Goal: Information Seeking & Learning: Understand process/instructions

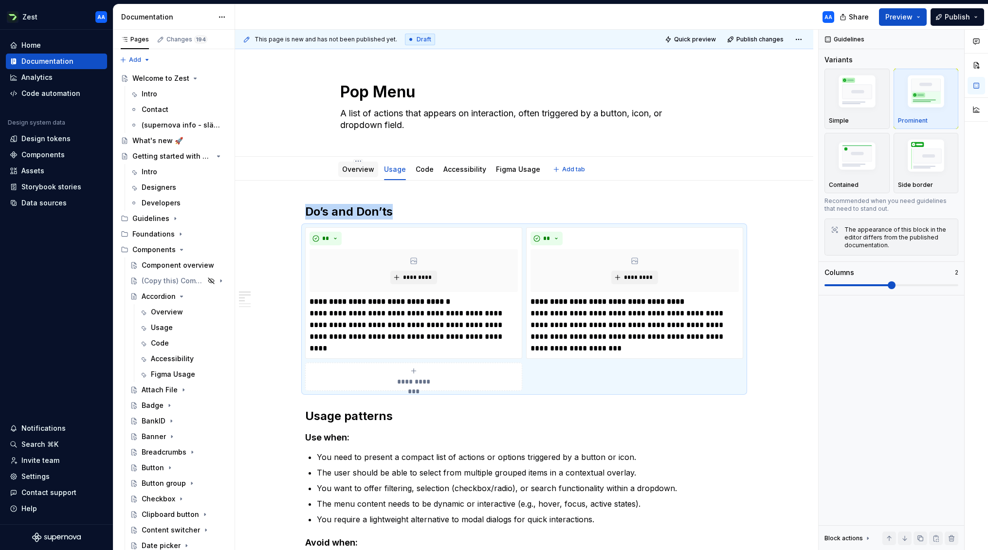
click at [362, 172] on link "Overview" at bounding box center [358, 169] width 32 height 8
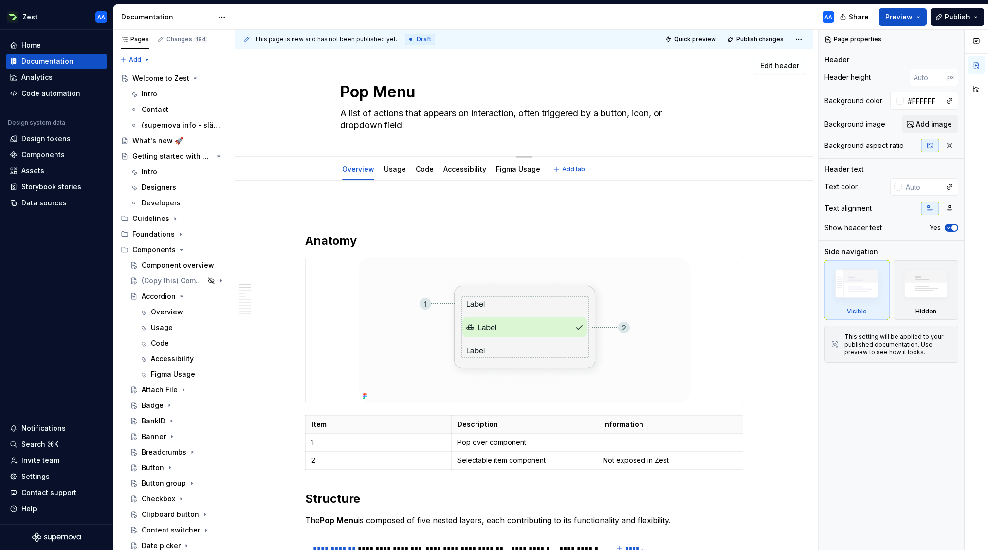
click at [687, 143] on div "Pop Menu A list of actions that appears on interaction, often triggered by a bu…" at bounding box center [524, 102] width 368 height 107
type textarea "*"
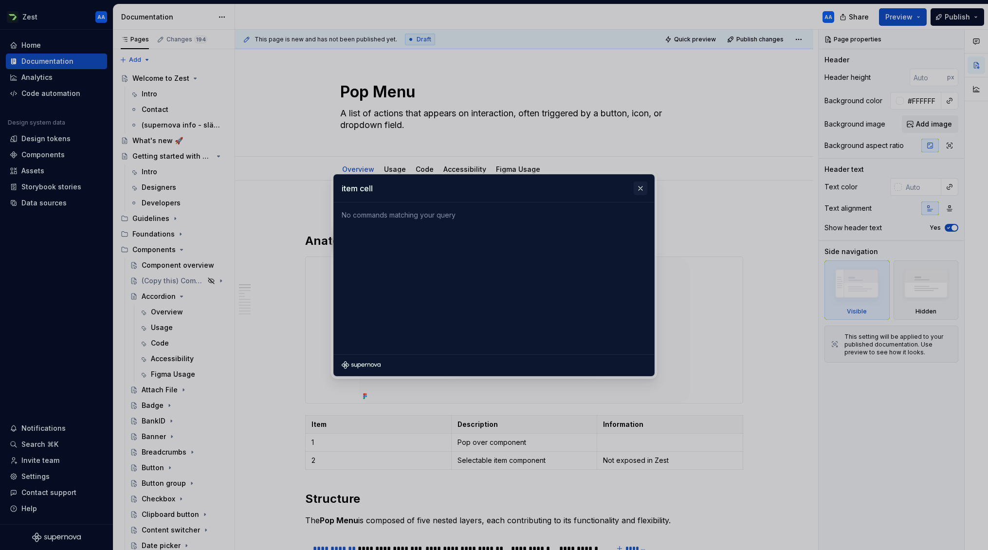
type input "item cell"
click at [637, 189] on button "button" at bounding box center [641, 189] width 14 height 14
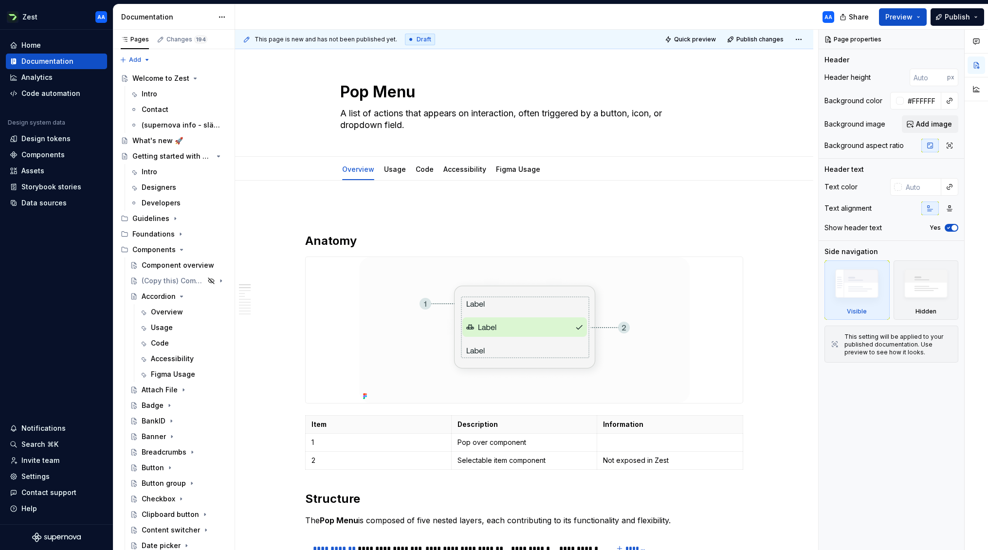
type textarea "*"
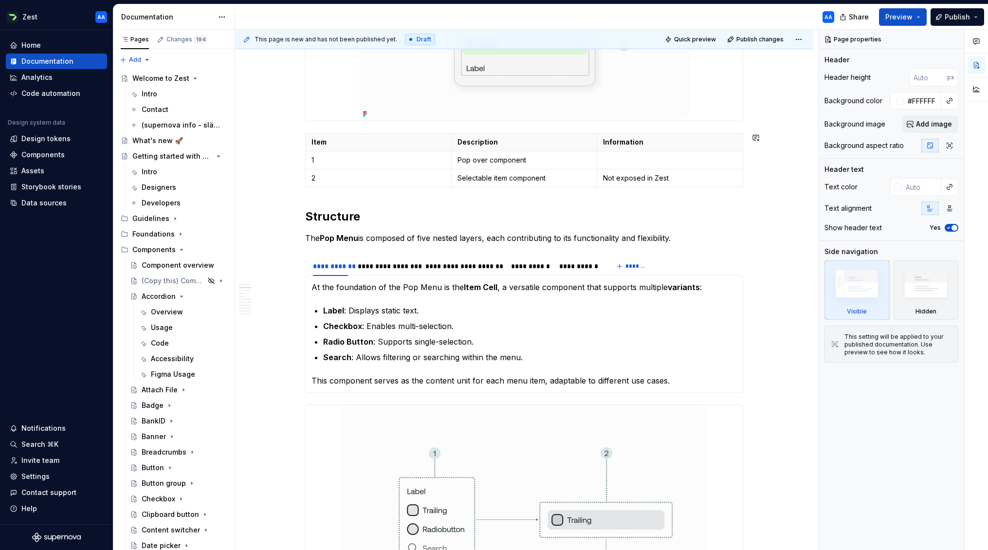
scroll to position [286, 0]
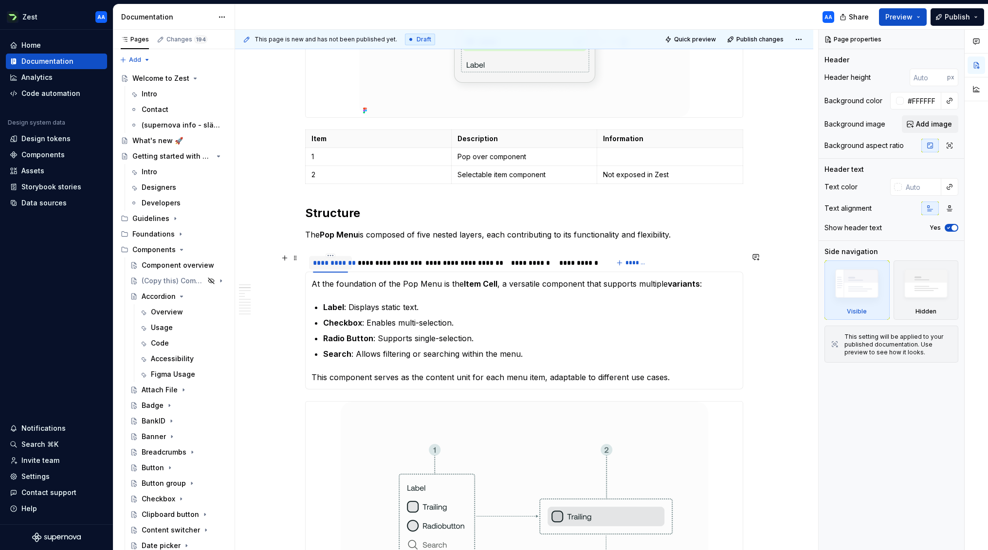
click at [331, 261] on div "**********" at bounding box center [330, 263] width 35 height 10
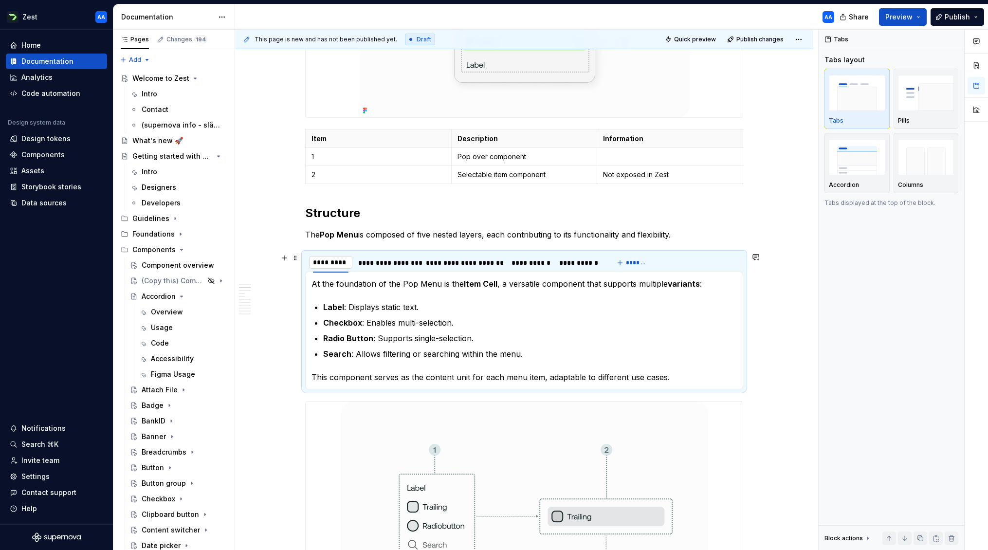
click at [330, 263] on input "**********" at bounding box center [330, 263] width 43 height 18
type input "**********"
click at [474, 284] on strong "Item Cell" at bounding box center [481, 284] width 34 height 10
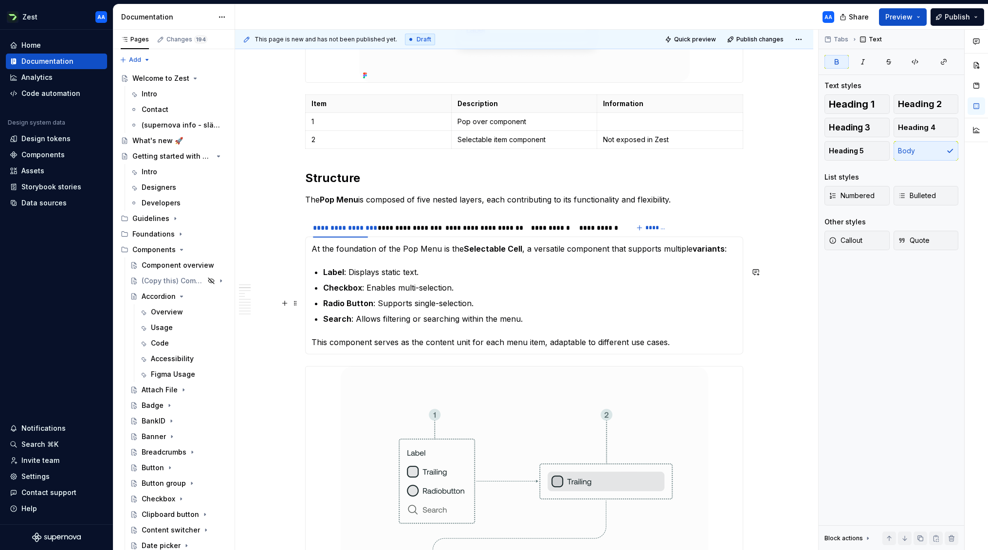
scroll to position [327, 0]
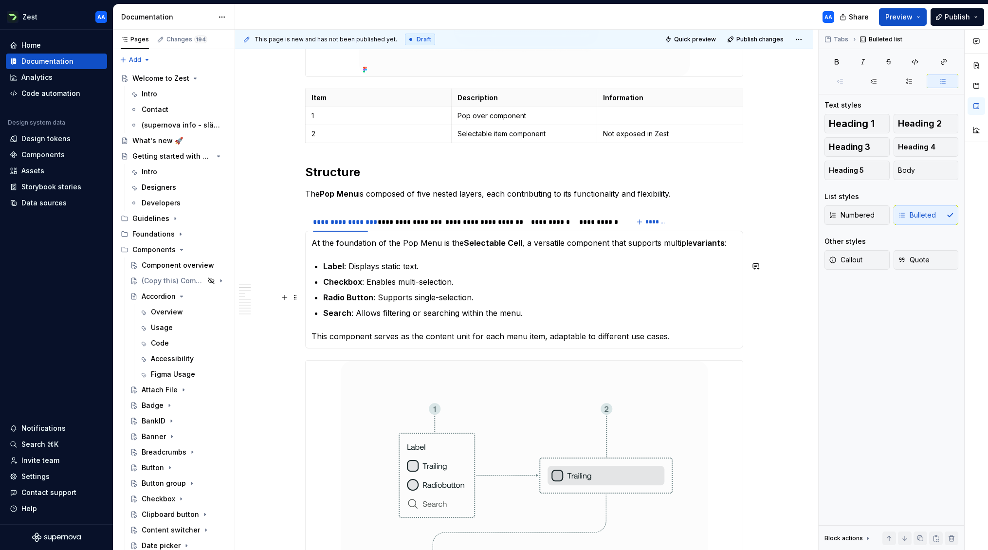
click at [416, 302] on p "Radio Button : Supports single-selection." at bounding box center [530, 298] width 414 height 12
click at [404, 219] on div "**********" at bounding box center [407, 222] width 58 height 10
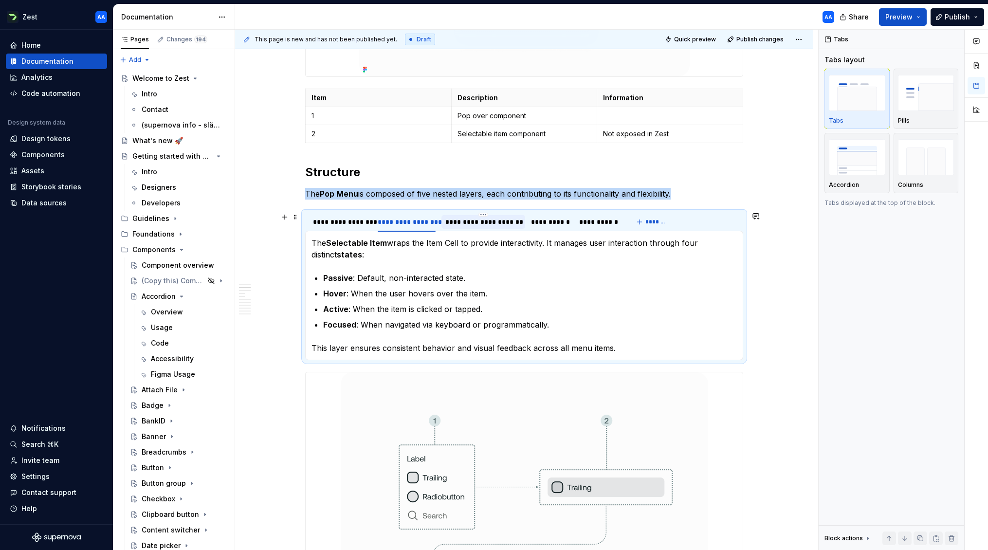
click at [479, 221] on div "**********" at bounding box center [483, 222] width 76 height 10
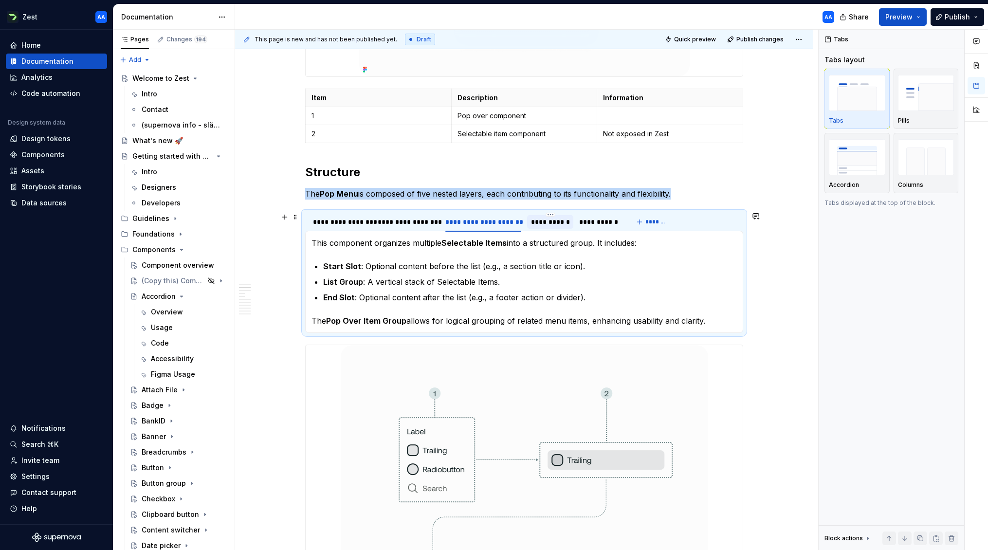
click at [563, 223] on div "**********" at bounding box center [550, 222] width 38 height 10
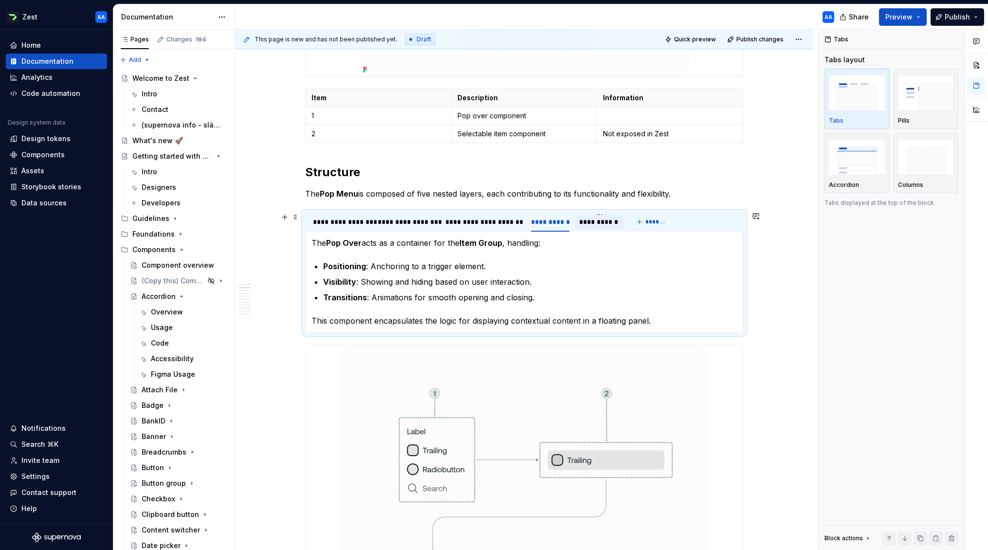
click at [595, 221] on div "**********" at bounding box center [599, 222] width 41 height 10
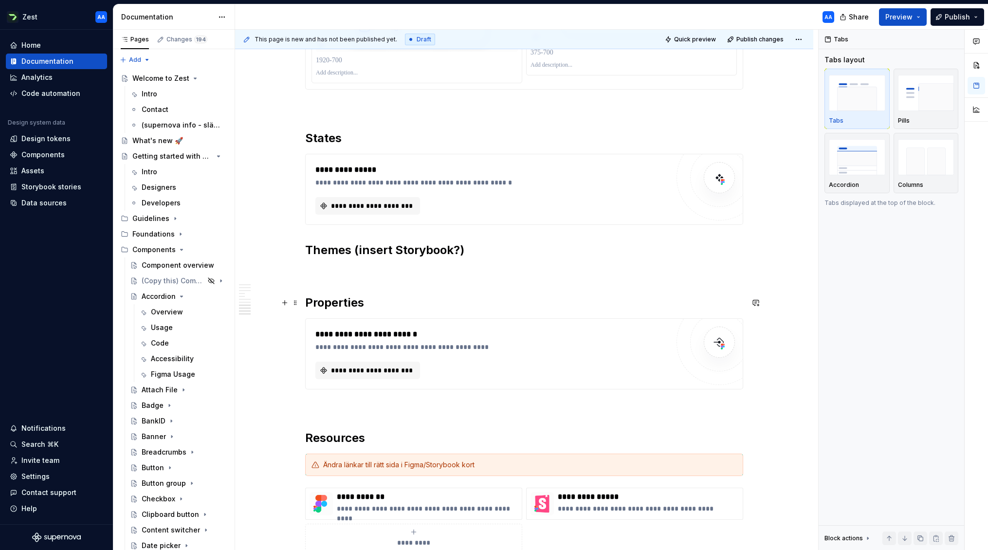
scroll to position [3014, 0]
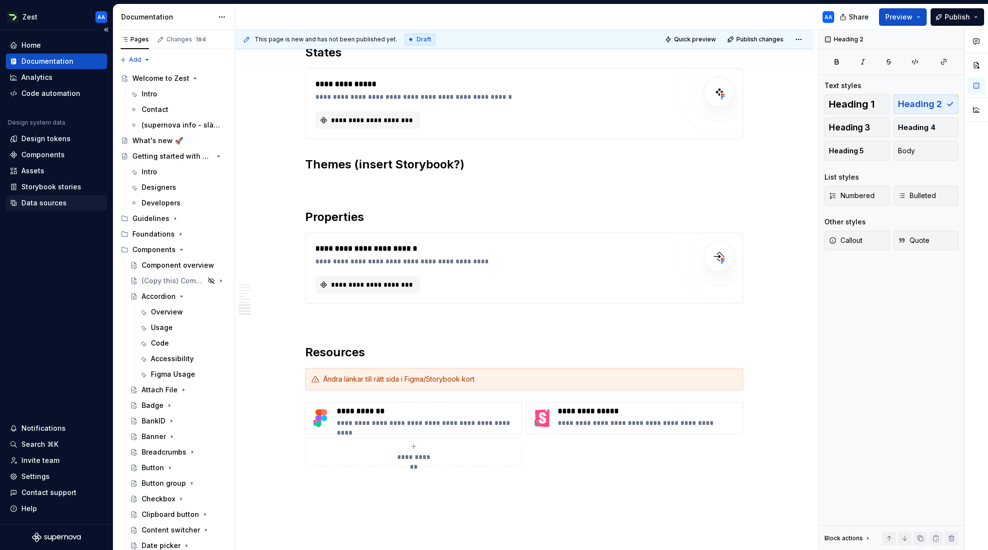
click at [46, 202] on div "Data sources" at bounding box center [43, 203] width 45 height 10
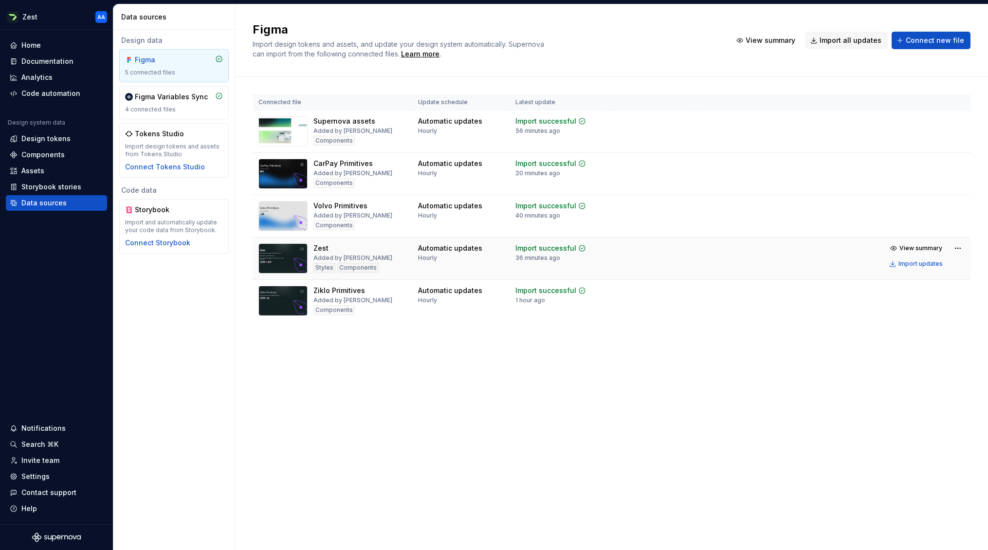
click at [711, 253] on td "View summary Import updates" at bounding box center [834, 256] width 274 height 37
click at [924, 265] on div "Import updates" at bounding box center [921, 264] width 44 height 8
click at [239, 202] on div "Connected file Update schedule Latest update Supernova assets Added by [PERSON_…" at bounding box center [611, 218] width 753 height 282
click at [65, 60] on div "Documentation" at bounding box center [47, 61] width 52 height 10
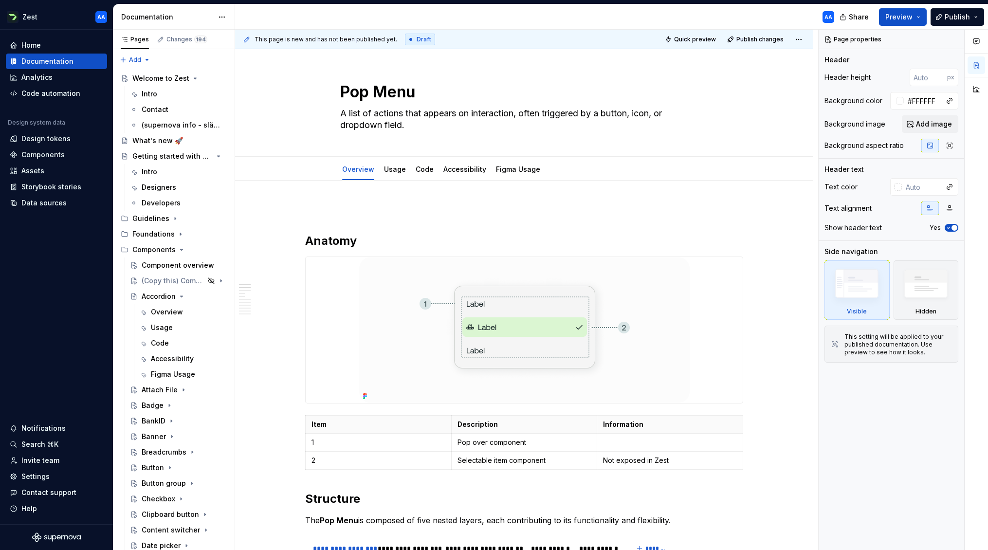
type textarea "*"
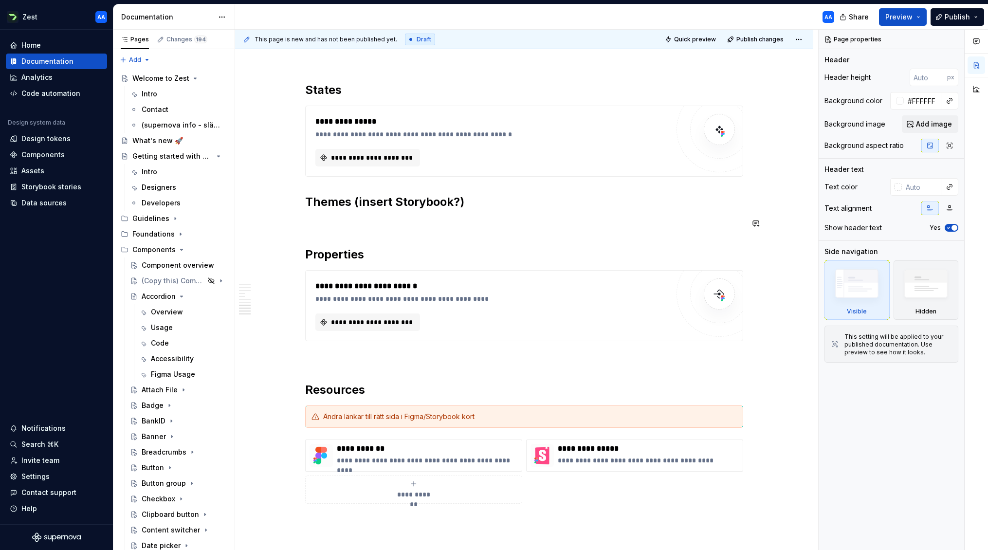
scroll to position [2933, 0]
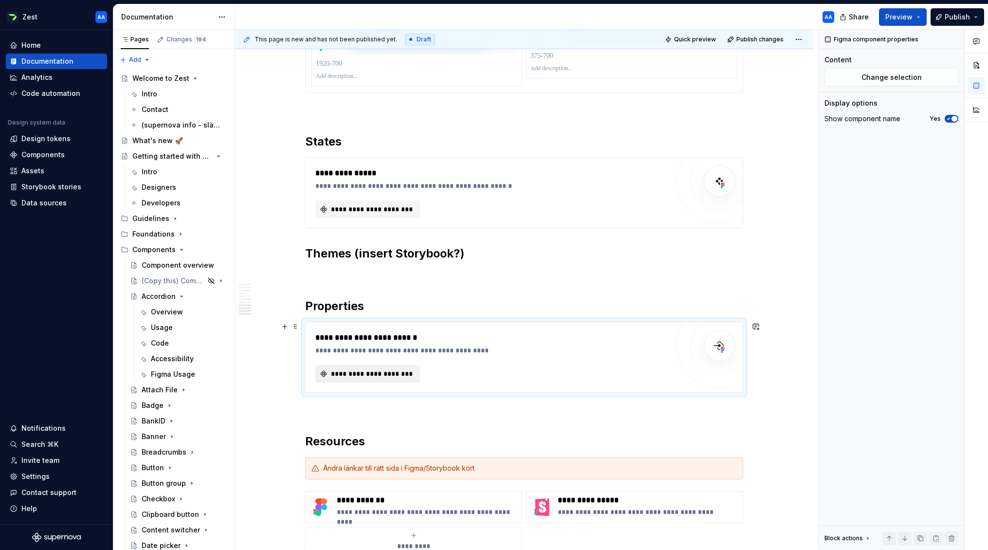
click at [361, 373] on span "**********" at bounding box center [372, 374] width 84 height 10
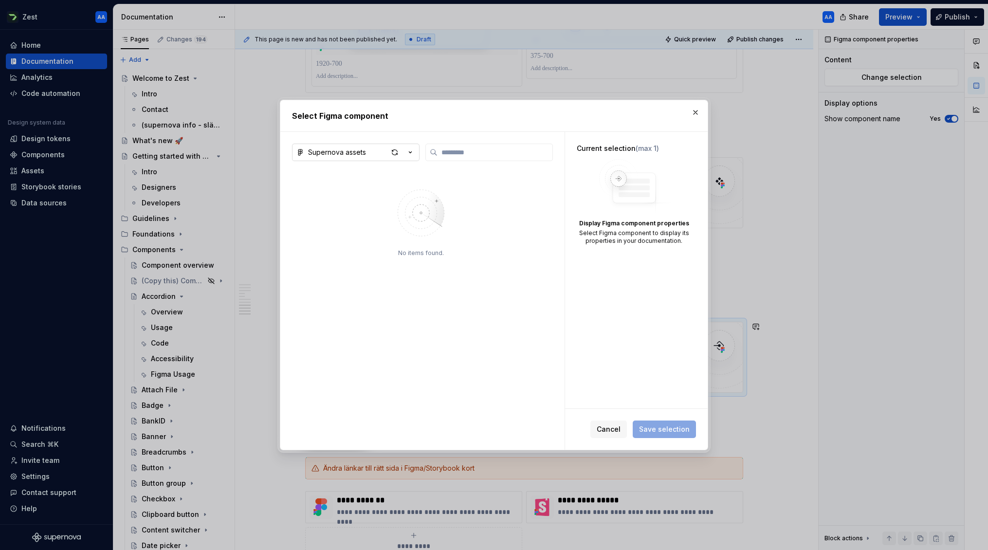
click at [413, 155] on icon "button" at bounding box center [411, 153] width 10 height 10
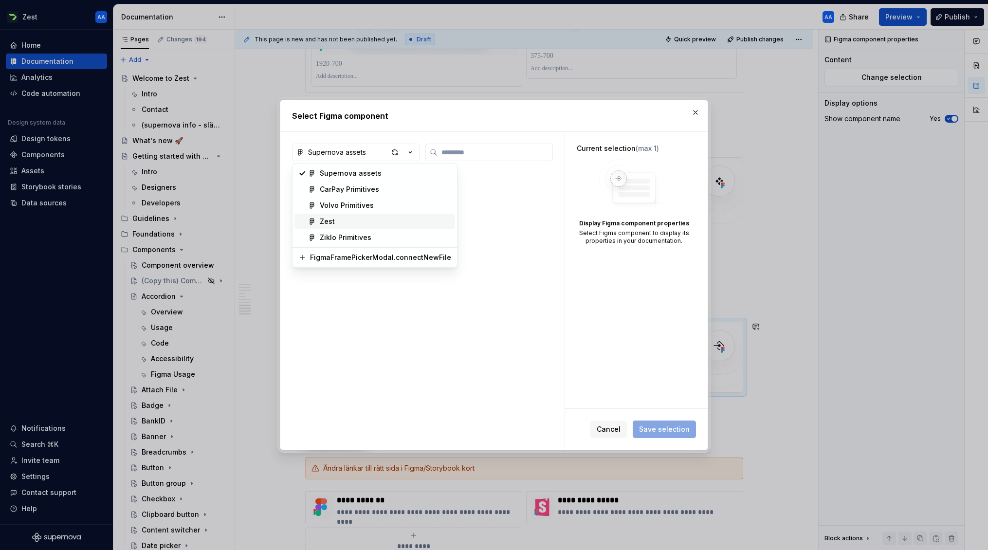
click at [335, 222] on div "Zest" at bounding box center [385, 222] width 131 height 10
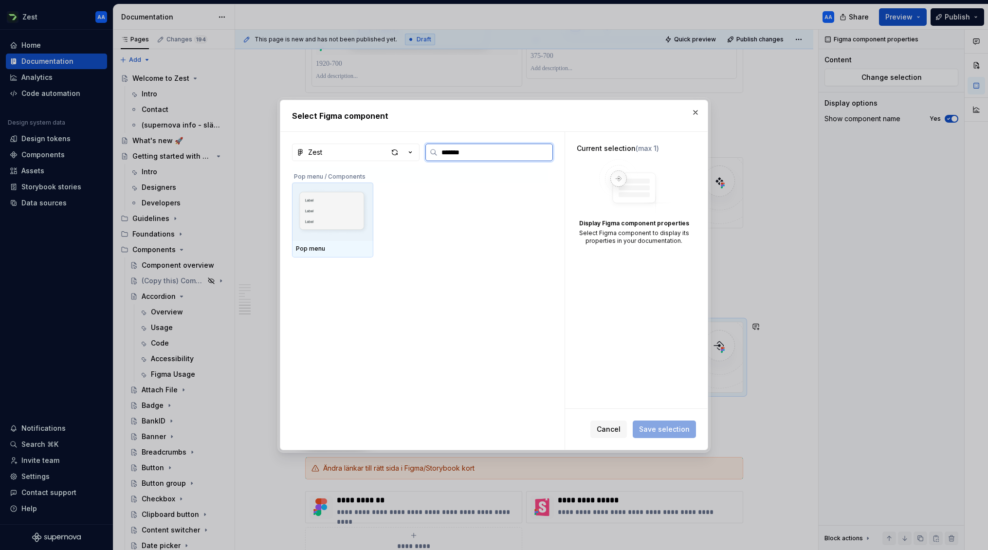
type input "********"
click at [339, 203] on img at bounding box center [333, 211] width 74 height 51
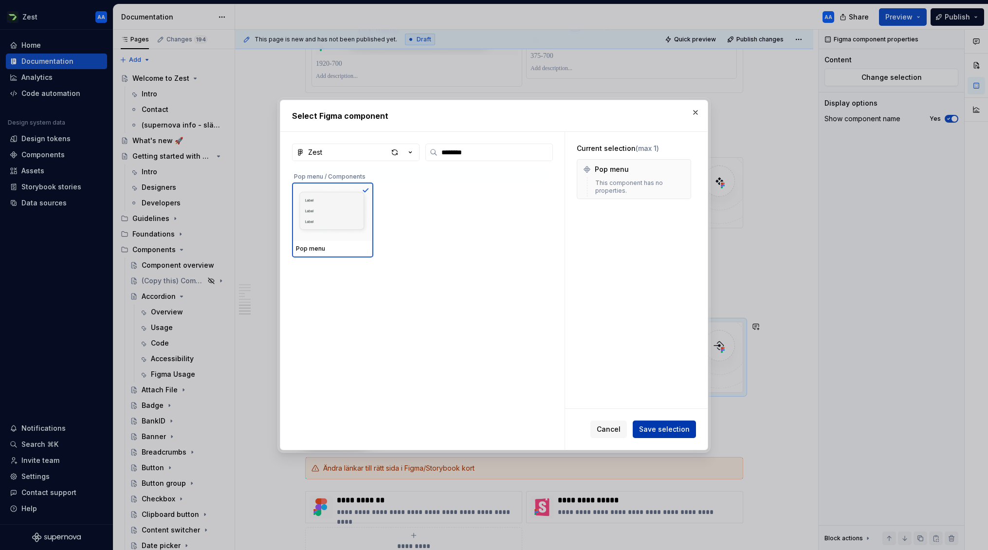
click at [673, 428] on span "Save selection" at bounding box center [664, 429] width 51 height 10
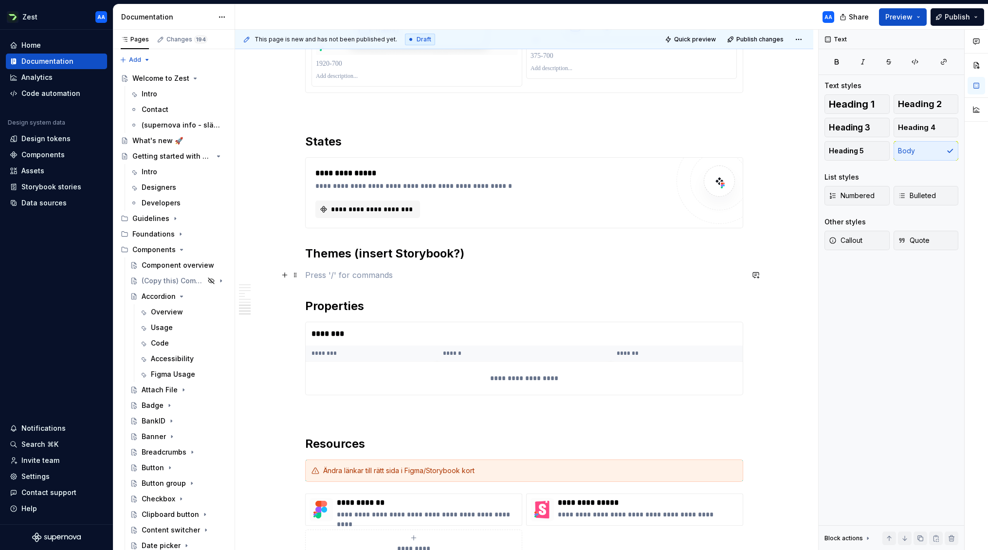
click at [315, 274] on p at bounding box center [524, 275] width 438 height 12
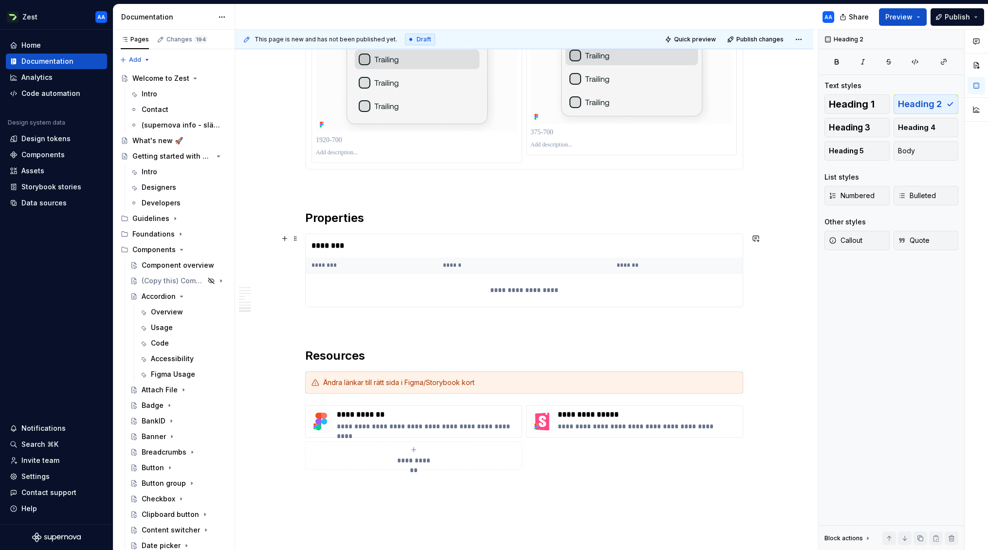
scroll to position [2843, 0]
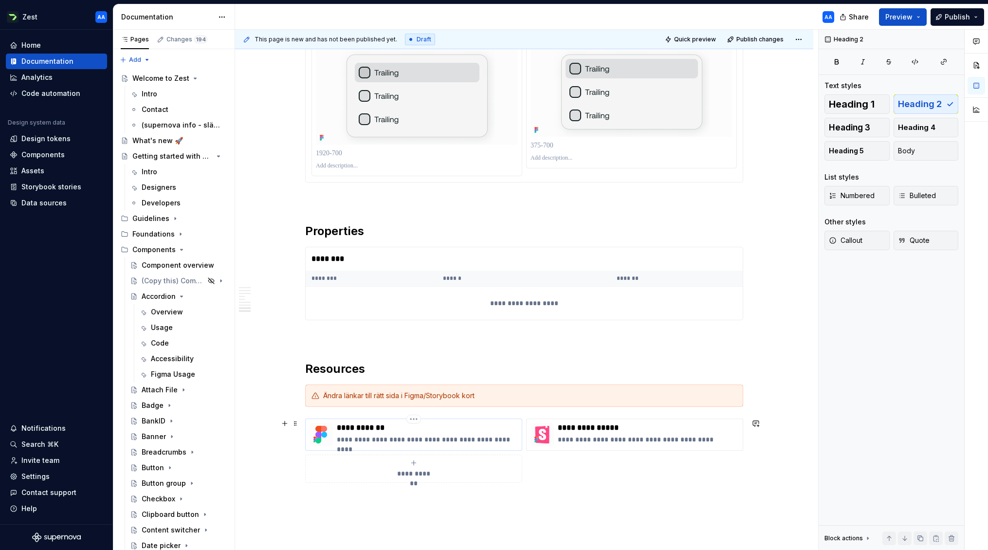
click at [398, 428] on p "**********" at bounding box center [427, 428] width 181 height 10
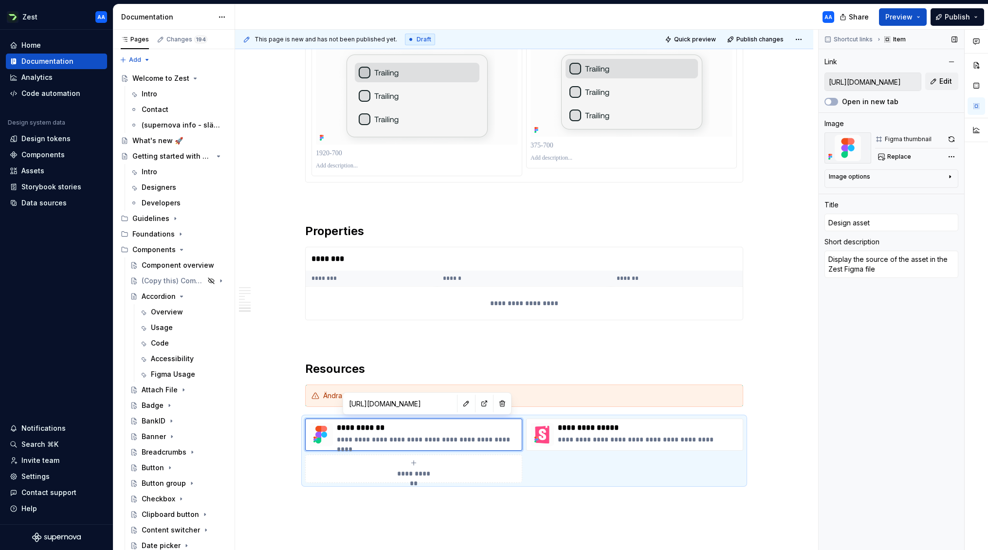
click at [880, 79] on input "[URL][DOMAIN_NAME]" at bounding box center [873, 82] width 96 height 18
click at [879, 83] on input "[URL][DOMAIN_NAME]" at bounding box center [873, 82] width 96 height 18
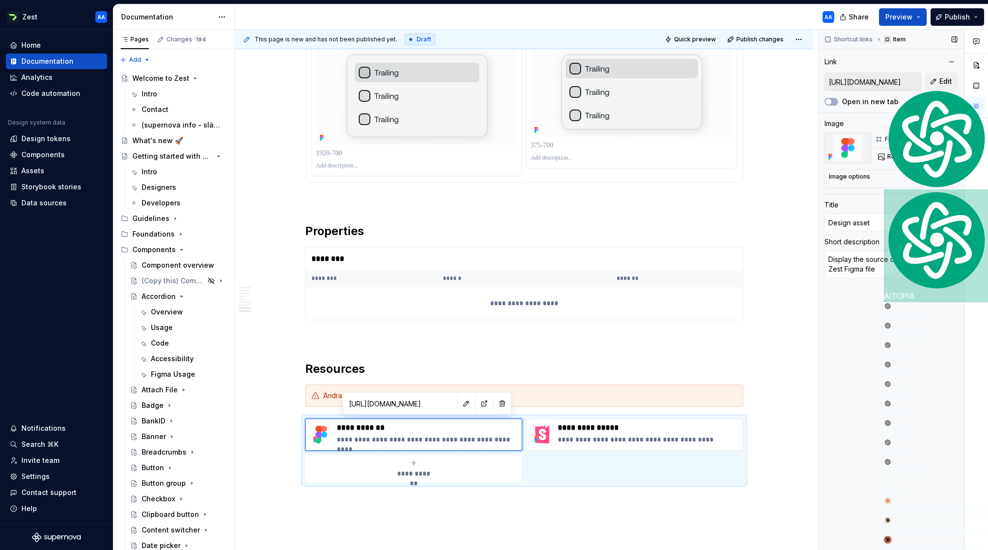
click at [872, 84] on input "[URL][DOMAIN_NAME]" at bounding box center [873, 82] width 96 height 18
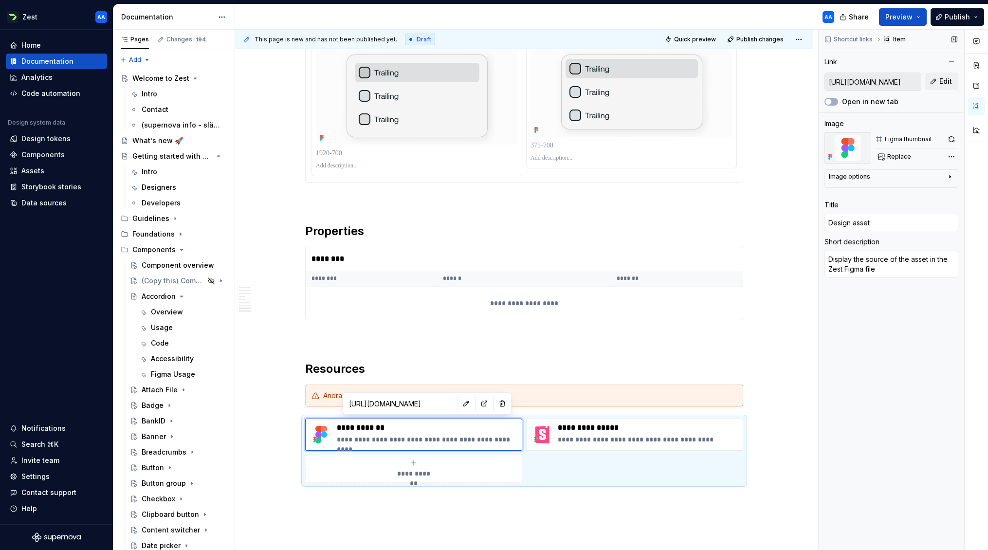
click at [872, 82] on input "[URL][DOMAIN_NAME]" at bounding box center [873, 82] width 96 height 18
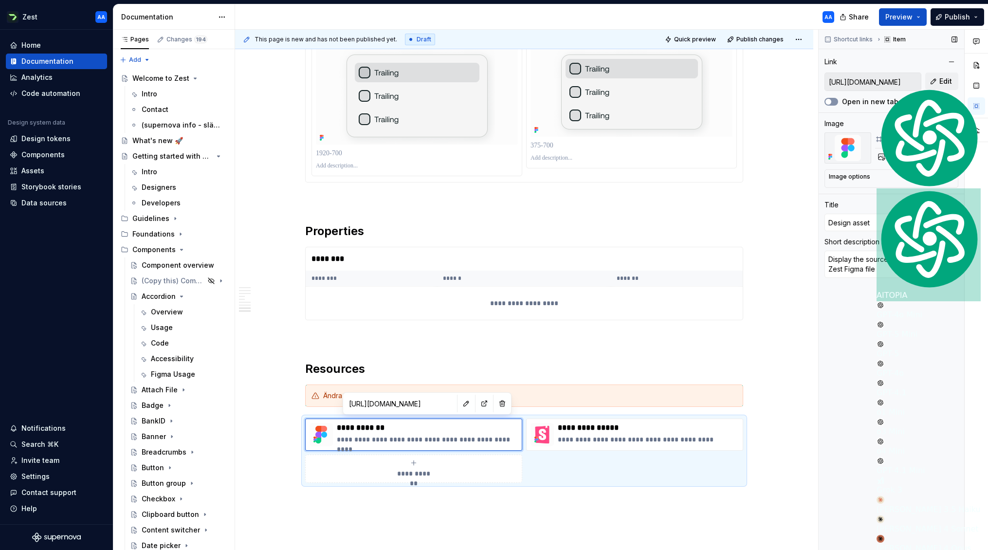
click at [835, 101] on button "Open in new tab" at bounding box center [832, 102] width 14 height 8
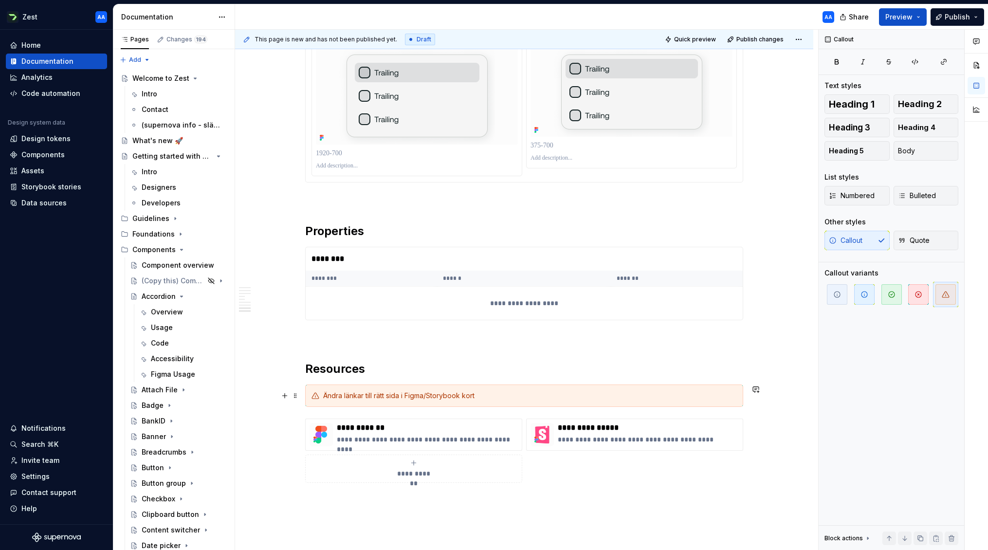
click at [681, 391] on div "Ändra länkar till rätt sida i Figma/Storybook kort" at bounding box center [530, 396] width 414 height 10
click at [644, 370] on h2 "Resources" at bounding box center [524, 369] width 438 height 16
click at [625, 429] on p "**********" at bounding box center [648, 428] width 181 height 10
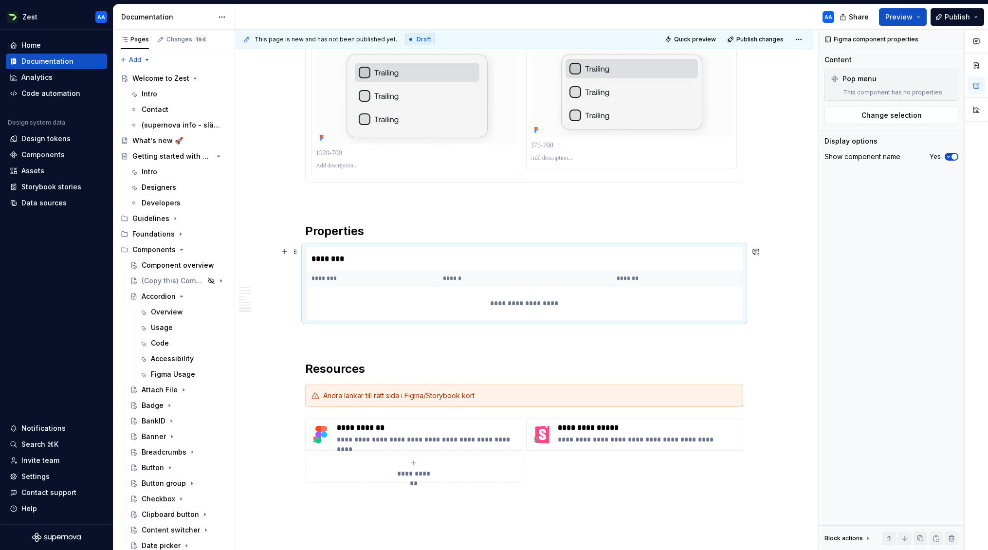
click at [632, 315] on div "**********" at bounding box center [524, 303] width 437 height 33
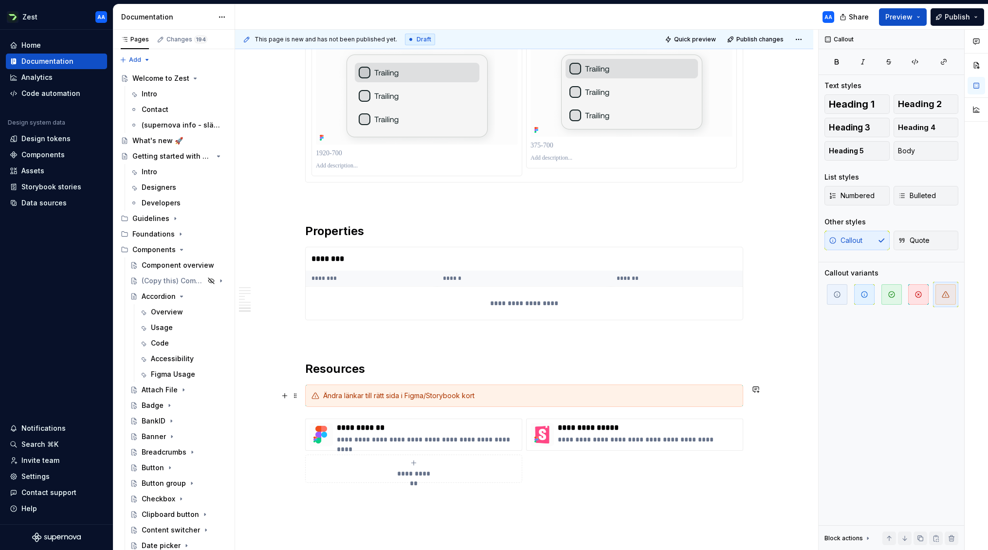
click at [447, 396] on div "Ändra länkar till rätt sida i Figma/Storybook kort" at bounding box center [530, 396] width 414 height 10
click at [297, 396] on span at bounding box center [296, 396] width 8 height 14
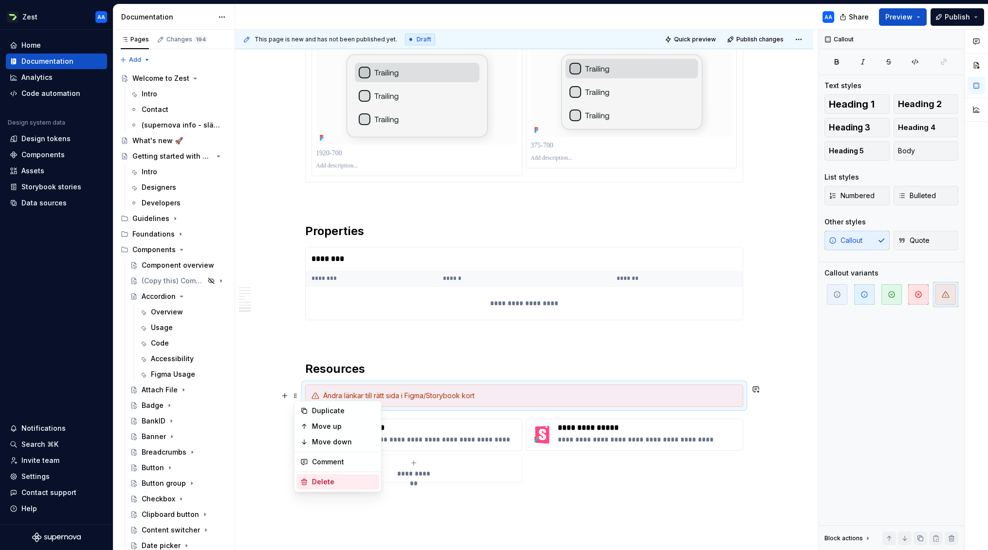
click at [328, 481] on div "Delete" at bounding box center [343, 482] width 63 height 10
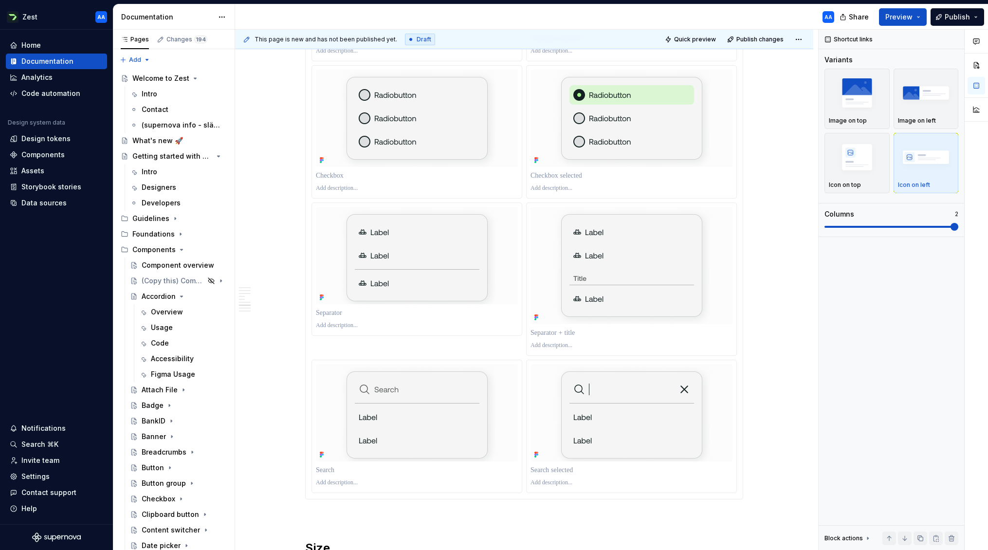
scroll to position [2273, 0]
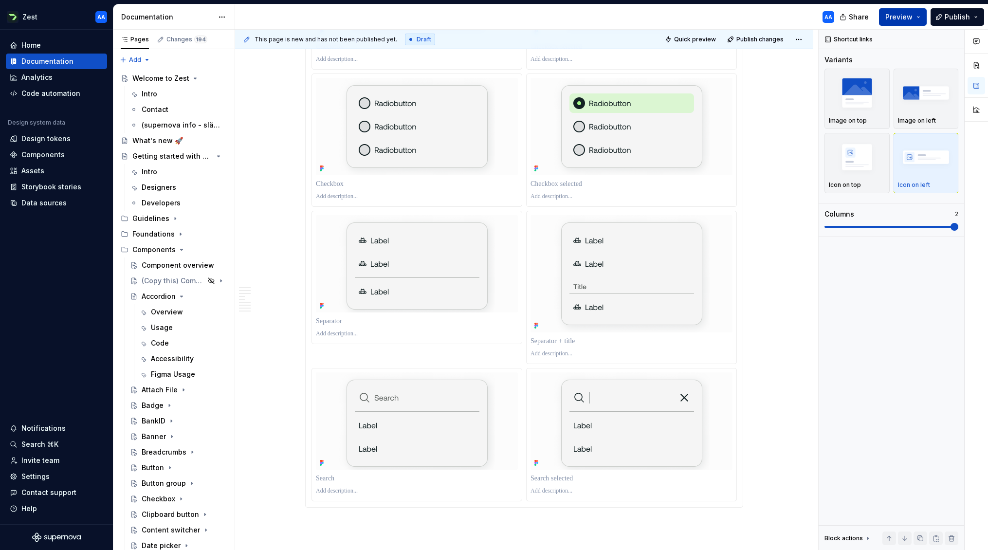
click at [917, 17] on button "Preview" at bounding box center [903, 17] width 48 height 18
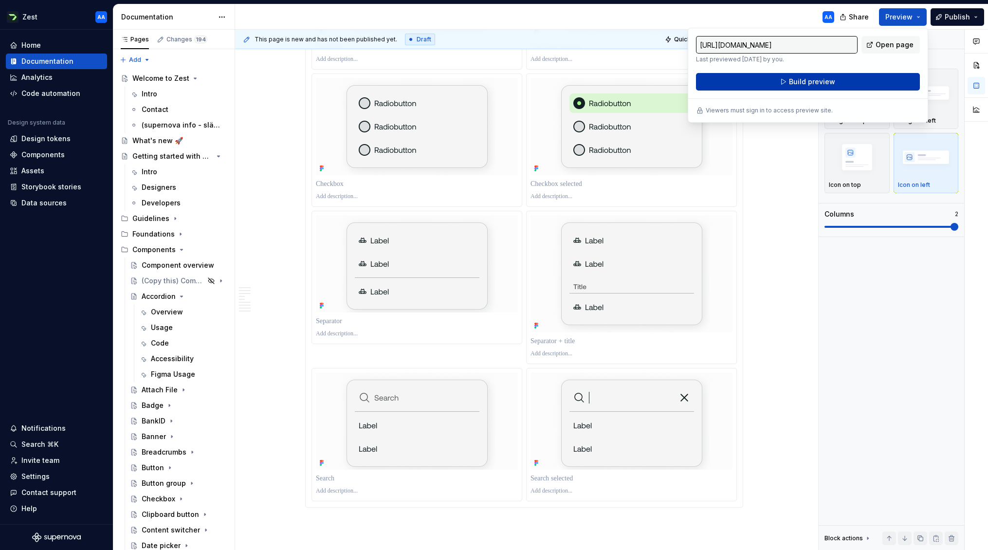
click at [810, 78] on span "Build preview" at bounding box center [812, 82] width 46 height 10
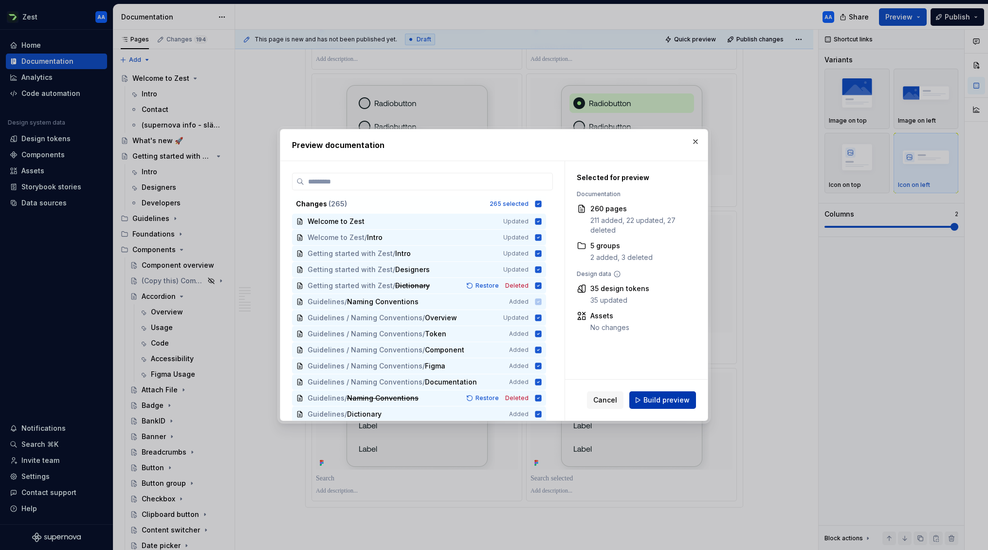
click at [657, 400] on span "Build preview" at bounding box center [667, 400] width 46 height 10
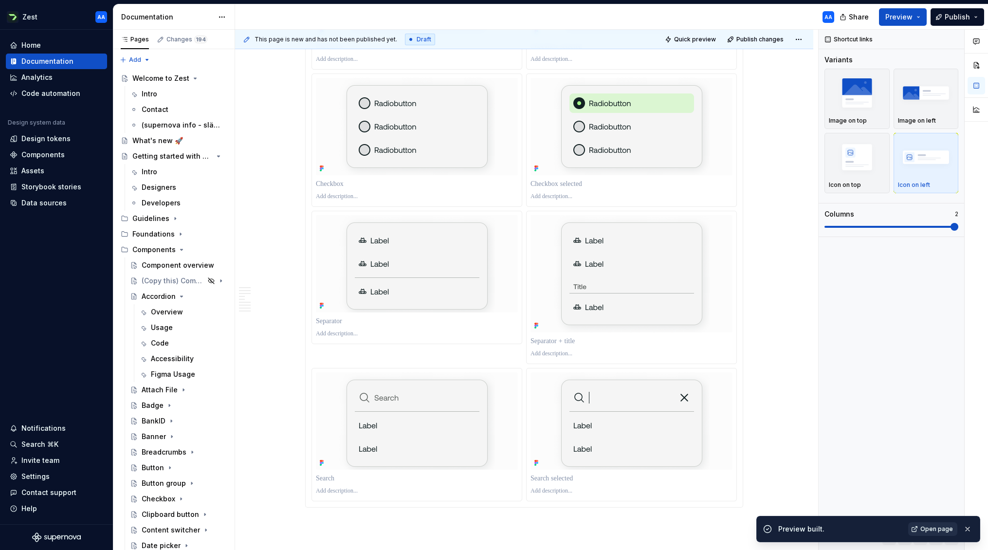
click at [939, 528] on span "Open page" at bounding box center [937, 529] width 33 height 8
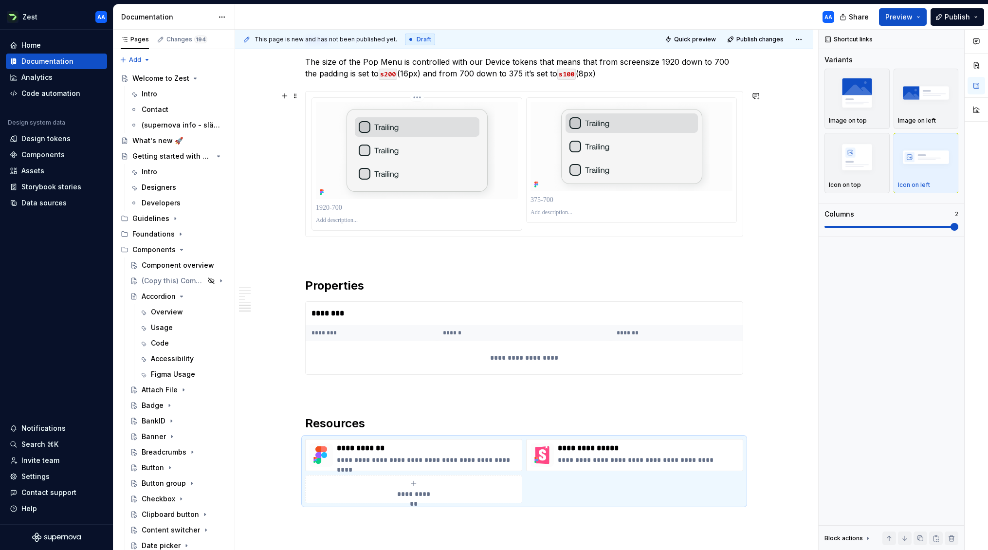
scroll to position [2942, 0]
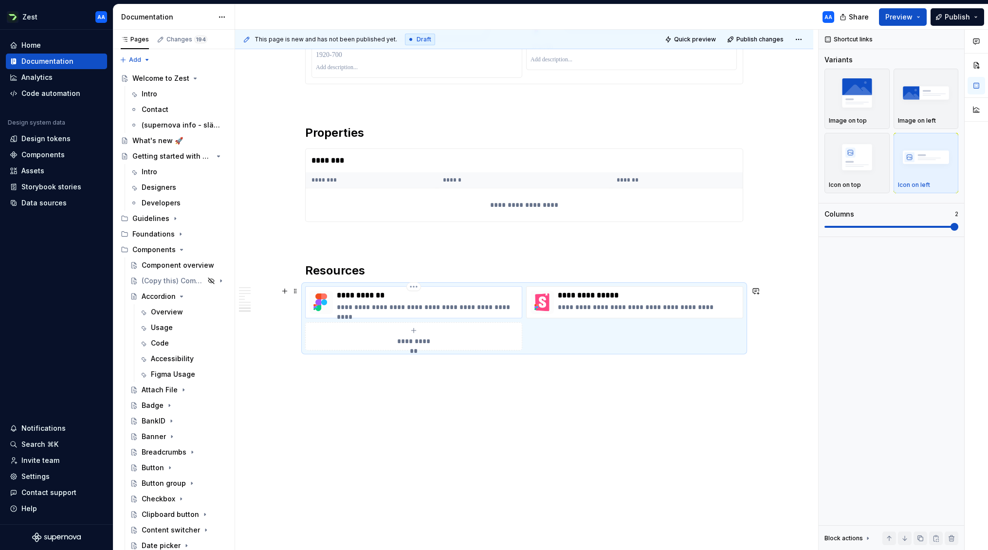
click at [447, 302] on p "**********" at bounding box center [427, 307] width 181 height 10
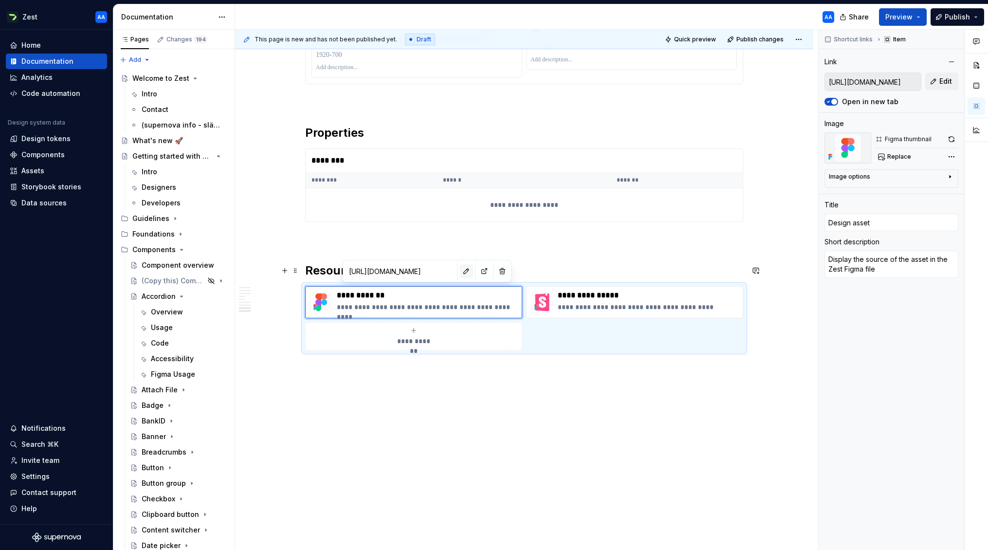
click at [460, 272] on button "button" at bounding box center [467, 271] width 14 height 14
type textarea "*"
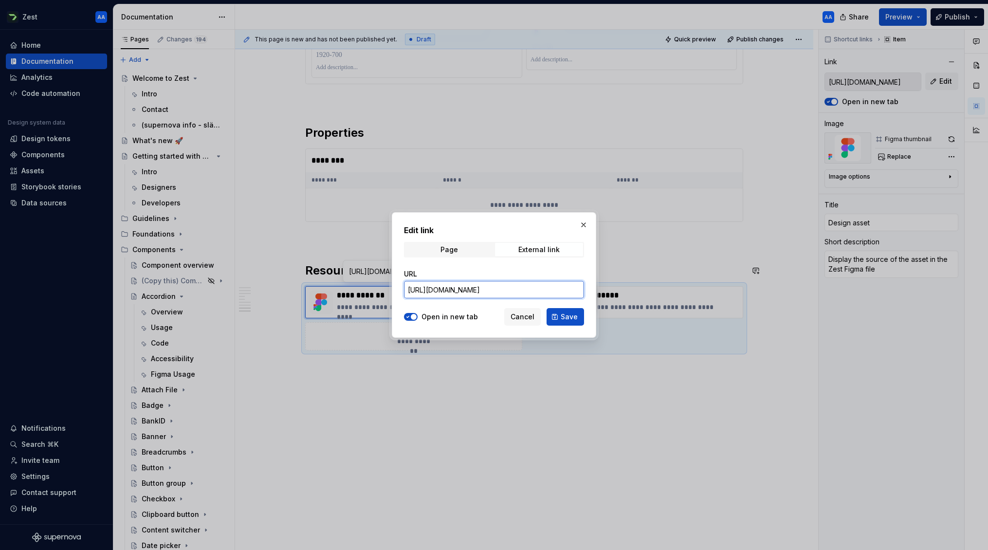
click at [463, 289] on input "[URL][DOMAIN_NAME]" at bounding box center [494, 290] width 180 height 18
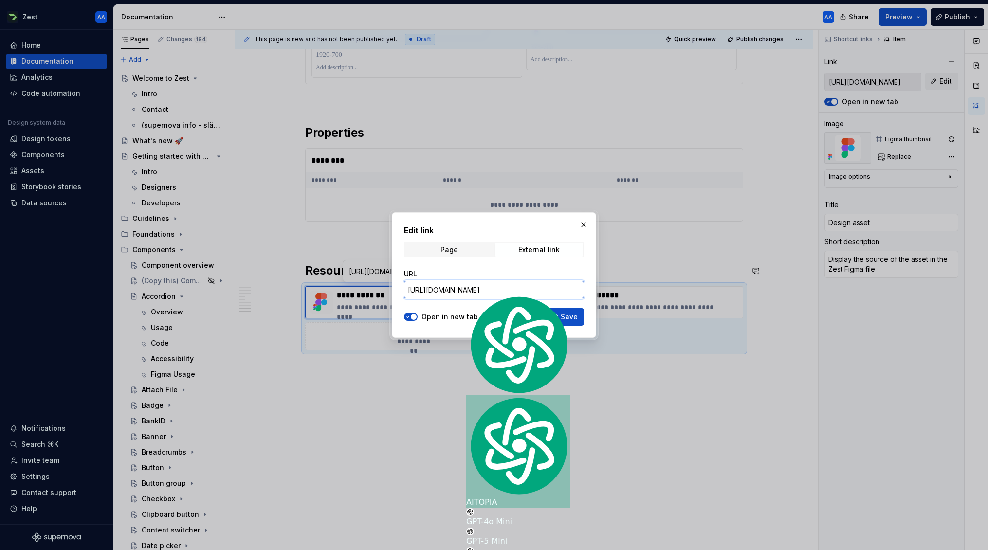
paste input "node-id=9043-5104"
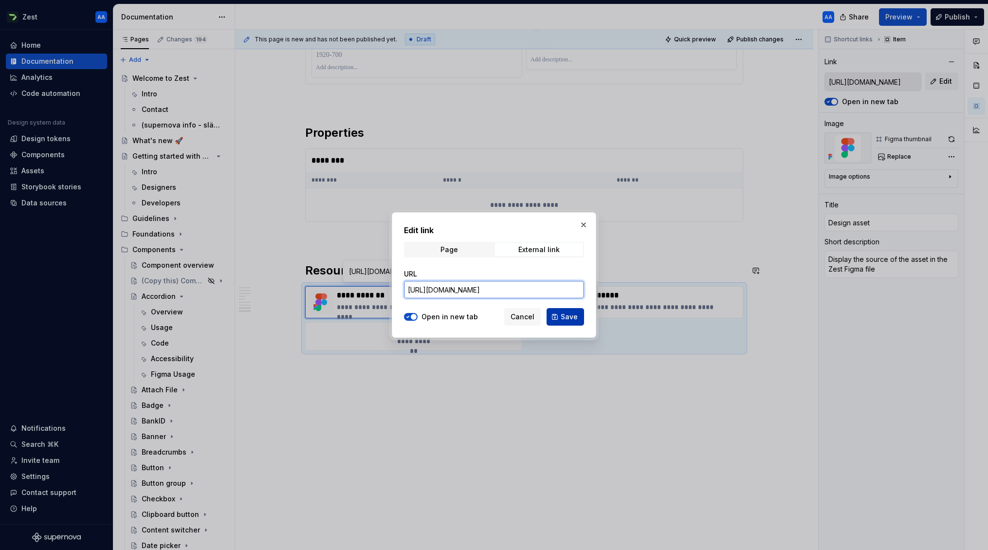
type input "[URL][DOMAIN_NAME]"
click at [569, 316] on span "Save" at bounding box center [569, 317] width 17 height 10
type textarea "*"
type input "[URL][DOMAIN_NAME]"
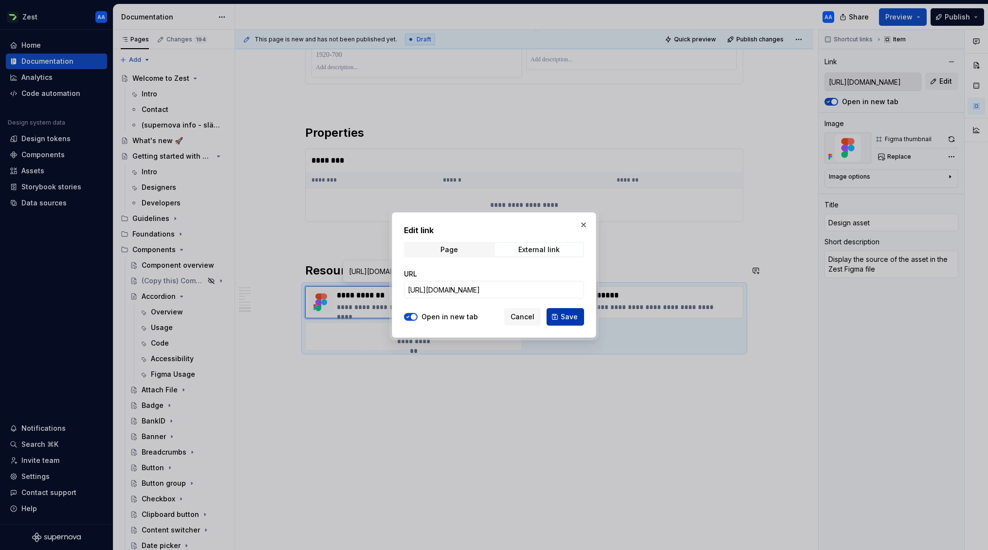
type input "[URL][DOMAIN_NAME]"
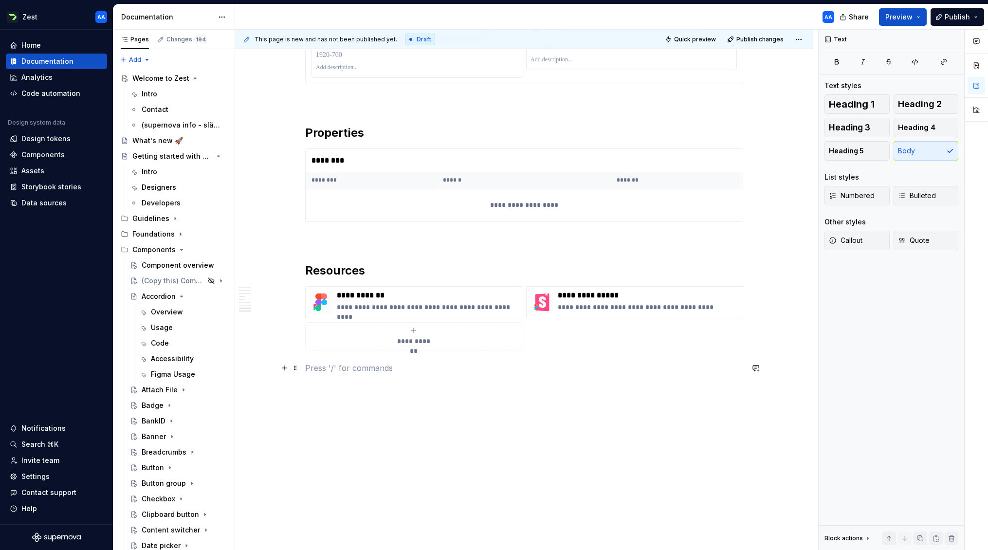
click at [577, 373] on p at bounding box center [524, 368] width 438 height 12
click at [918, 16] on button "Preview" at bounding box center [903, 17] width 48 height 18
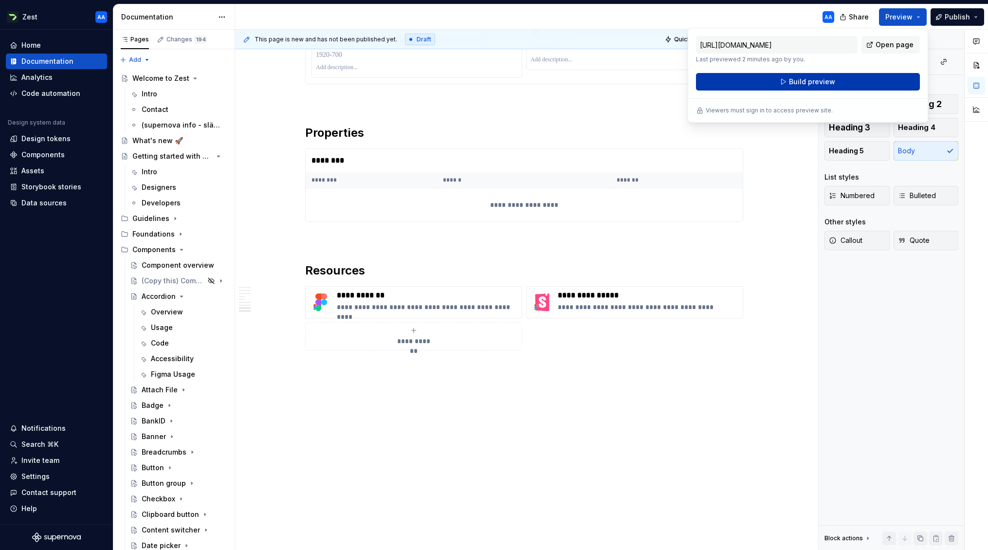
click at [809, 81] on span "Build preview" at bounding box center [812, 82] width 46 height 10
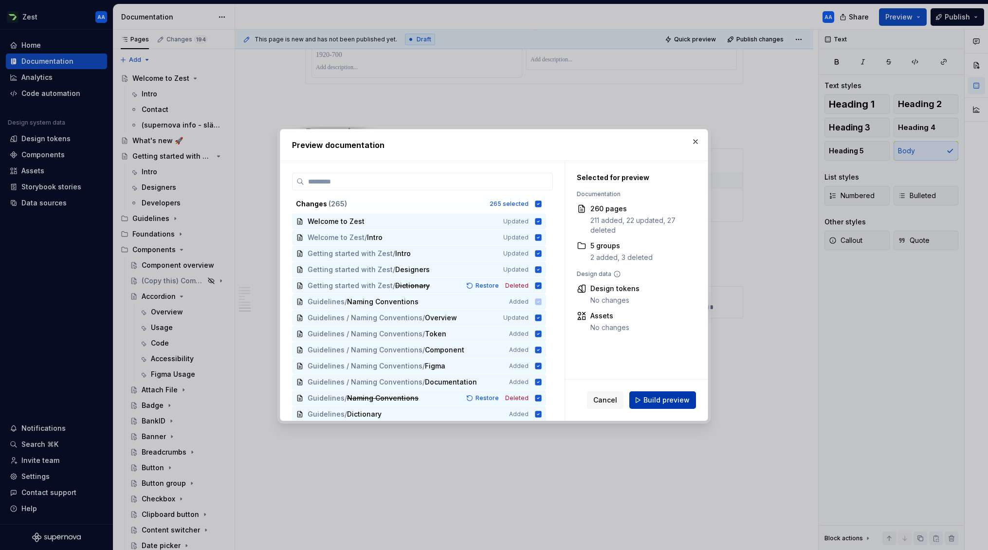
click at [670, 395] on span "Build preview" at bounding box center [667, 400] width 46 height 10
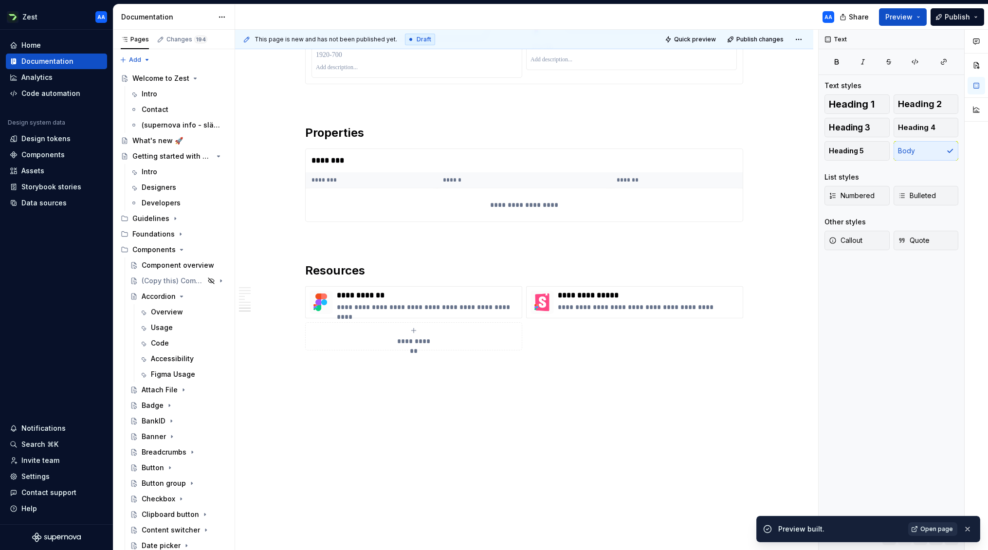
click at [931, 529] on span "Open page" at bounding box center [937, 529] width 33 height 8
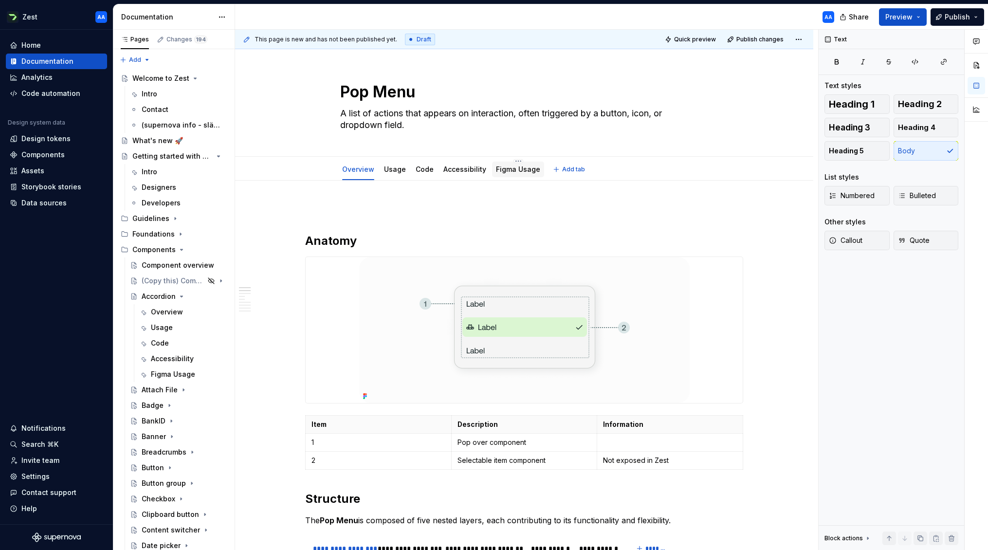
click at [516, 166] on link "Figma Usage" at bounding box center [518, 169] width 44 height 8
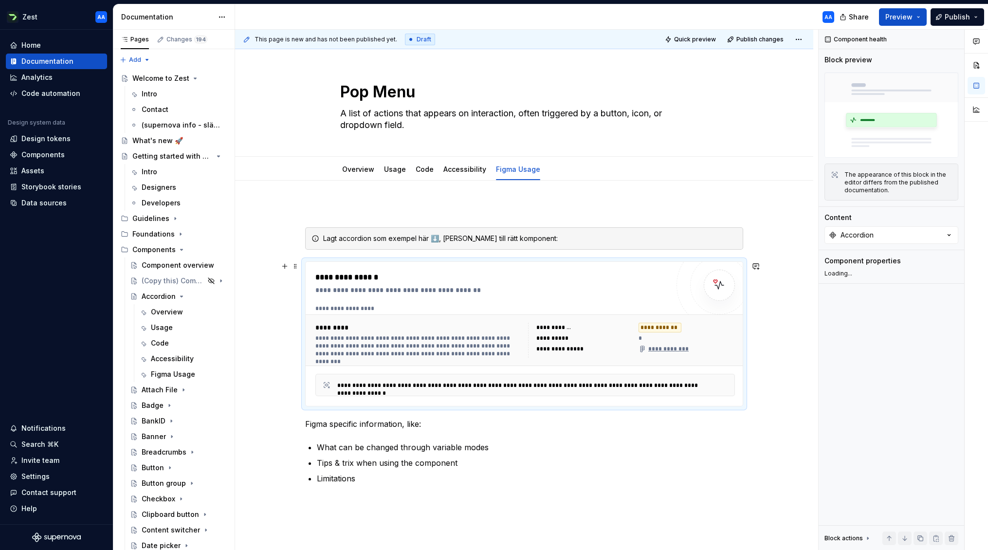
click at [536, 337] on div "**********" at bounding box center [631, 340] width 207 height 35
click at [931, 235] on button "Accordion" at bounding box center [892, 235] width 134 height 18
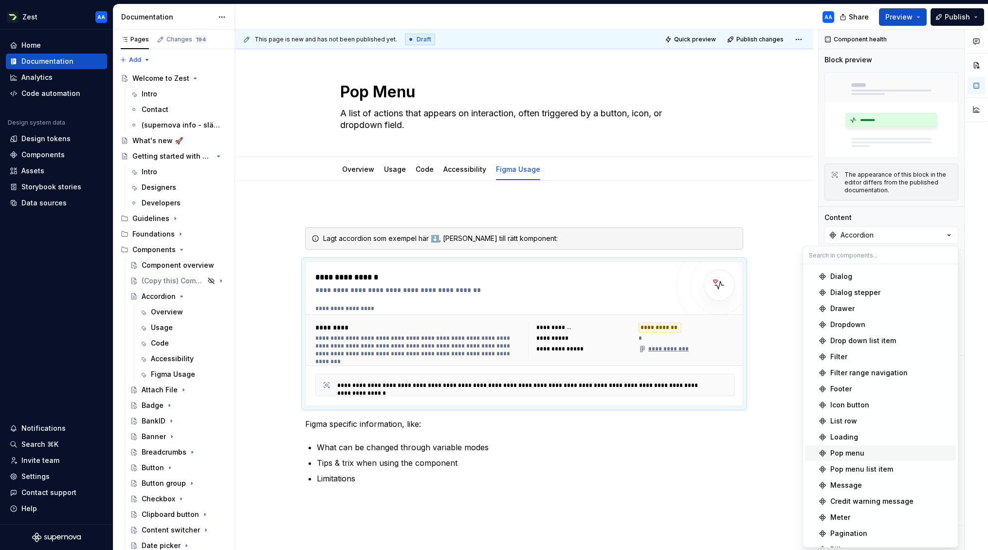
scroll to position [286, 0]
click at [853, 450] on div "Pop menu" at bounding box center [847, 454] width 34 height 10
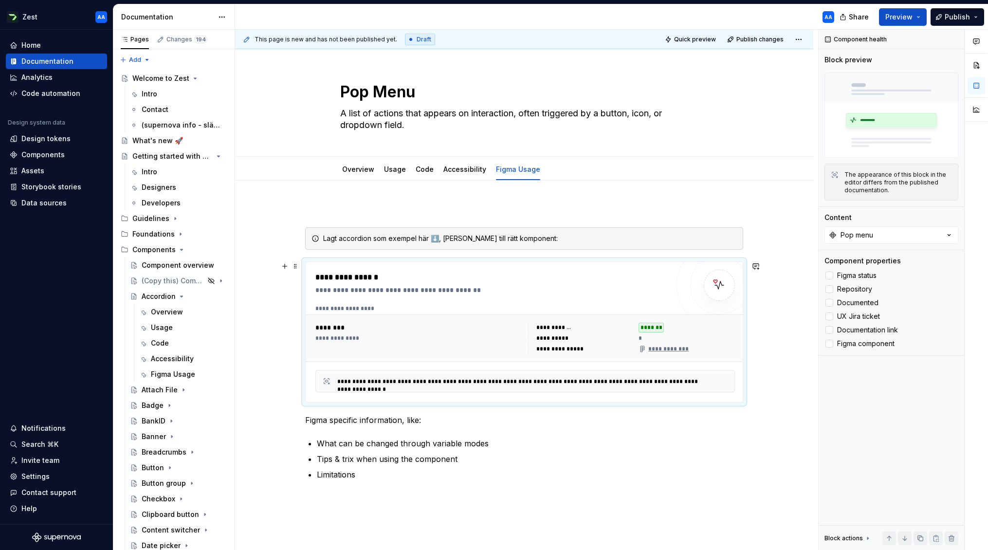
click at [778, 347] on div "**********" at bounding box center [524, 431] width 578 height 500
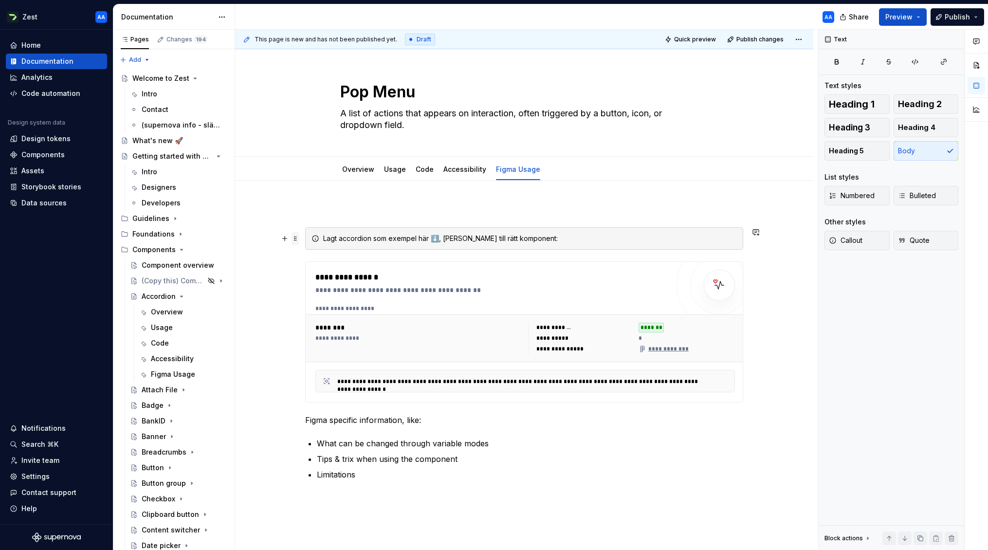
click at [299, 239] on span at bounding box center [296, 239] width 8 height 14
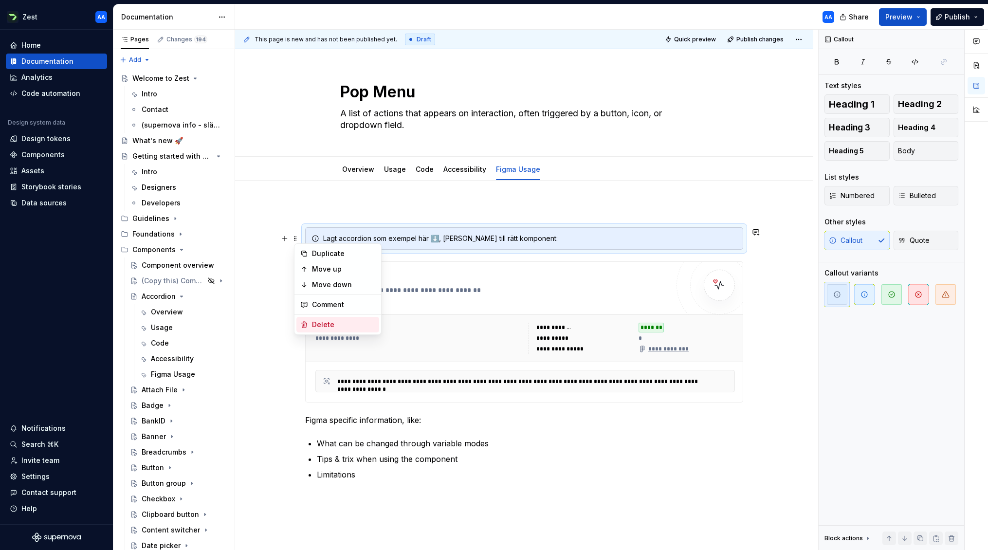
click at [332, 323] on div "Delete" at bounding box center [343, 325] width 63 height 10
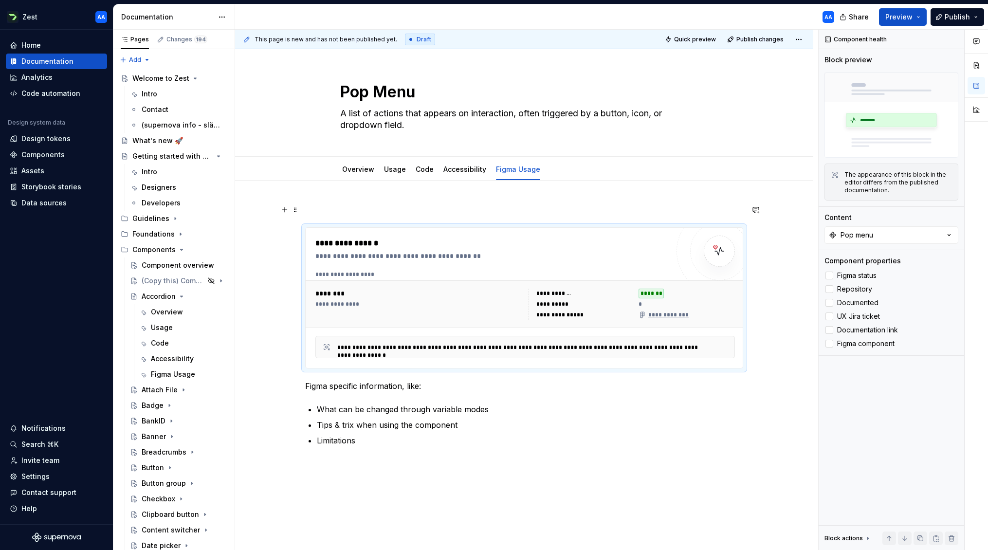
click at [307, 205] on p at bounding box center [524, 210] width 438 height 12
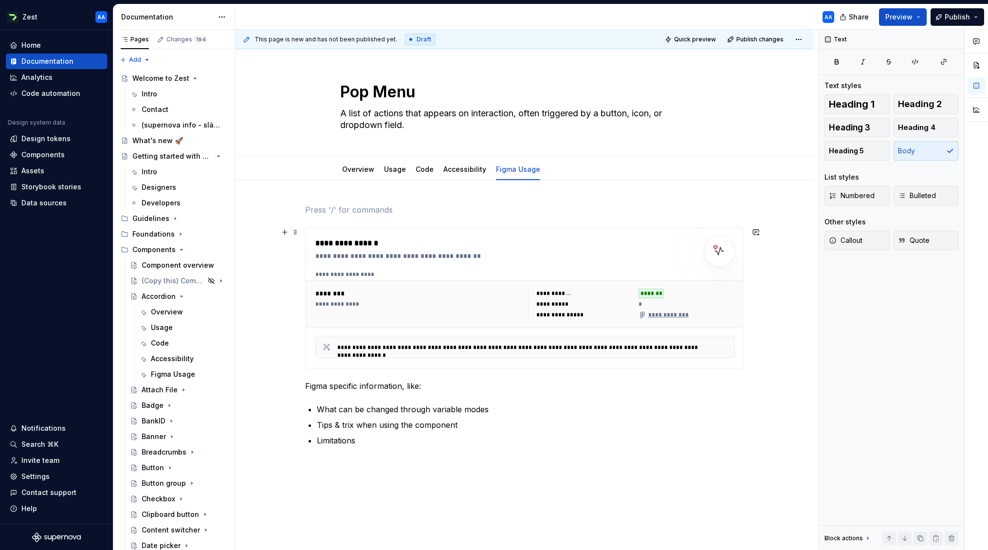
click at [306, 230] on div "**********" at bounding box center [524, 297] width 438 height 141
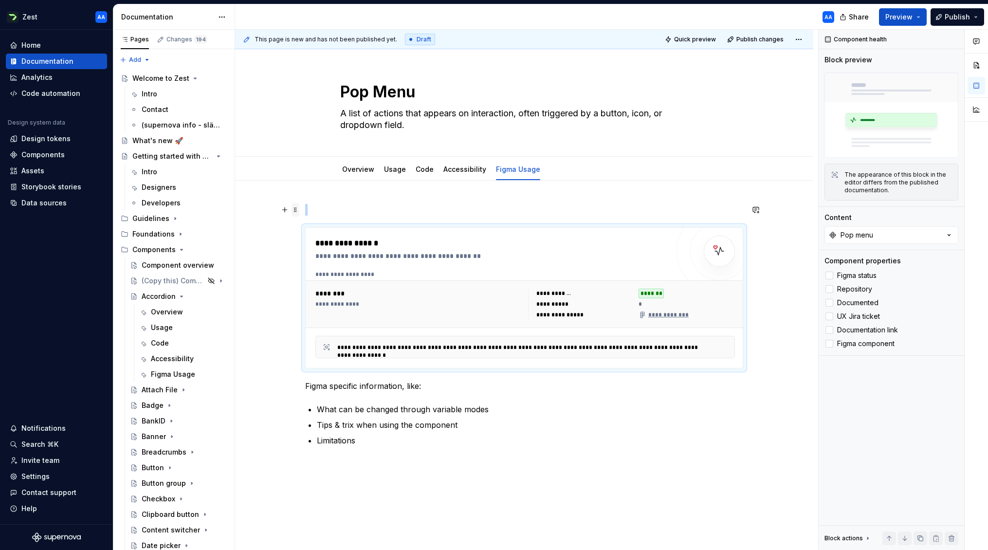
click at [299, 213] on span at bounding box center [296, 210] width 8 height 14
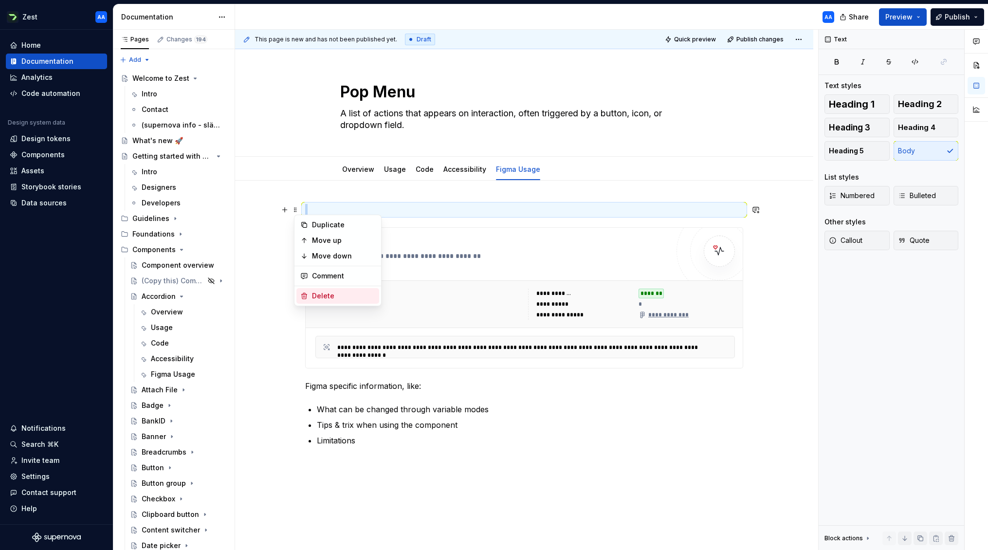
click at [315, 293] on div "Delete" at bounding box center [343, 296] width 63 height 10
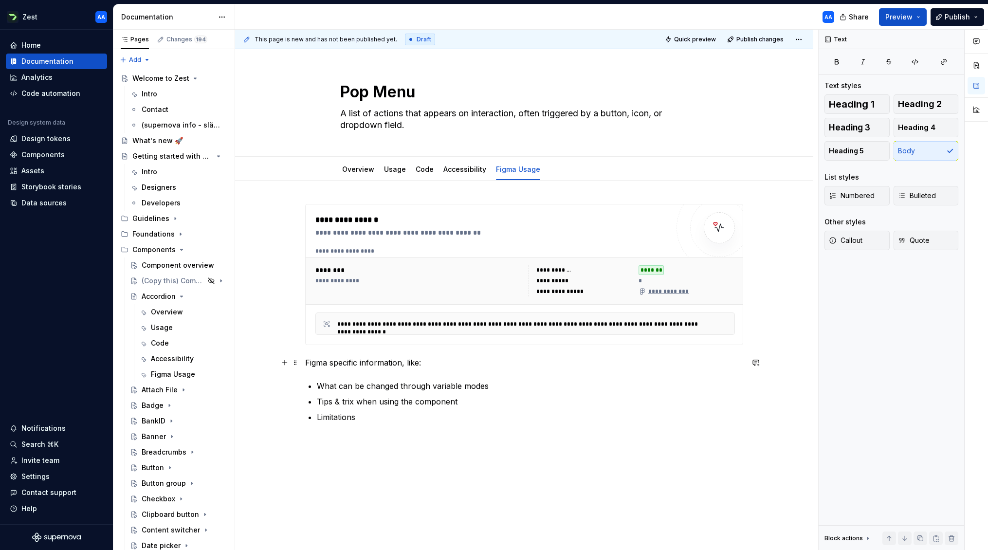
click at [455, 364] on p "Figma specific information, like:" at bounding box center [524, 363] width 438 height 12
click at [287, 212] on button "button" at bounding box center [285, 209] width 14 height 14
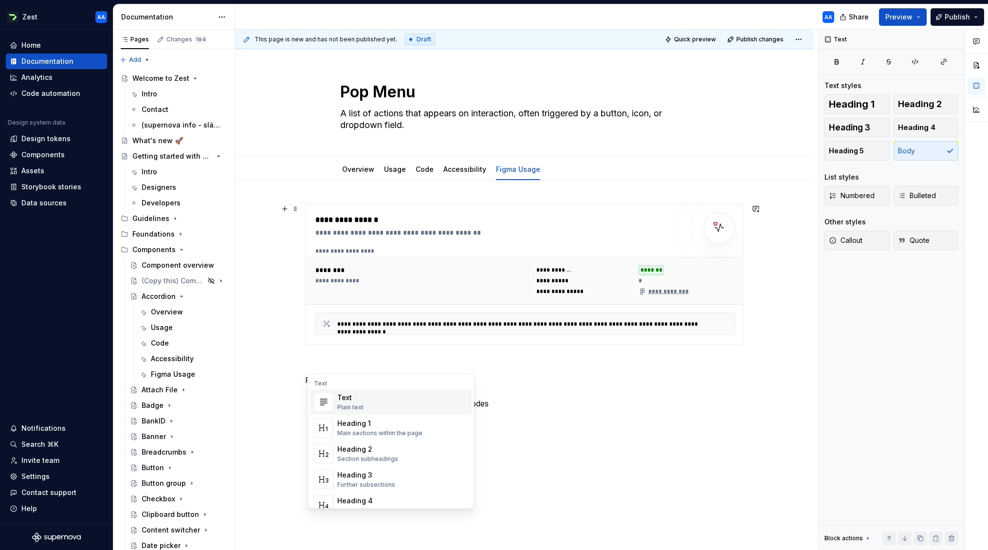
click at [324, 398] on img "Suggestions" at bounding box center [323, 401] width 18 height 19
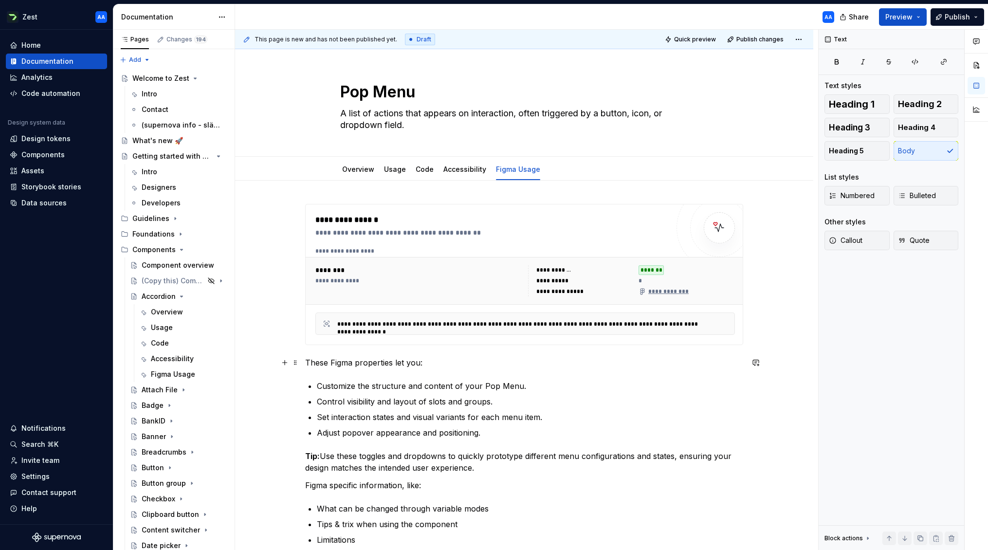
click at [376, 363] on p "These Figma properties let you:" at bounding box center [524, 363] width 438 height 12
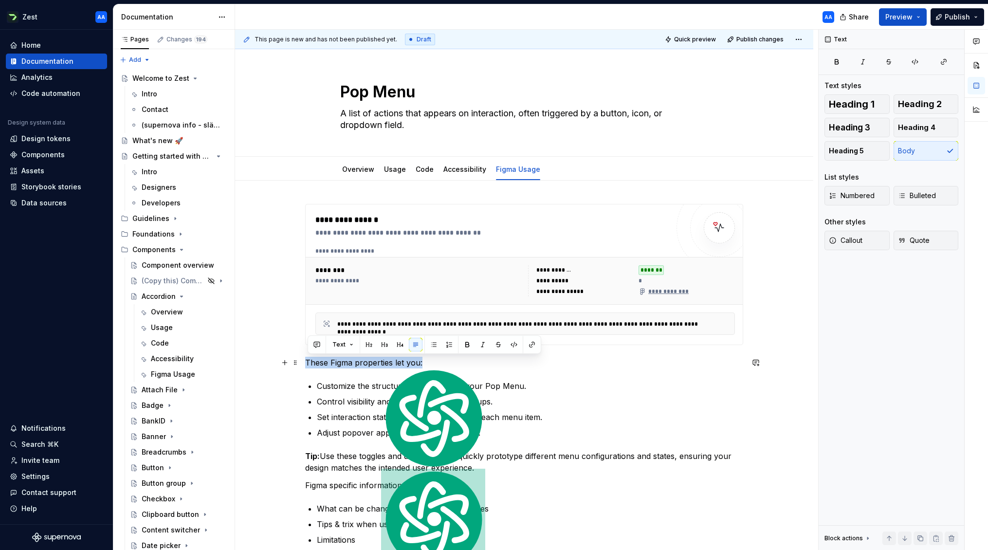
click at [376, 363] on p "These Figma properties let you:" at bounding box center [524, 363] width 438 height 12
click at [366, 344] on button "button" at bounding box center [369, 345] width 14 height 14
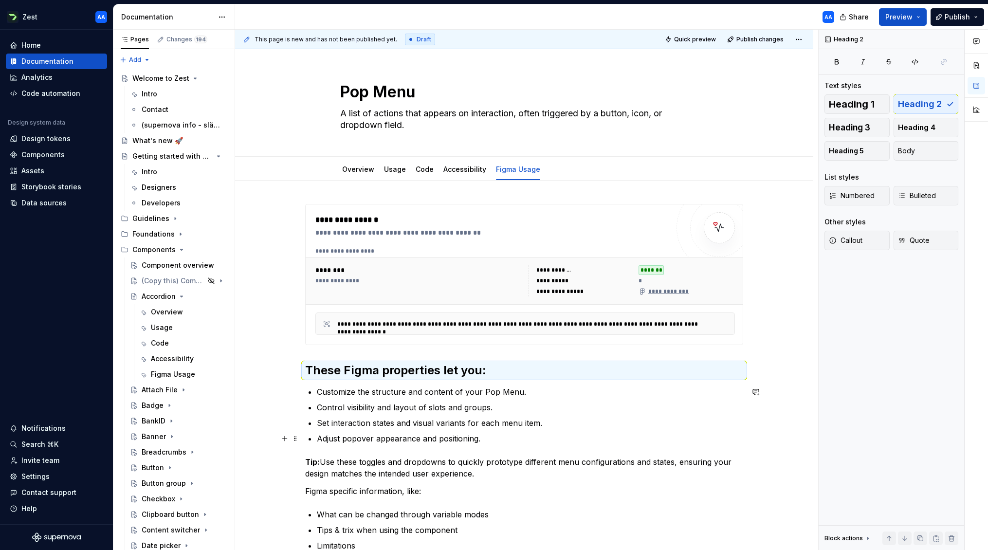
click at [599, 442] on p "Adjust popover appearance and positioning." at bounding box center [530, 439] width 426 height 12
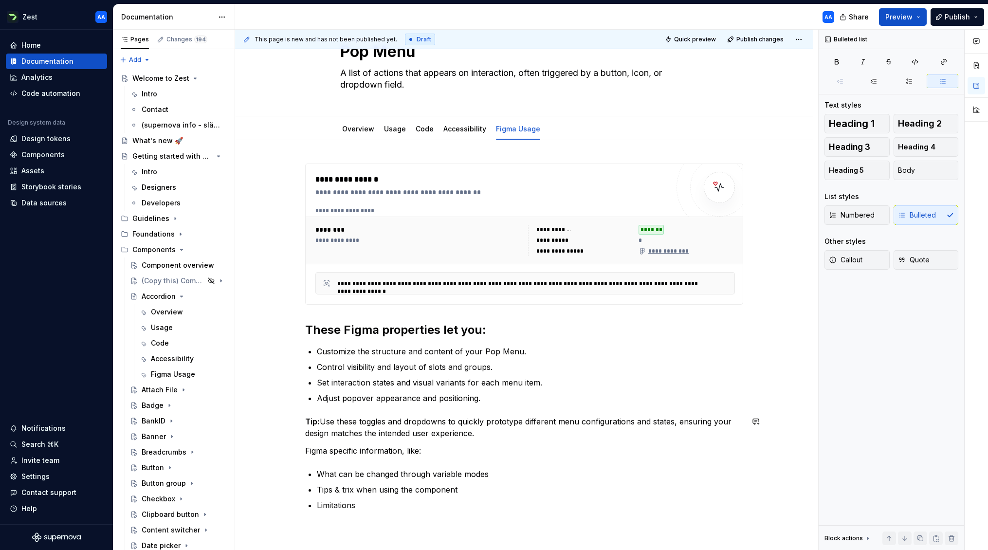
scroll to position [62, 0]
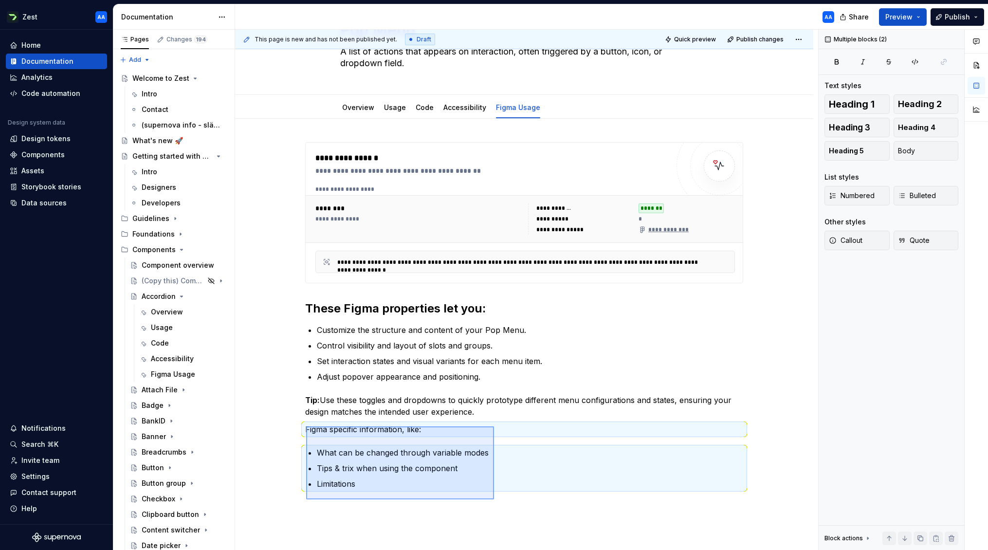
drag, startPoint x: 306, startPoint y: 426, endPoint x: 494, endPoint y: 499, distance: 201.4
click at [494, 499] on div "**********" at bounding box center [526, 290] width 583 height 521
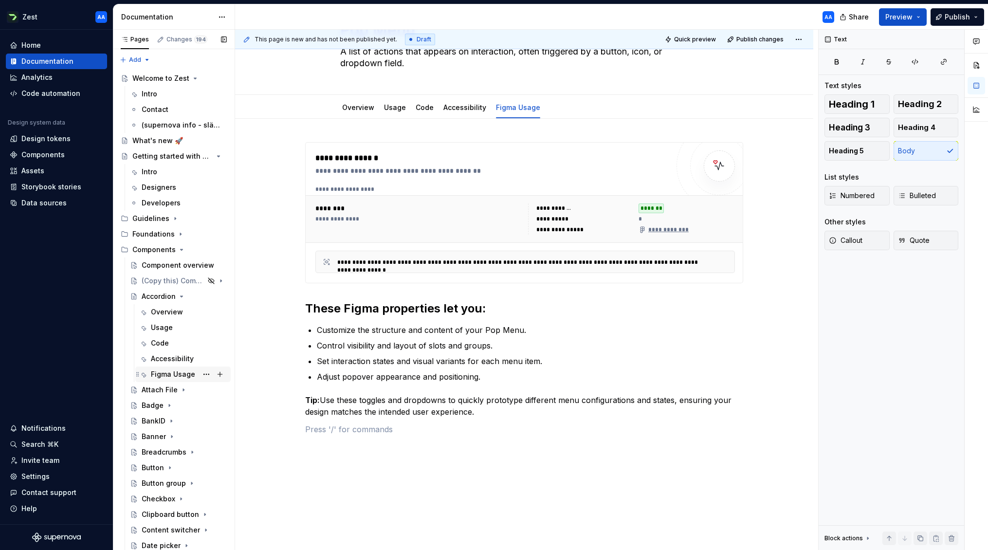
click at [161, 372] on div "Figma Usage" at bounding box center [173, 374] width 44 height 10
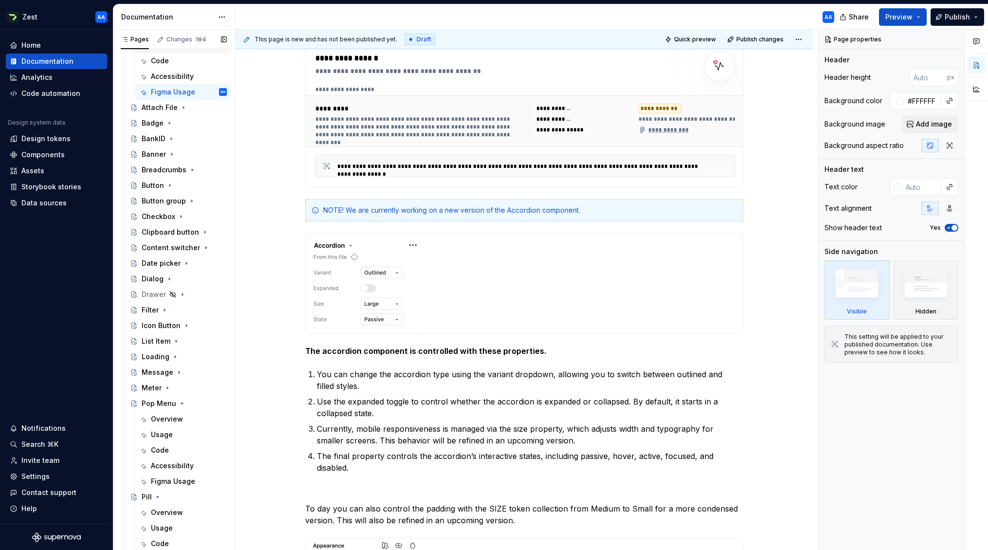
scroll to position [284, 0]
click at [168, 479] on div "Figma Usage" at bounding box center [173, 480] width 44 height 10
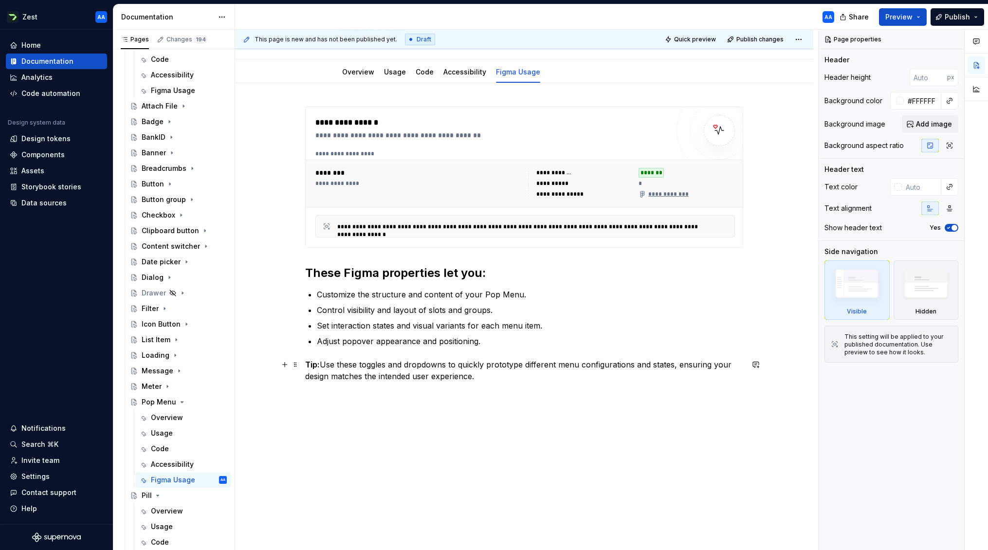
scroll to position [102, 0]
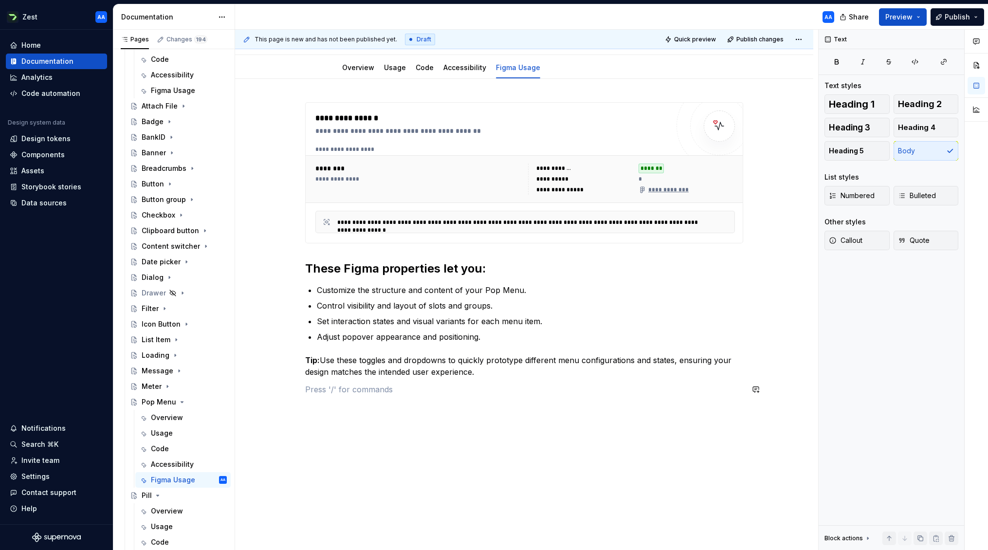
click at [323, 398] on div "**********" at bounding box center [524, 254] width 438 height 305
type textarea "*"
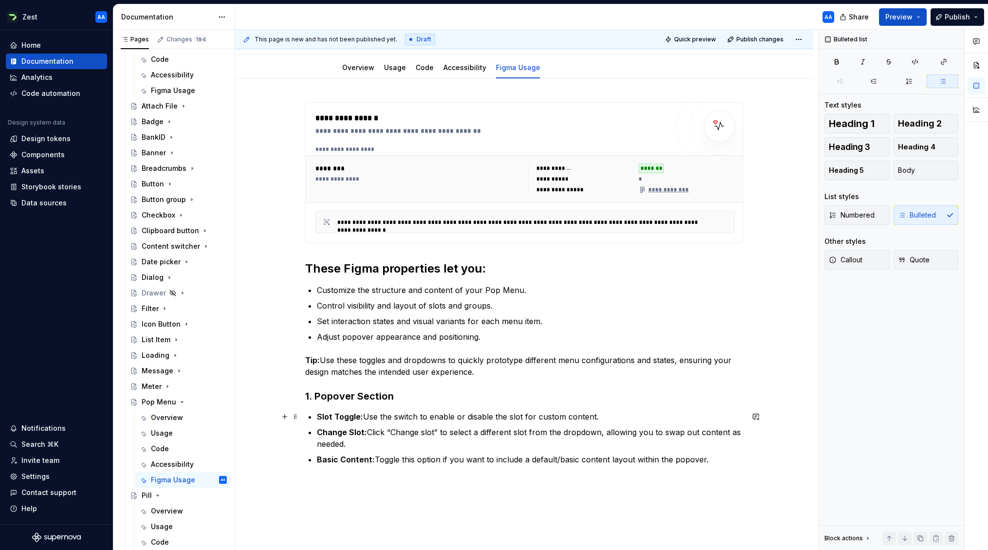
click at [320, 415] on strong "Slot Toggle:" at bounding box center [340, 417] width 46 height 10
drag, startPoint x: 320, startPoint y: 415, endPoint x: 615, endPoint y: 488, distance: 304.4
click at [615, 488] on div "**********" at bounding box center [524, 360] width 578 height 563
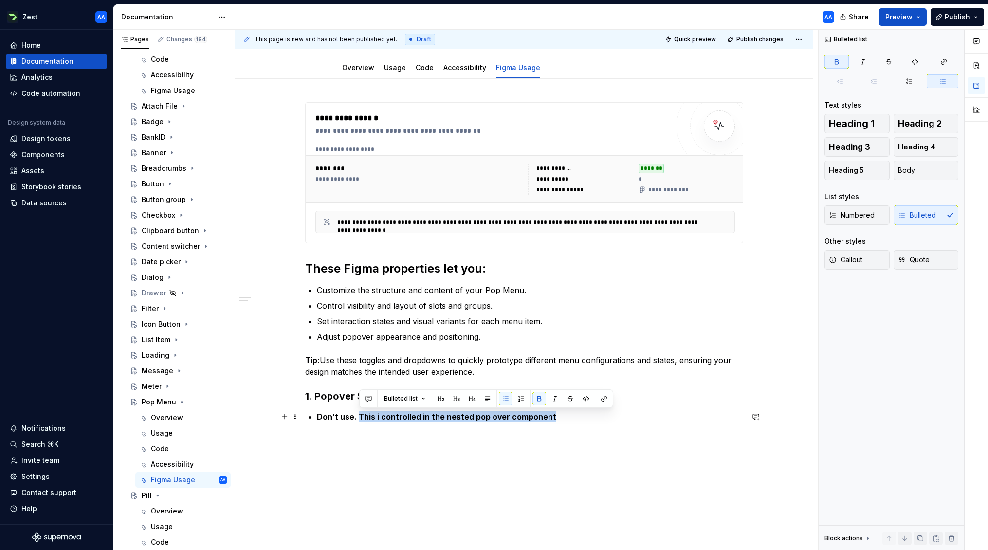
drag, startPoint x: 536, startPoint y: 416, endPoint x: 361, endPoint y: 418, distance: 175.3
click at [361, 418] on p "Don’t use. This i controlled in the nested pop over component" at bounding box center [530, 417] width 426 height 12
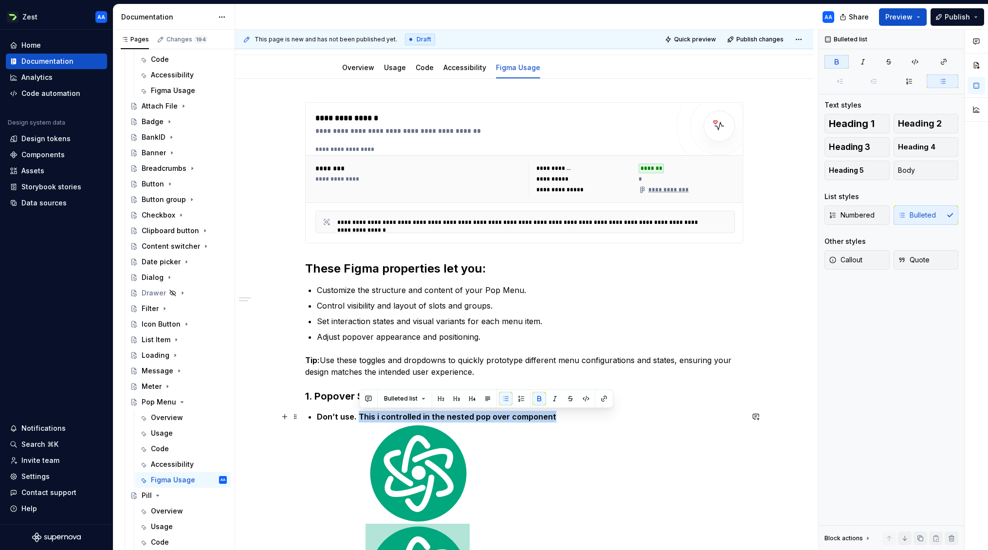
click at [568, 417] on p "Don’t use. This i controlled in the nested pop over component" at bounding box center [530, 417] width 426 height 12
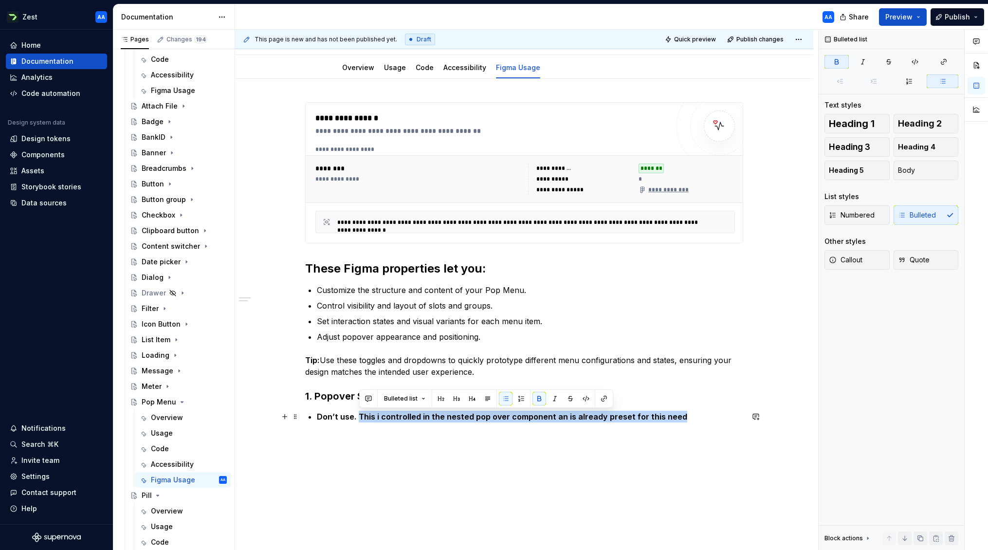
drag, startPoint x: 639, startPoint y: 416, endPoint x: 362, endPoint y: 418, distance: 277.0
click at [362, 418] on p "Don’t use. This i controlled in the nested pop over component an is already pre…" at bounding box center [530, 417] width 426 height 12
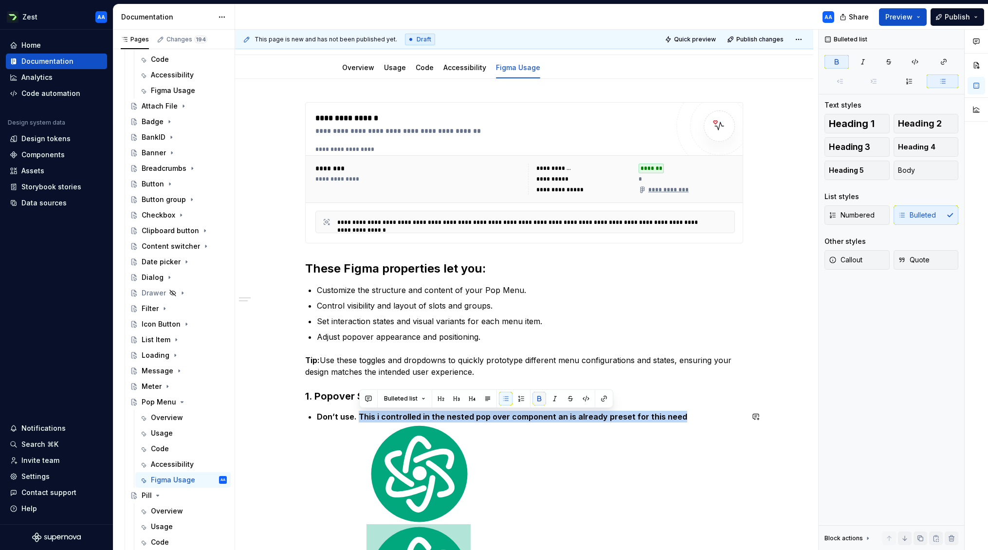
click at [542, 400] on button "button" at bounding box center [540, 399] width 14 height 14
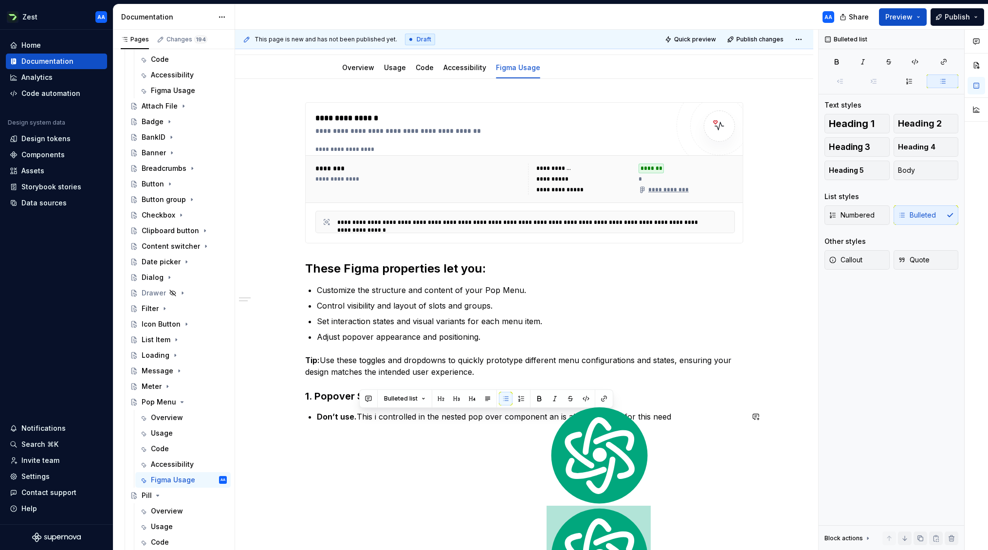
click at [510, 447] on div "**********" at bounding box center [524, 339] width 578 height 520
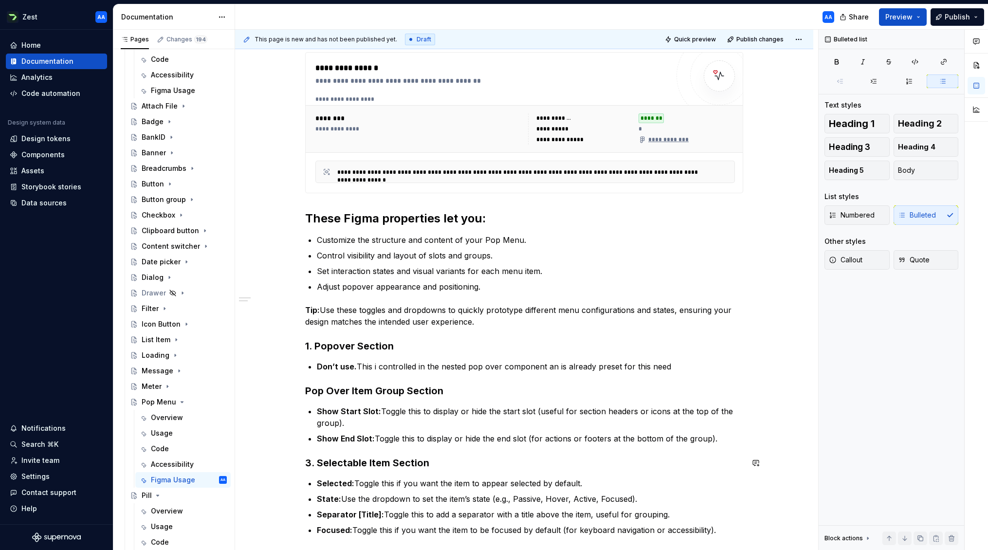
scroll to position [186, 0]
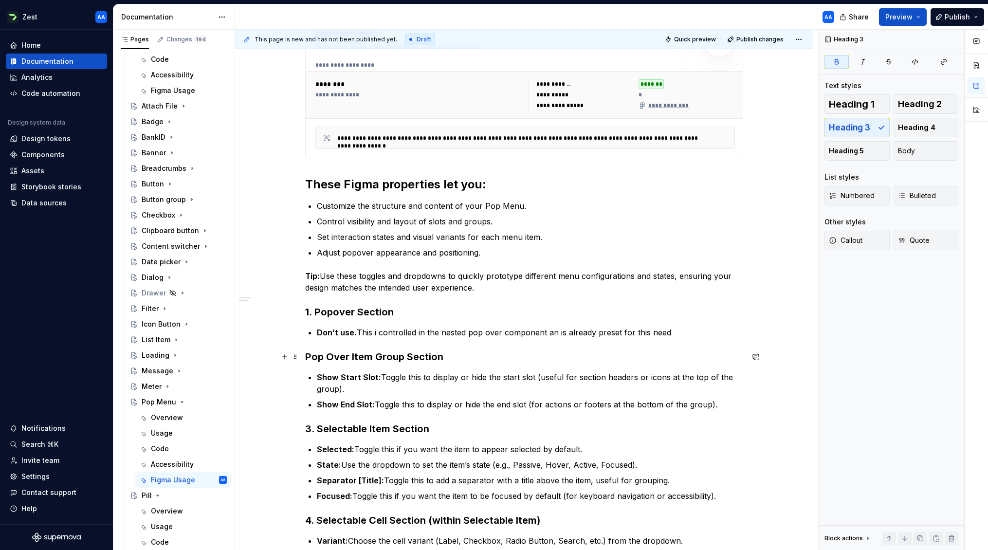
click at [308, 357] on strong "Pop Over Item Group Section" at bounding box center [374, 357] width 138 height 12
click at [282, 361] on button "button" at bounding box center [285, 357] width 14 height 14
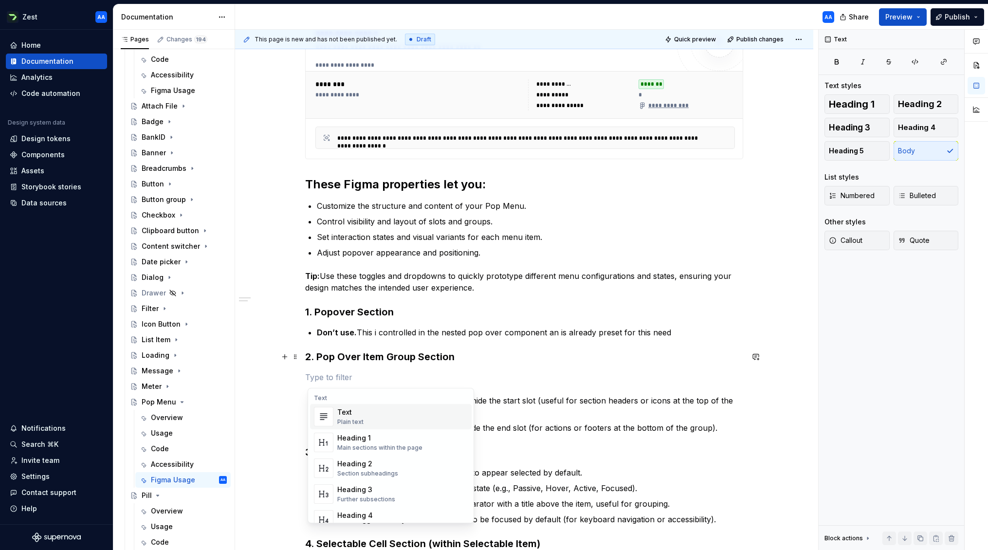
click at [571, 372] on p at bounding box center [524, 377] width 438 height 12
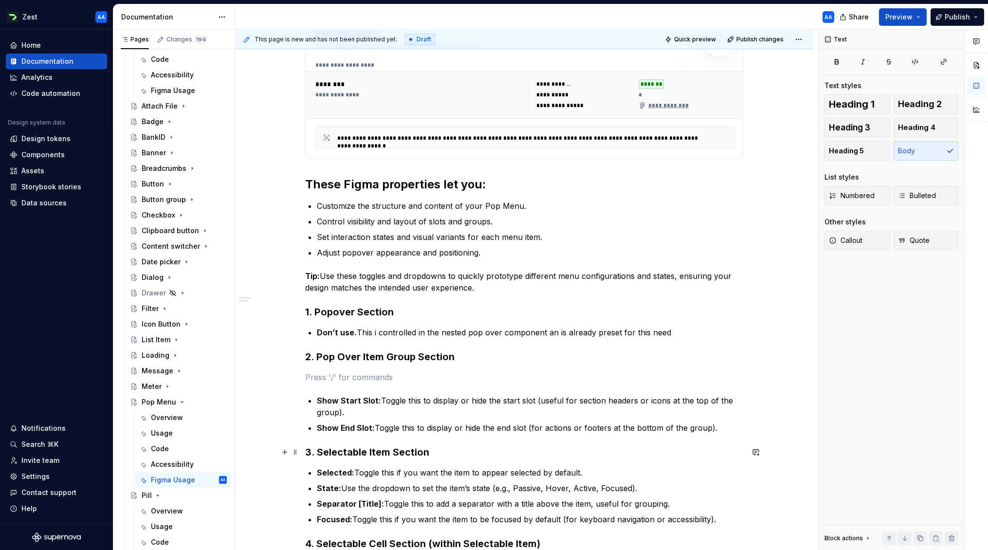
drag, startPoint x: 311, startPoint y: 452, endPoint x: 319, endPoint y: 451, distance: 8.8
click at [314, 451] on strong "3. Selectable Item Section" at bounding box center [367, 452] width 124 height 12
click at [319, 451] on strong "3. Selectable Item Section" at bounding box center [367, 452] width 124 height 12
click at [367, 449] on strong "3. Selectable Item Section" at bounding box center [367, 452] width 124 height 12
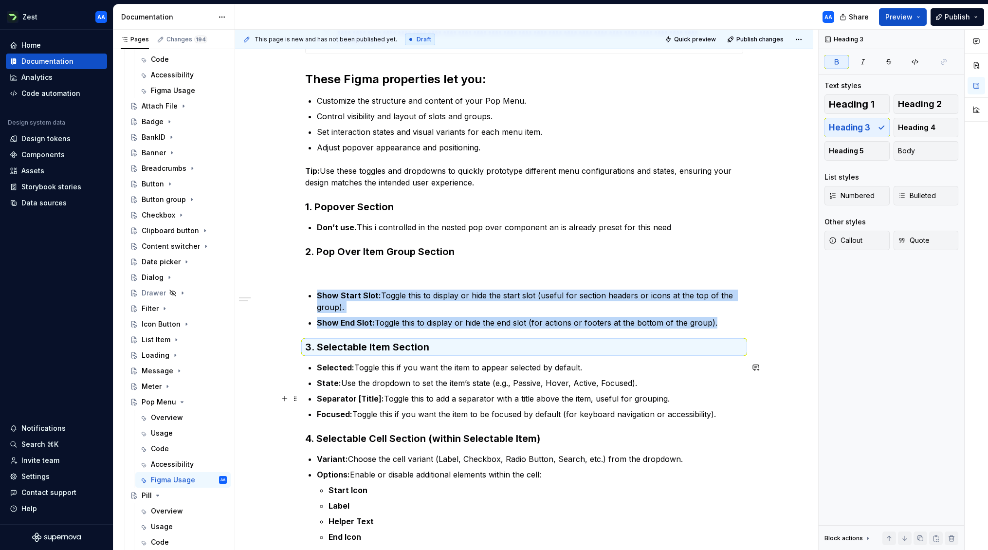
scroll to position [306, 0]
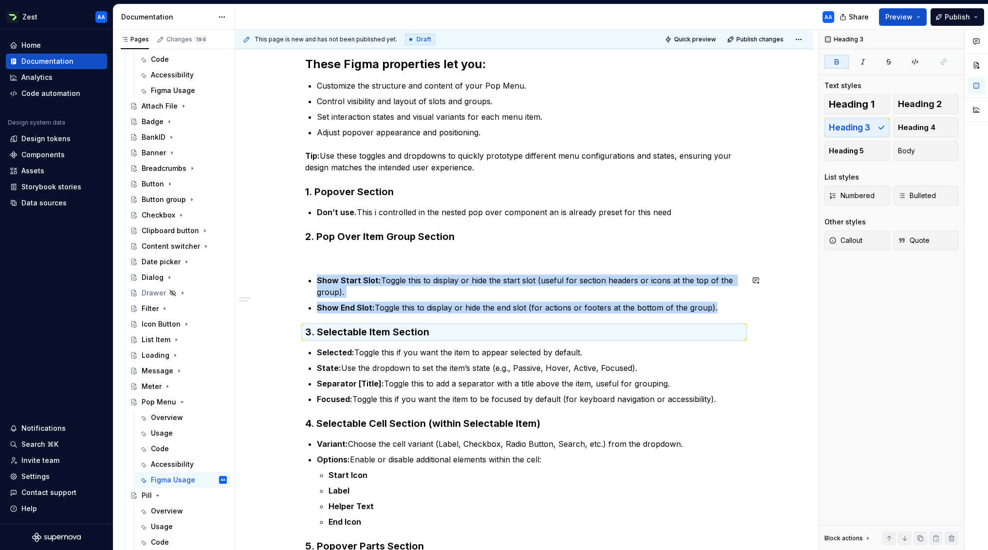
drag, startPoint x: 365, startPoint y: 272, endPoint x: 360, endPoint y: 263, distance: 9.8
click at [364, 270] on div "**********" at bounding box center [524, 243] width 438 height 690
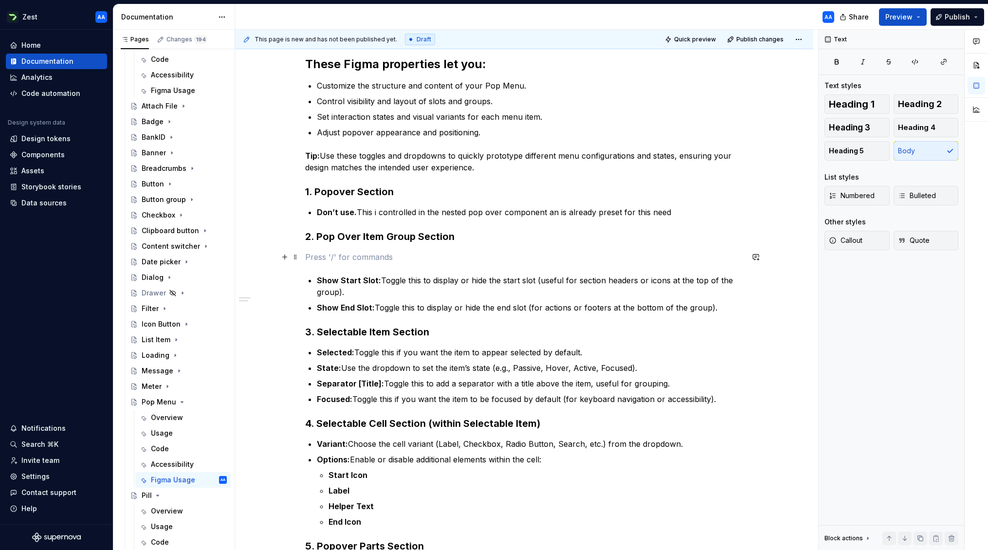
click at [348, 258] on p at bounding box center [524, 257] width 438 height 12
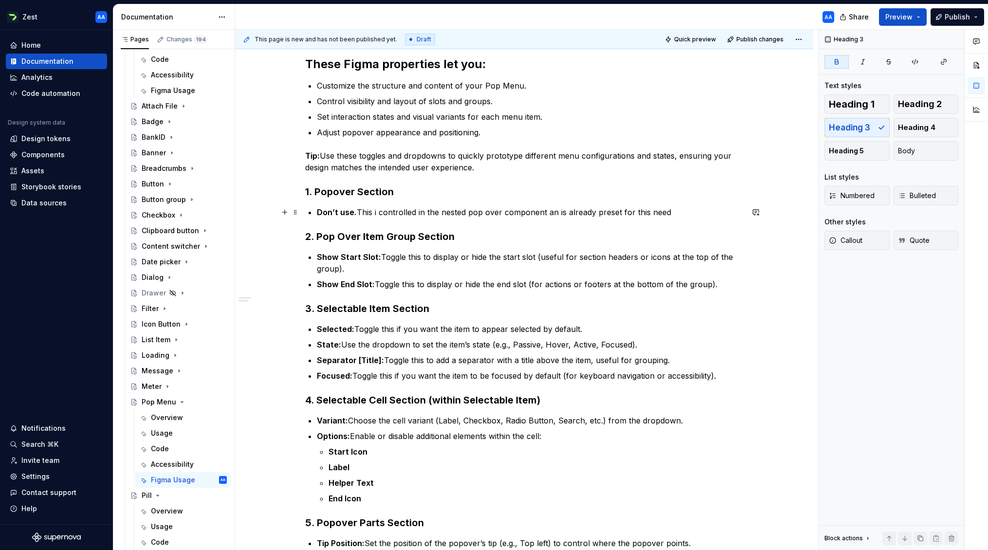
click at [681, 209] on p "Don’t use. This i controlled in the nested pop over component an is already pre…" at bounding box center [530, 212] width 426 height 12
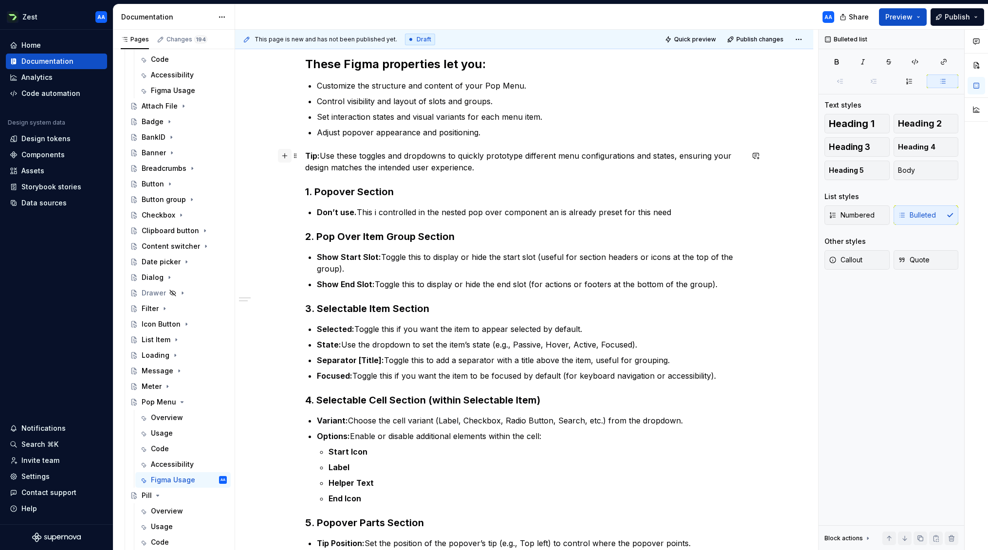
click at [288, 155] on button "button" at bounding box center [285, 156] width 14 height 14
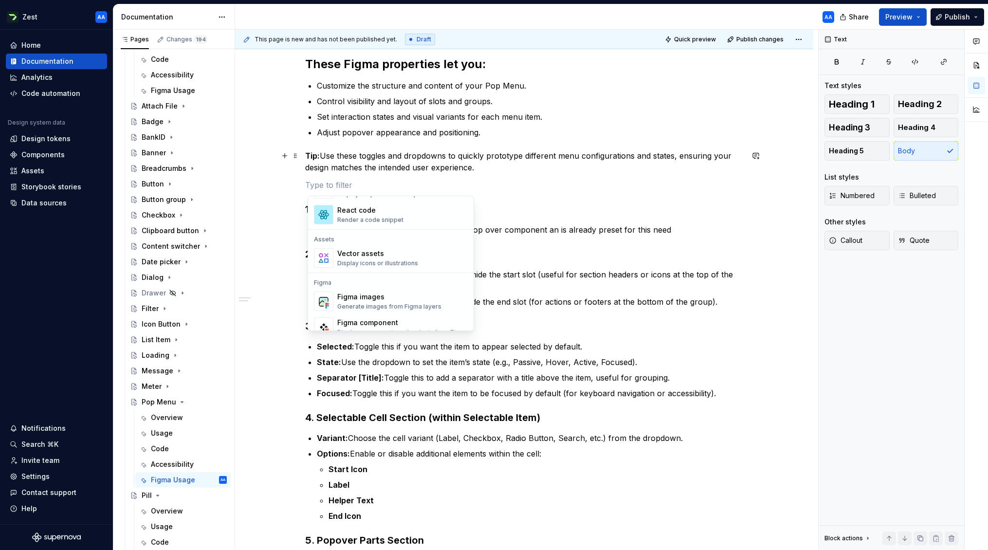
scroll to position [848, 0]
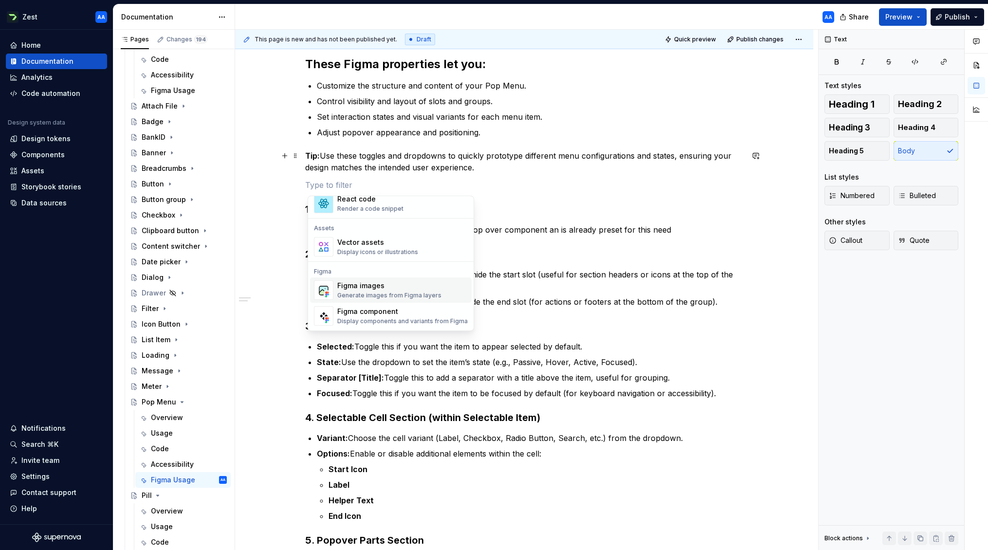
click at [371, 290] on div "Figma images" at bounding box center [389, 286] width 104 height 10
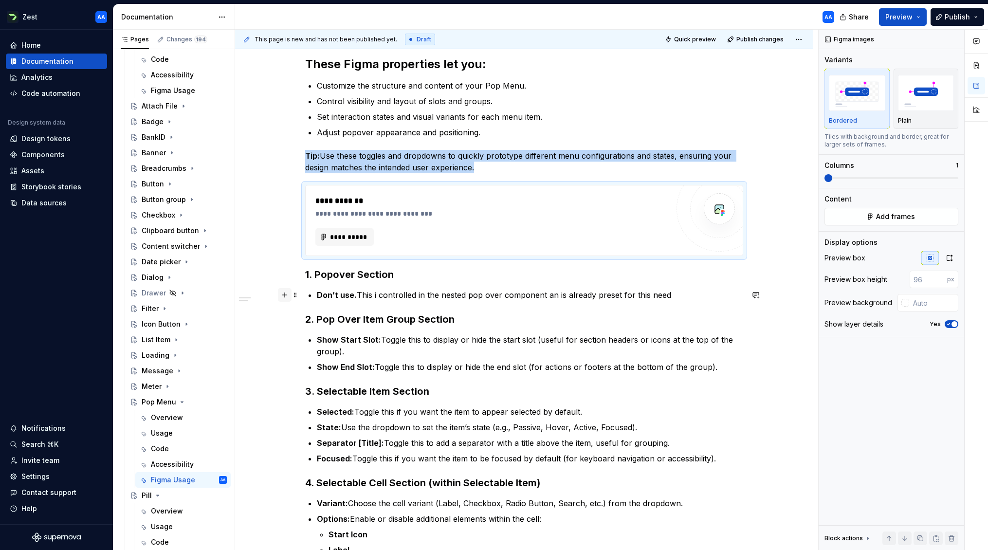
click at [287, 295] on button "button" at bounding box center [285, 295] width 14 height 14
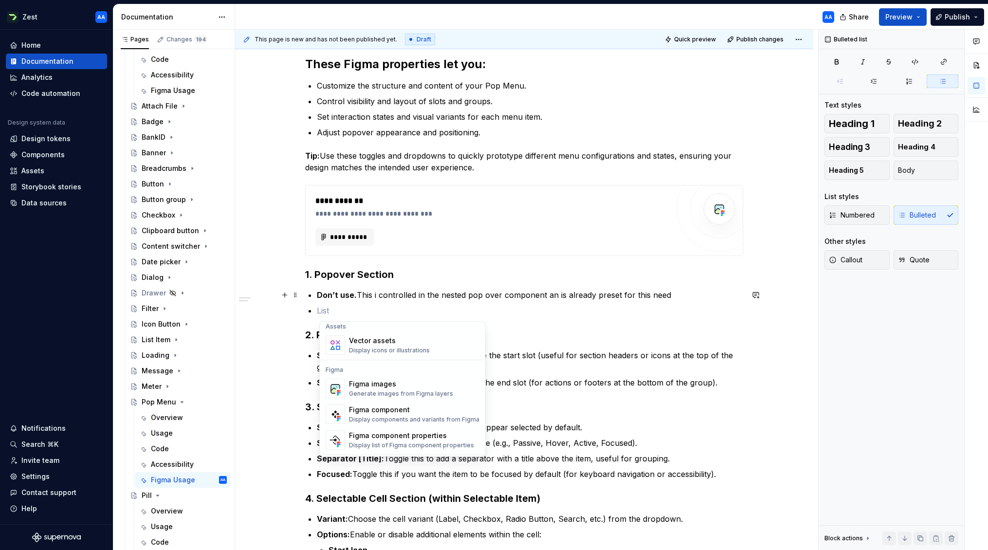
scroll to position [876, 0]
click at [379, 383] on div "Figma images" at bounding box center [401, 384] width 104 height 10
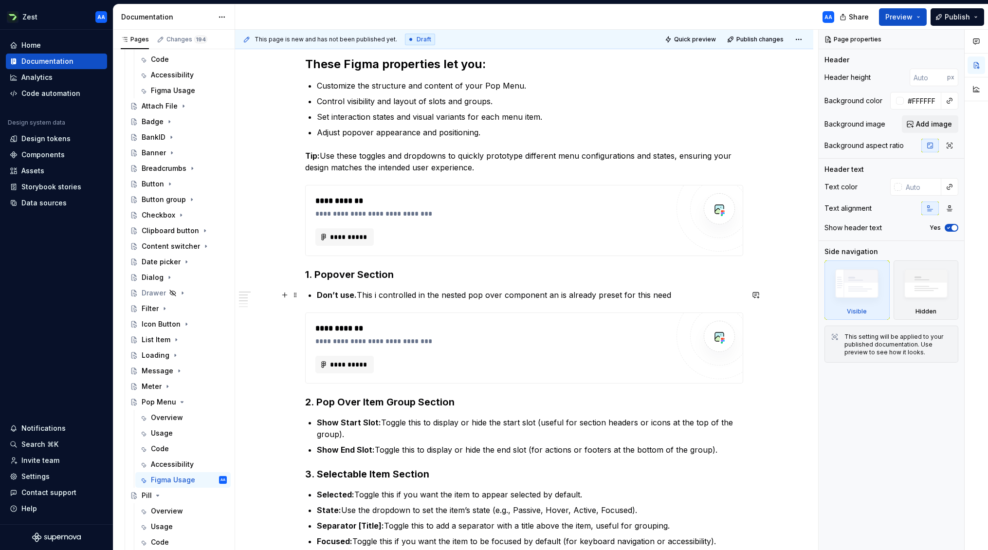
click at [685, 295] on p "Don’t use. This i controlled in the nested pop over component an is already pre…" at bounding box center [530, 295] width 426 height 12
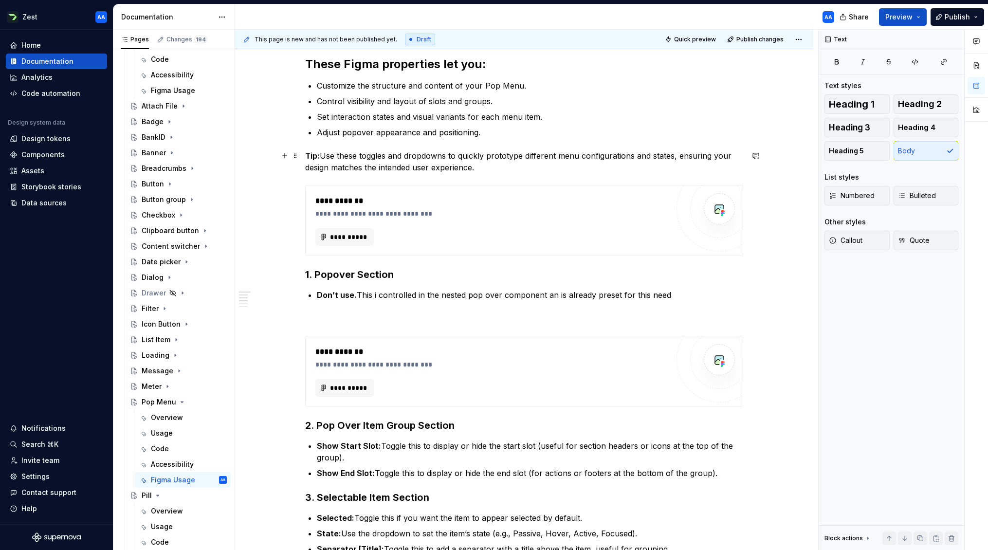
click at [601, 171] on p "Tip: Use these toggles and dropdowns to quickly prototype different menu config…" at bounding box center [524, 161] width 438 height 23
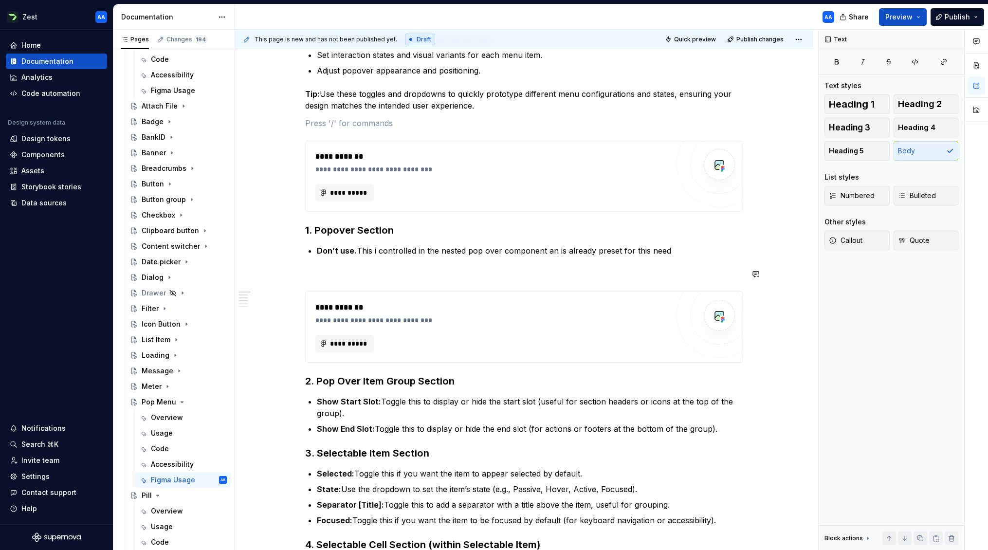
scroll to position [426, 0]
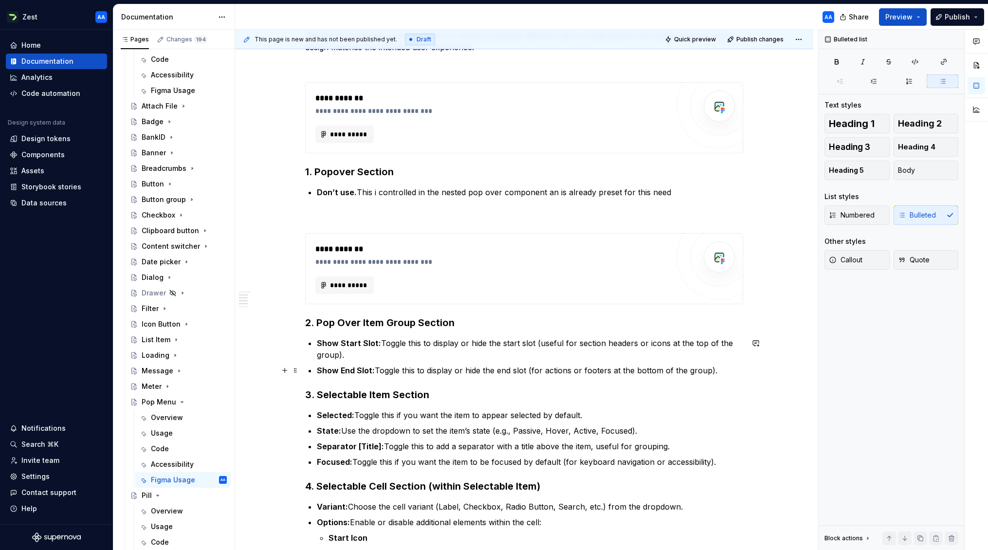
click at [723, 370] on p "Show End Slot: Toggle this to display or hide the end slot (for actions or foot…" at bounding box center [530, 371] width 426 height 12
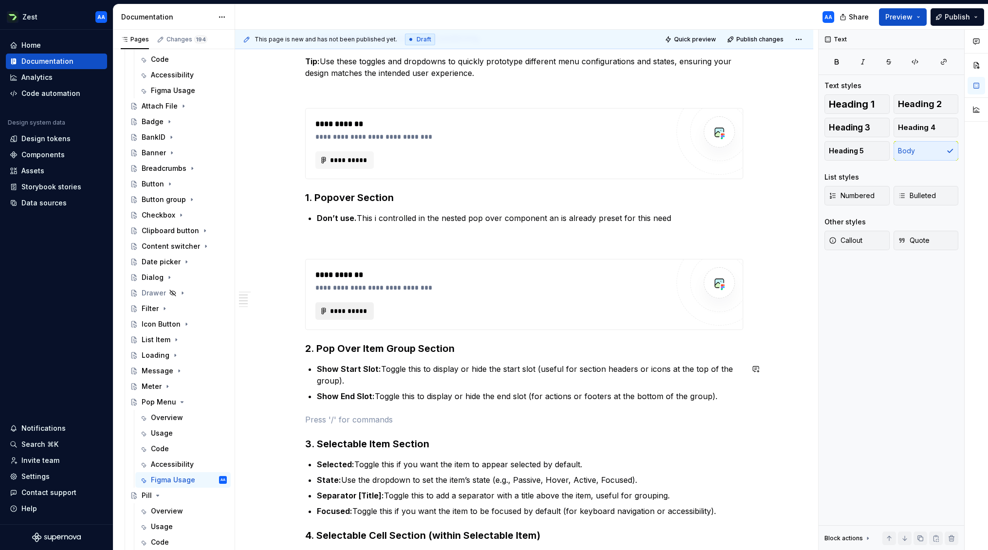
scroll to position [413, 0]
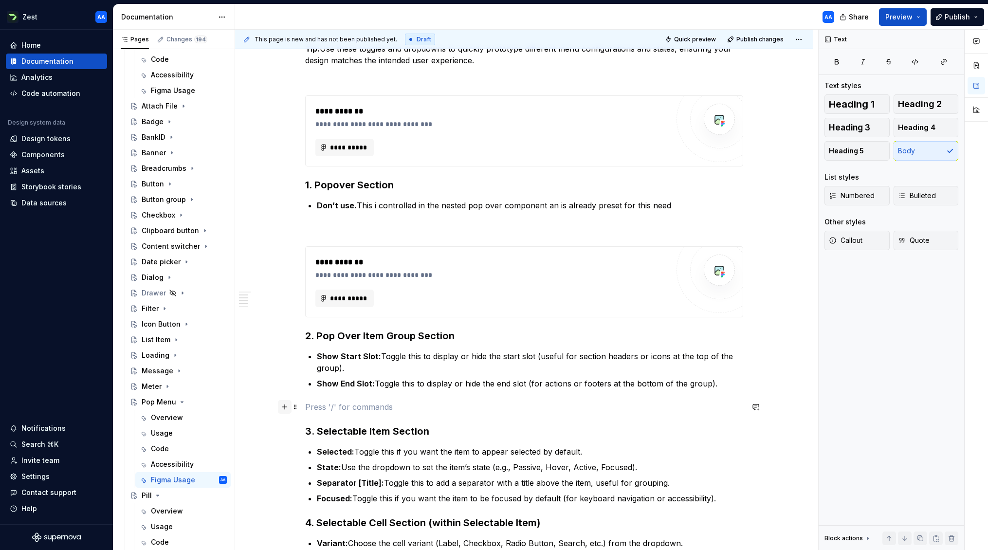
click at [287, 407] on button "button" at bounding box center [285, 407] width 14 height 14
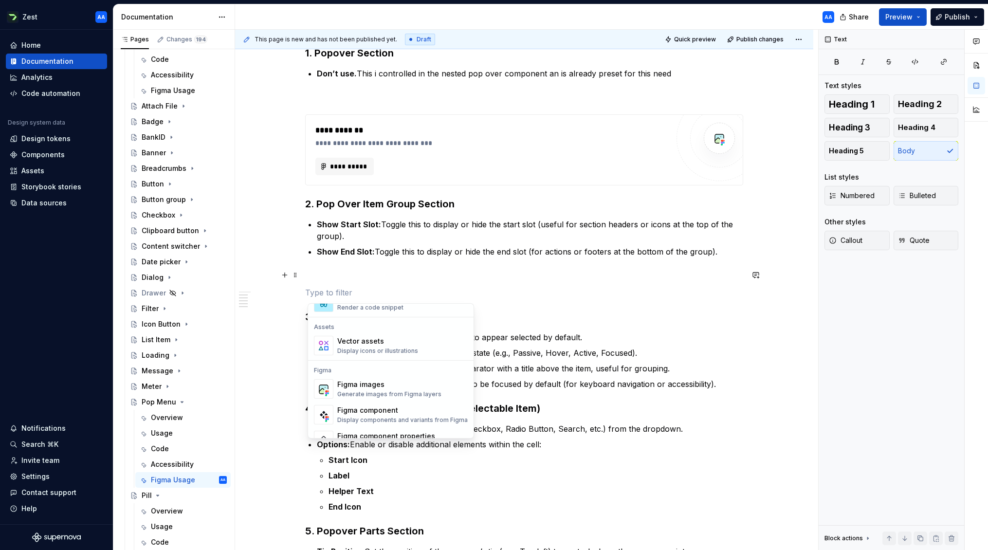
scroll to position [859, 0]
click at [363, 390] on div "Generate images from Figma layers" at bounding box center [389, 393] width 104 height 8
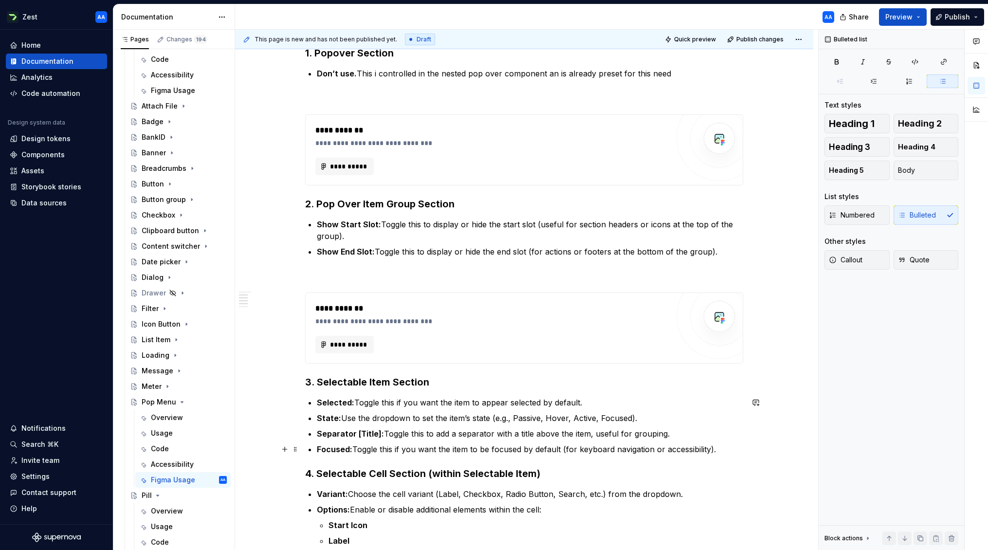
click at [730, 449] on p "Focused: Toggle this if you want the item to be focused by default (for keyboar…" at bounding box center [530, 449] width 426 height 12
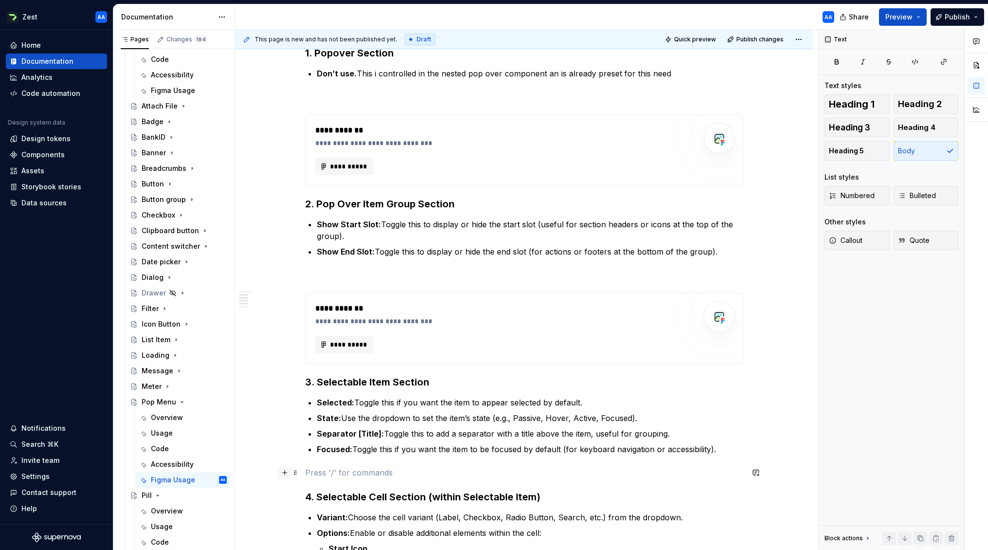
click at [286, 473] on button "button" at bounding box center [285, 473] width 14 height 14
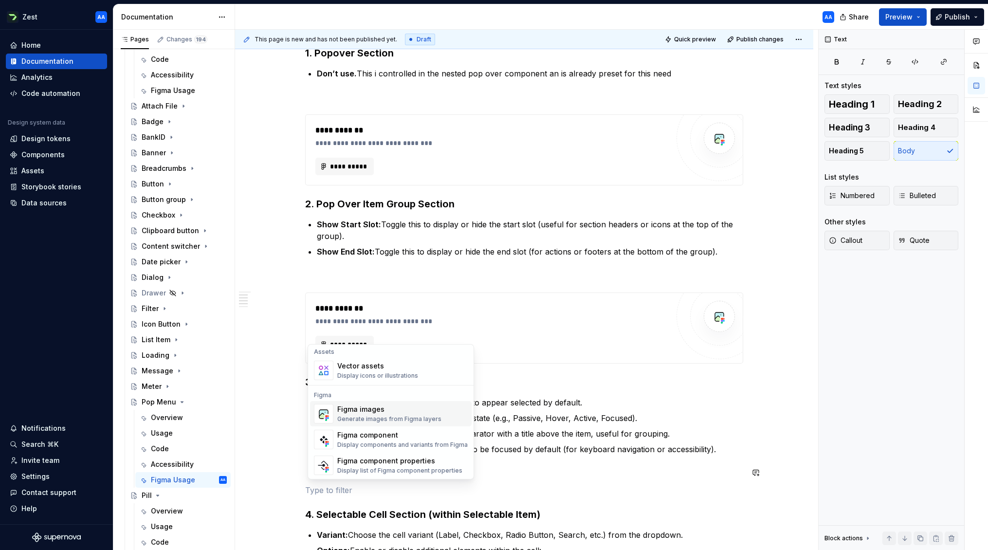
scroll to position [876, 0]
click at [367, 412] on div "Generate images from Figma layers" at bounding box center [389, 416] width 104 height 8
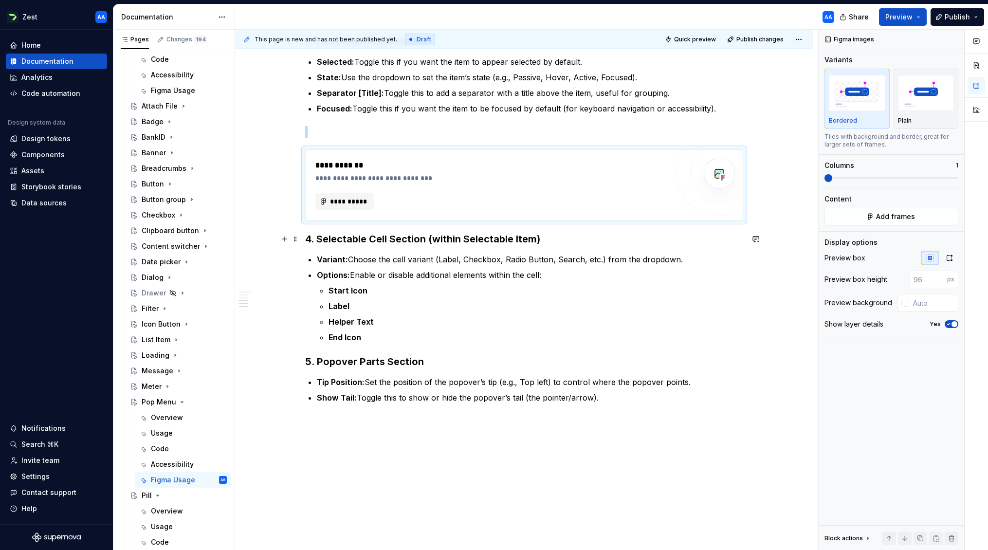
scroll to position [873, 0]
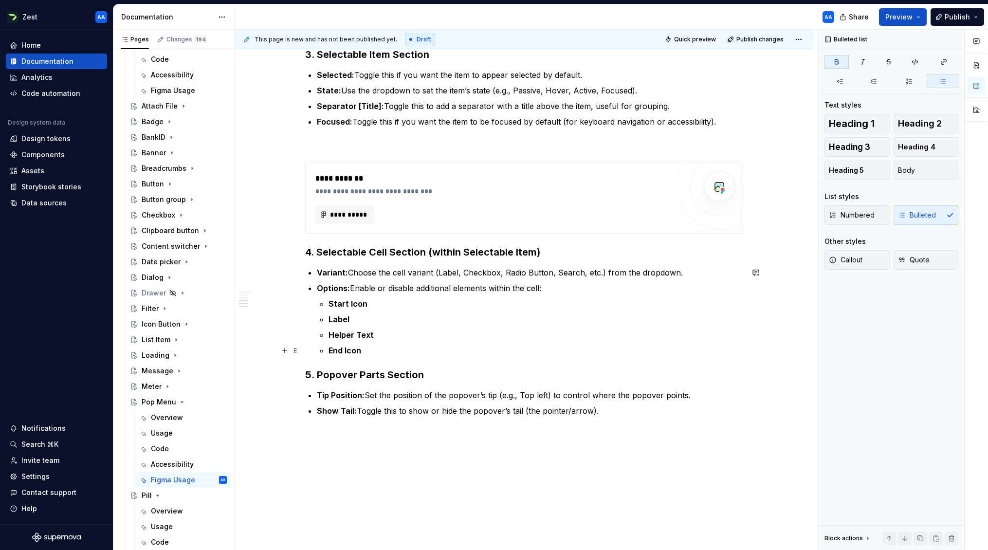
click at [403, 352] on p "End Icon" at bounding box center [536, 351] width 415 height 12
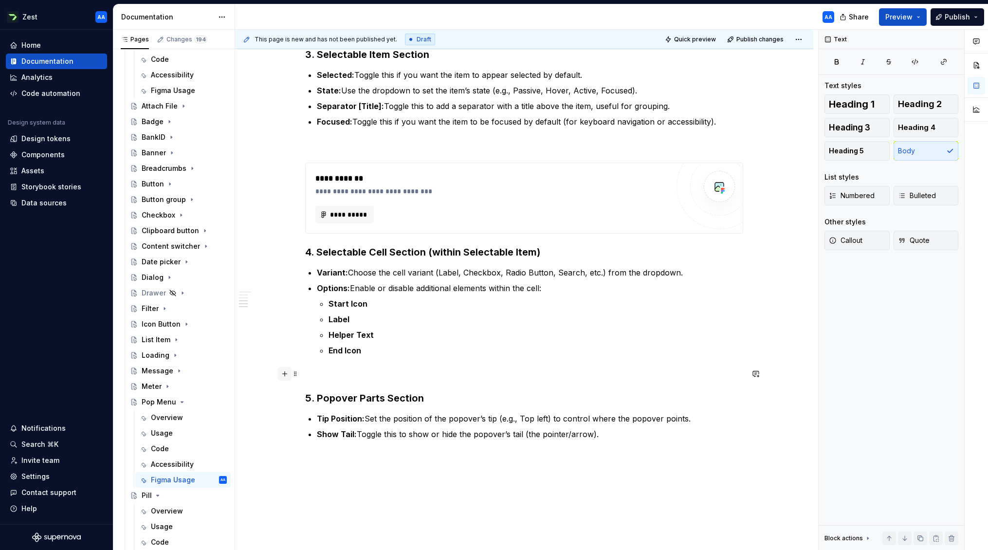
click at [284, 374] on button "button" at bounding box center [285, 374] width 14 height 14
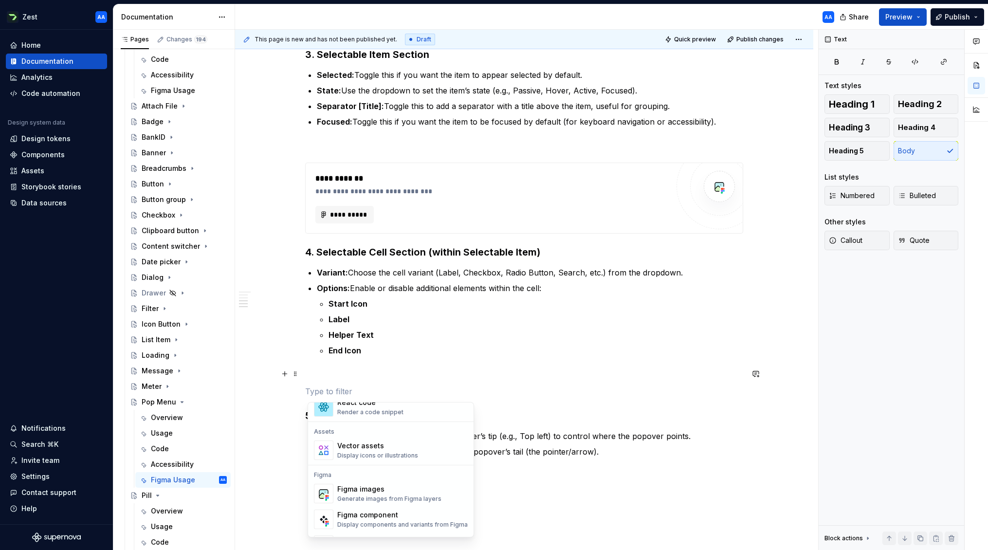
scroll to position [852, 0]
click at [372, 496] on div "Generate images from Figma layers" at bounding box center [389, 498] width 104 height 8
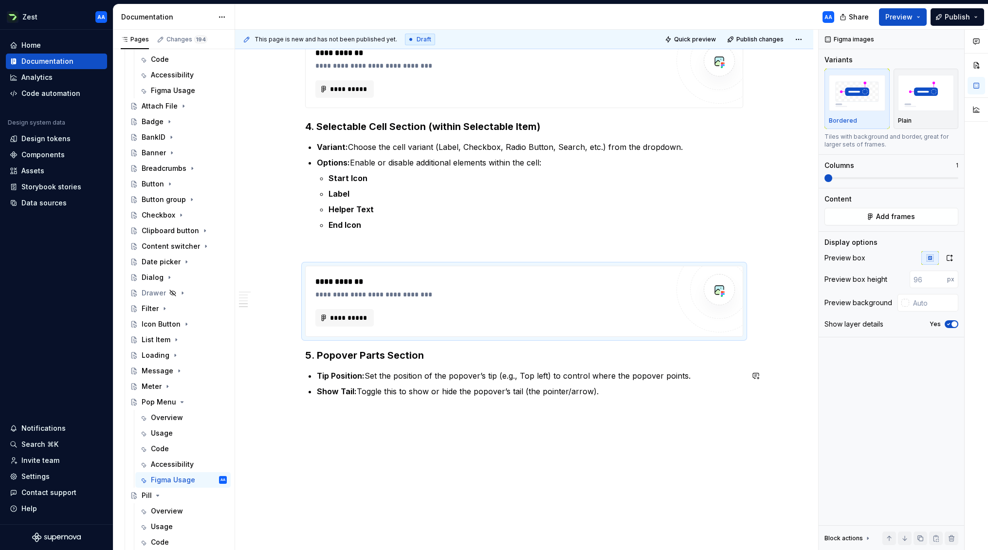
scroll to position [1022, 0]
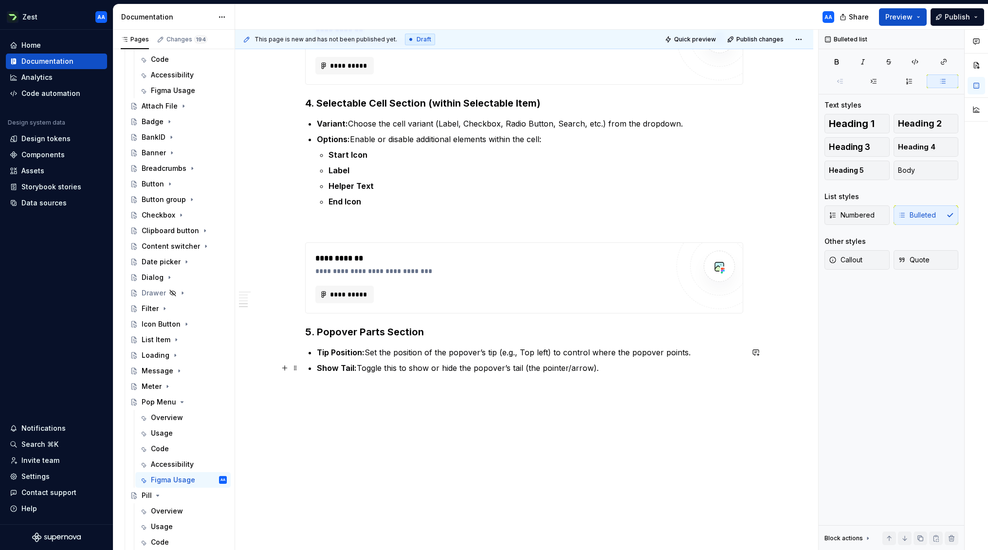
drag, startPoint x: 565, startPoint y: 368, endPoint x: 597, endPoint y: 370, distance: 32.3
click at [568, 368] on p "Show Tail: Toggle this to show or hide the popover’s tail (the pointer/arrow)." at bounding box center [530, 368] width 426 height 12
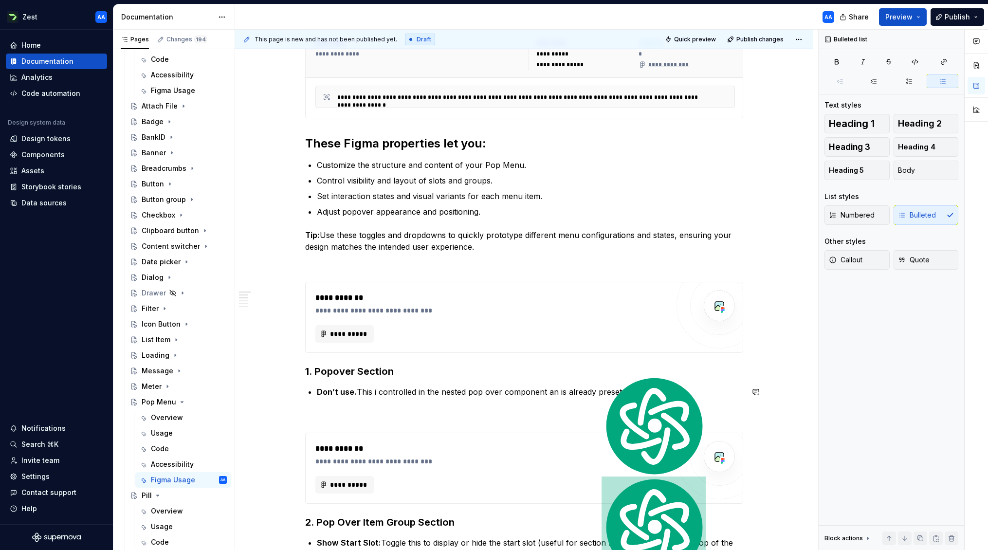
scroll to position [269, 0]
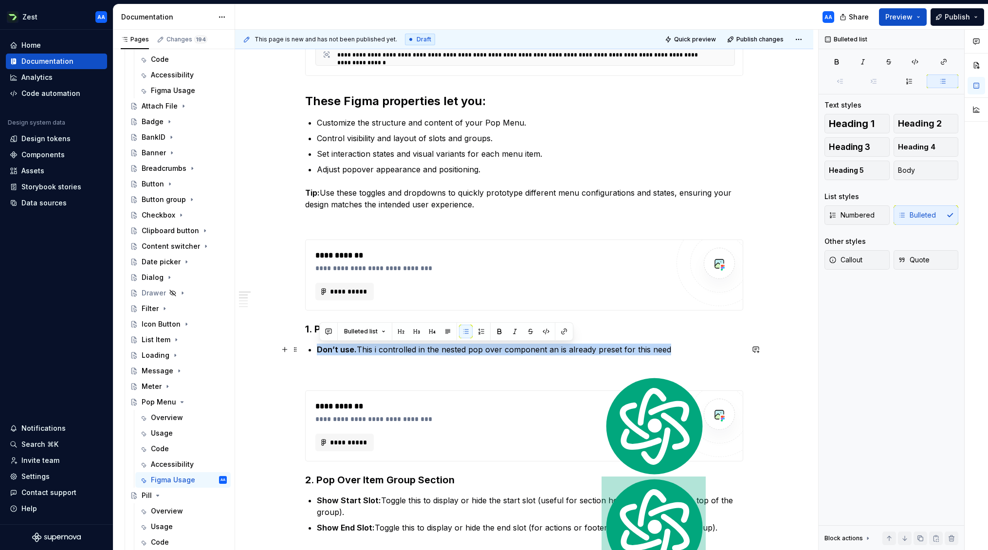
drag, startPoint x: 584, startPoint y: 347, endPoint x: 320, endPoint y: 348, distance: 263.8
click at [320, 348] on p "Don’t use. This i controlled in the nested pop over component an is already pre…" at bounding box center [530, 350] width 426 height 12
copy p "Don’t use. This i controlled in the nested pop over component an is already pre…"
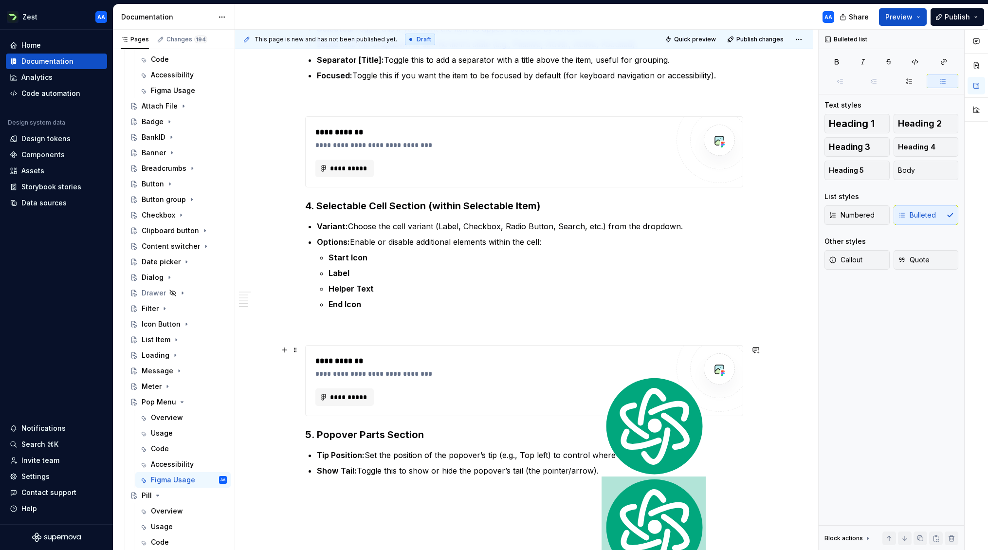
scroll to position [1022, 0]
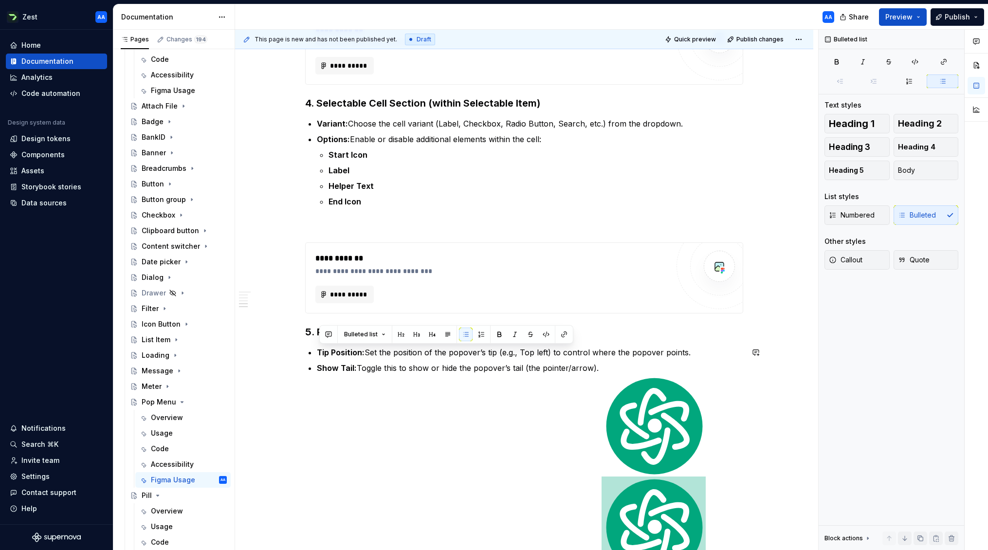
drag, startPoint x: 563, startPoint y: 365, endPoint x: 312, endPoint y: 346, distance: 251.4
click at [317, 347] on ul "Tip Position: Set the position of the popover’s tip (e.g., Top left) to control…" at bounding box center [530, 360] width 426 height 27
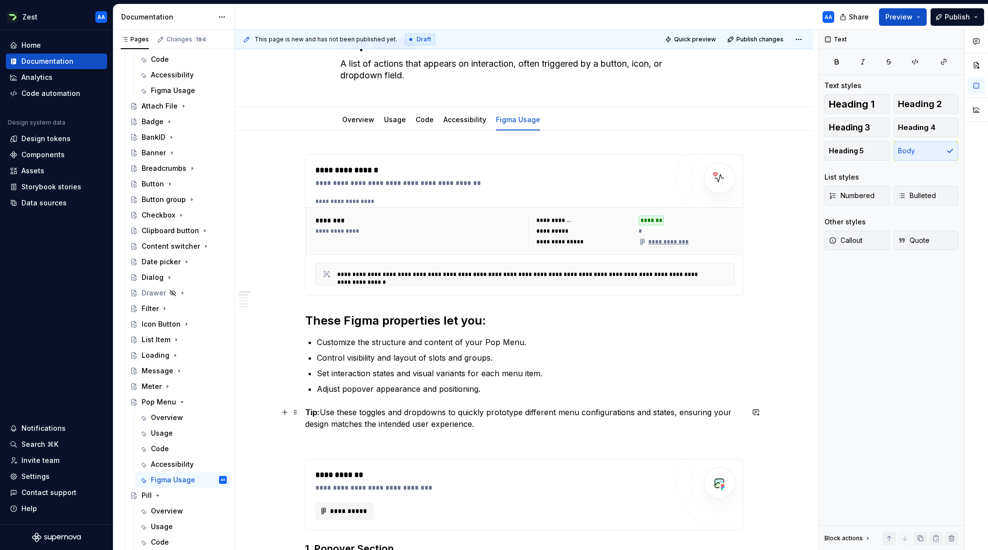
scroll to position [49, 0]
click at [53, 201] on div "Data sources" at bounding box center [43, 203] width 45 height 10
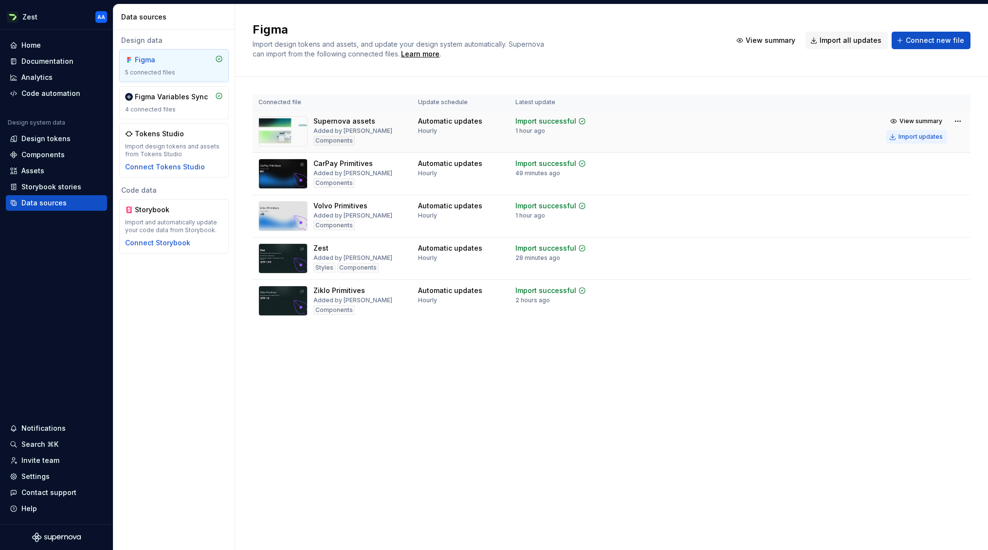
click at [912, 138] on div "Import updates" at bounding box center [921, 137] width 44 height 8
click at [909, 133] on div "Import updates" at bounding box center [921, 137] width 44 height 8
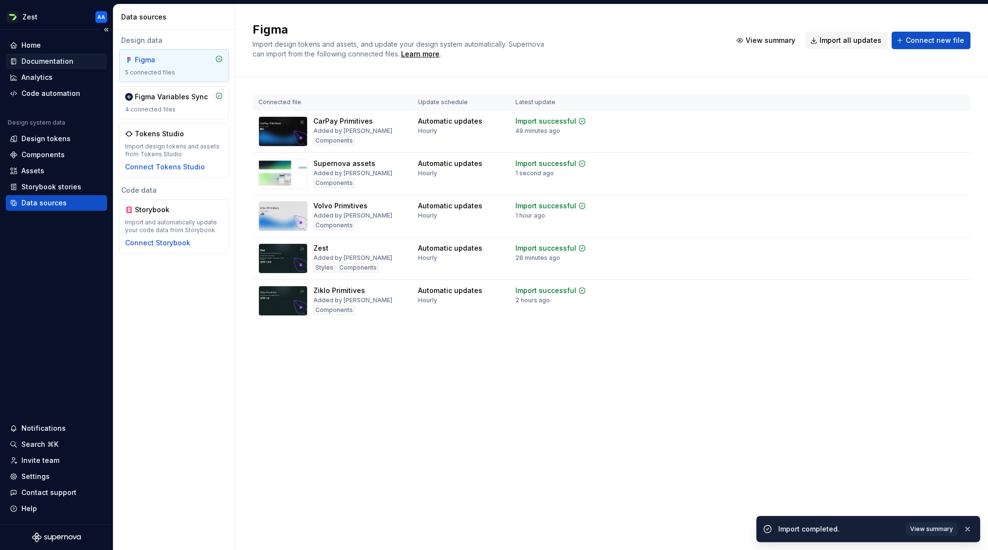
click at [56, 57] on div "Documentation" at bounding box center [47, 61] width 52 height 10
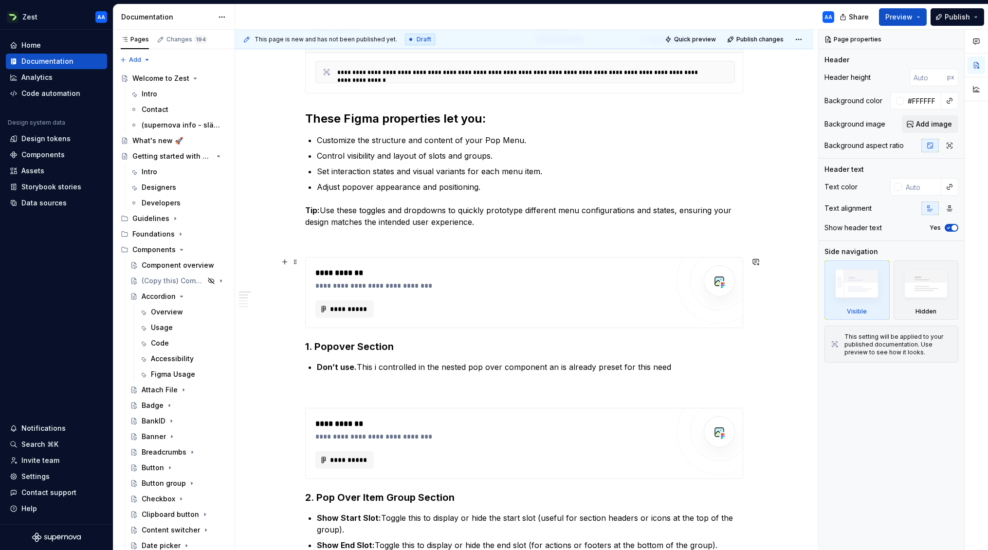
scroll to position [276, 0]
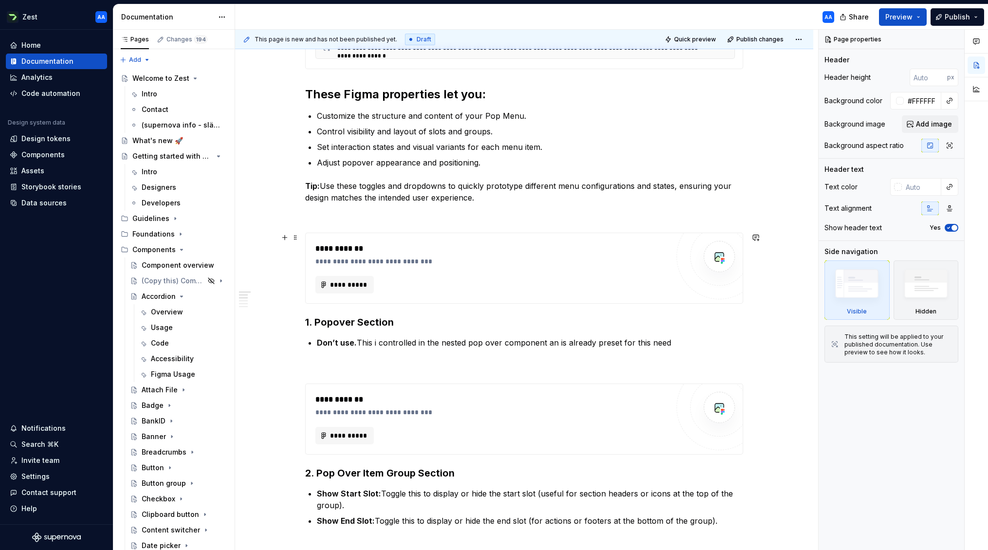
click at [460, 278] on div "**********" at bounding box center [491, 285] width 353 height 18
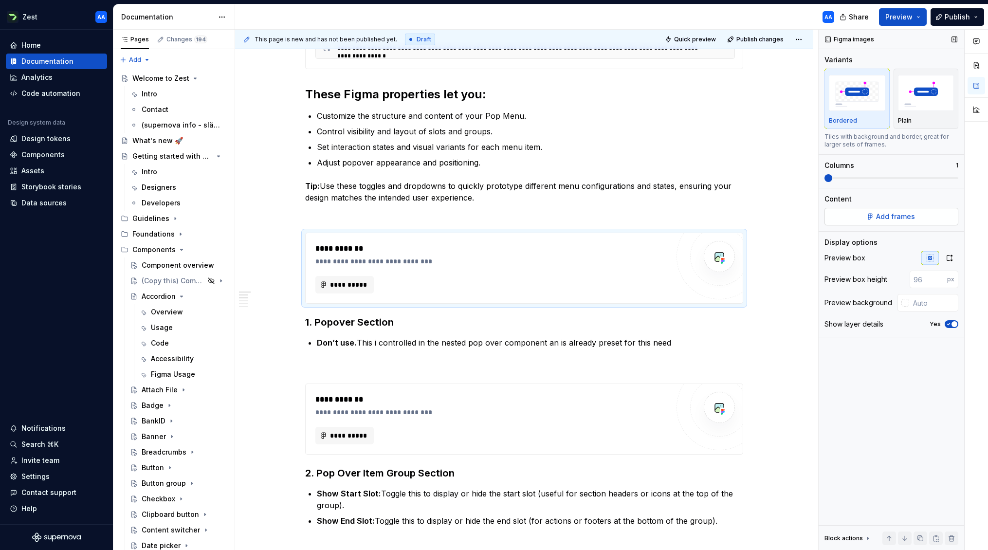
click at [900, 217] on span "Add frames" at bounding box center [895, 217] width 39 height 10
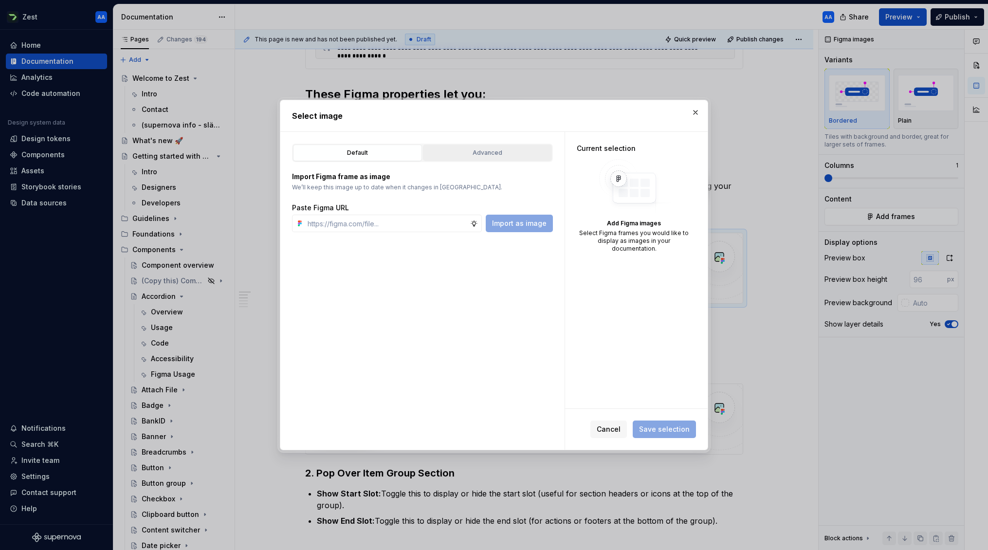
click at [515, 150] on div "Advanced" at bounding box center [487, 153] width 122 height 10
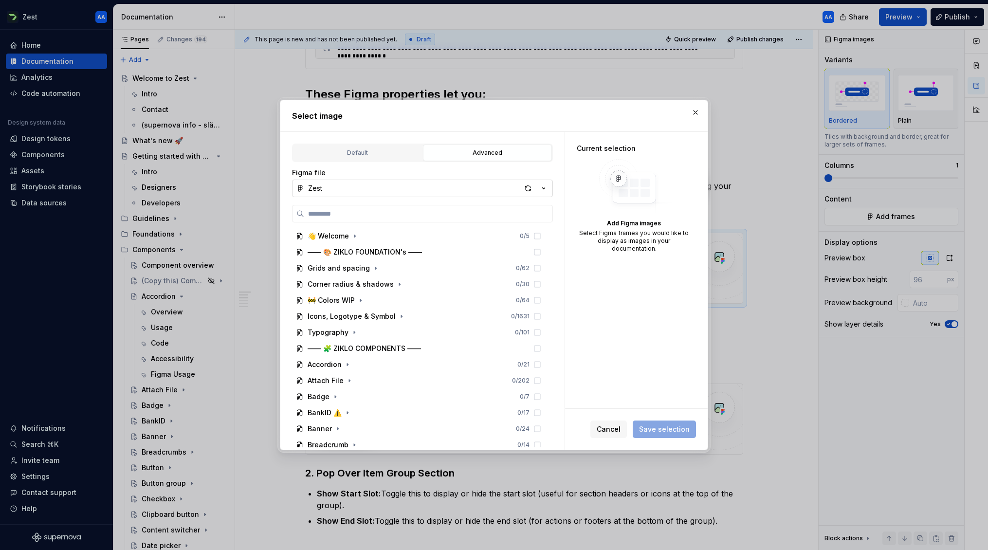
click at [497, 193] on button "Zest" at bounding box center [422, 189] width 261 height 18
click at [541, 187] on div "Select image Default Advanced Import Figma frame as image We’ll keep this image…" at bounding box center [494, 275] width 988 height 550
click at [545, 187] on icon "button" at bounding box center [544, 189] width 10 height 10
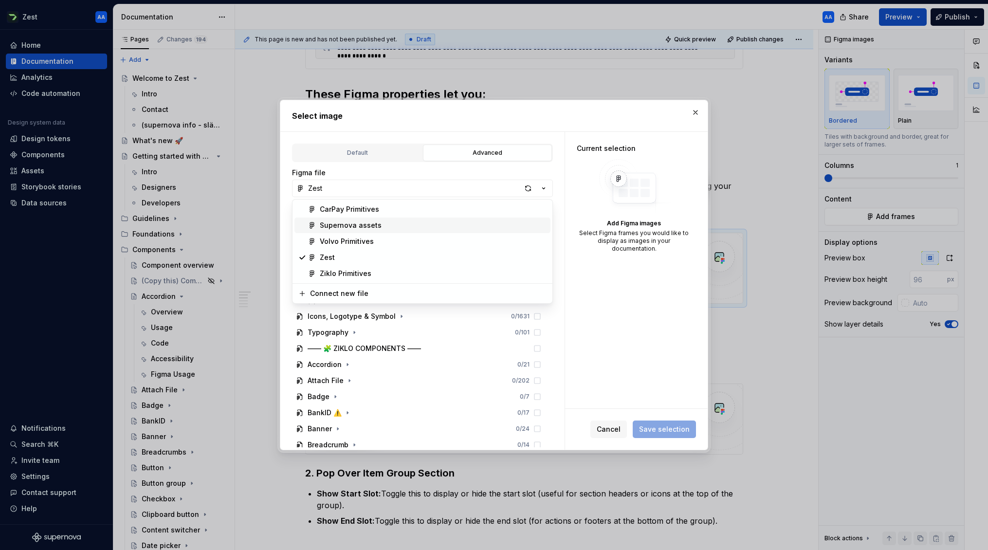
click at [459, 223] on div "Supernova assets" at bounding box center [433, 226] width 227 height 10
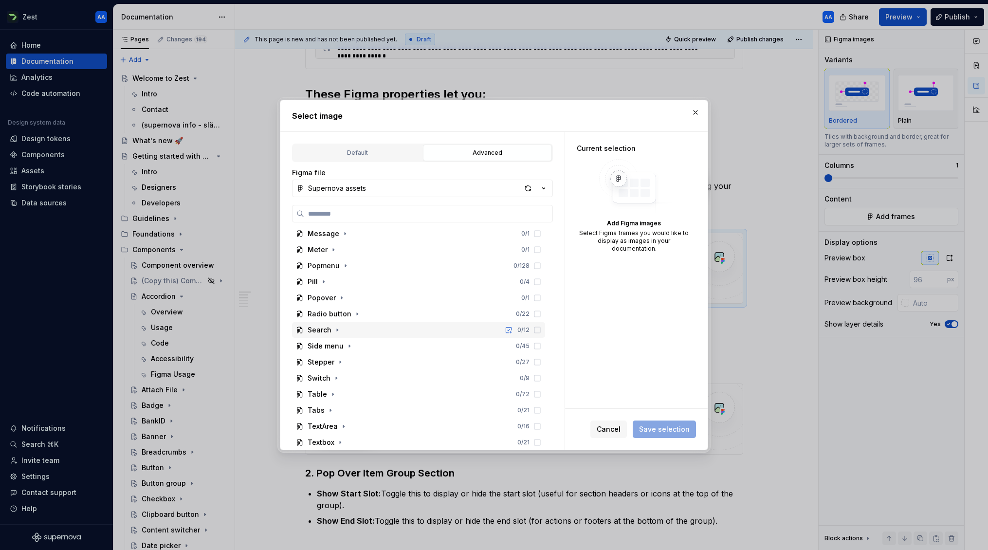
scroll to position [384, 0]
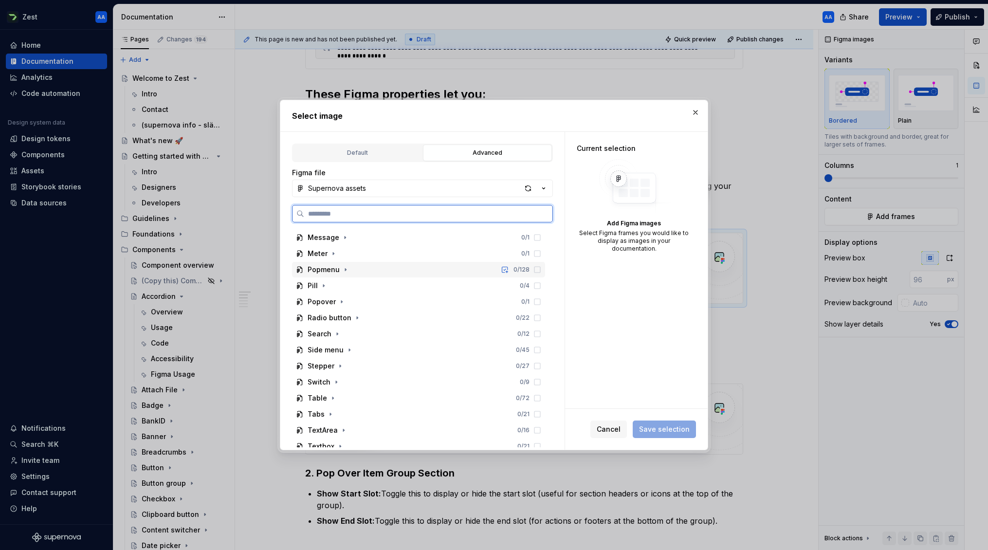
click at [336, 271] on div "Popmenu" at bounding box center [324, 270] width 32 height 10
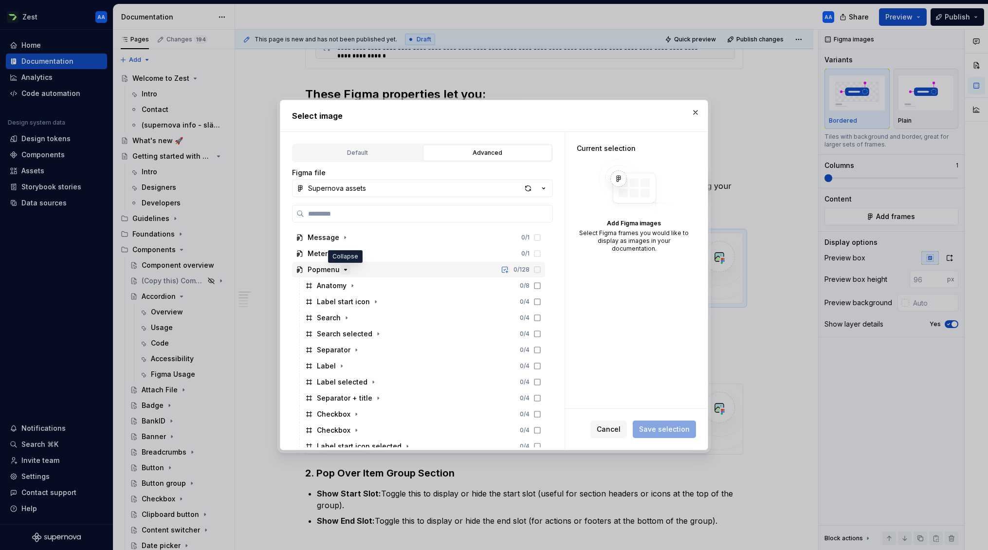
click at [342, 270] on icon "button" at bounding box center [346, 270] width 8 height 8
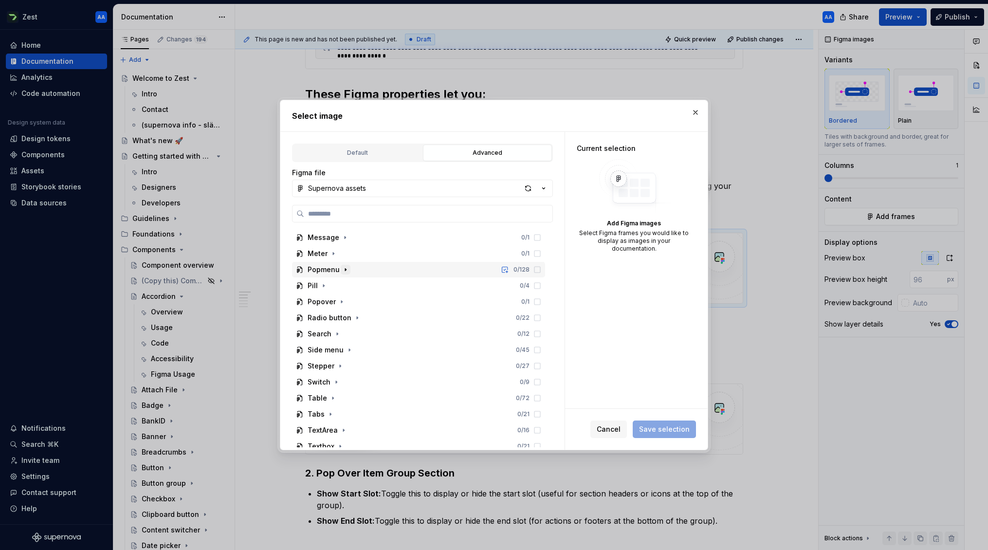
click at [342, 270] on icon "button" at bounding box center [346, 270] width 8 height 8
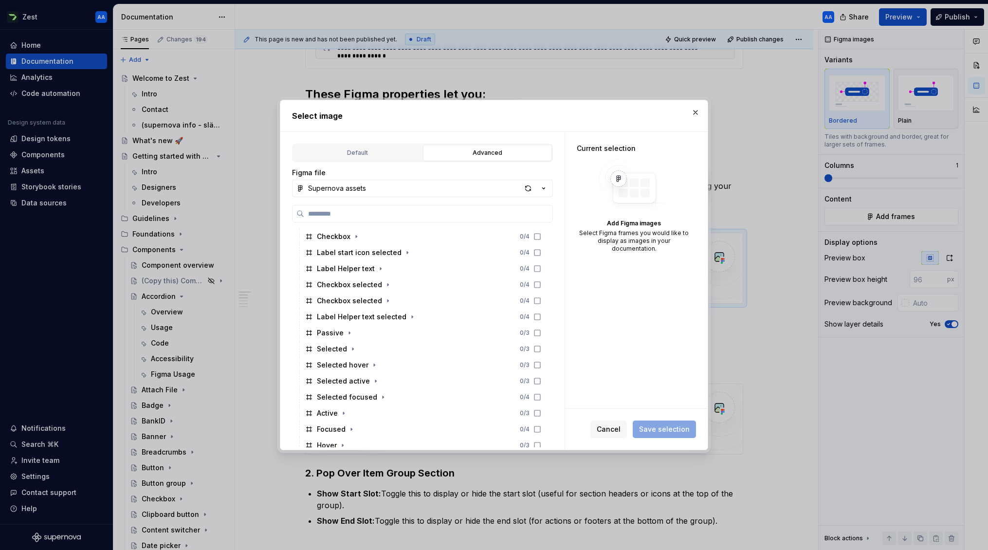
scroll to position [570, 0]
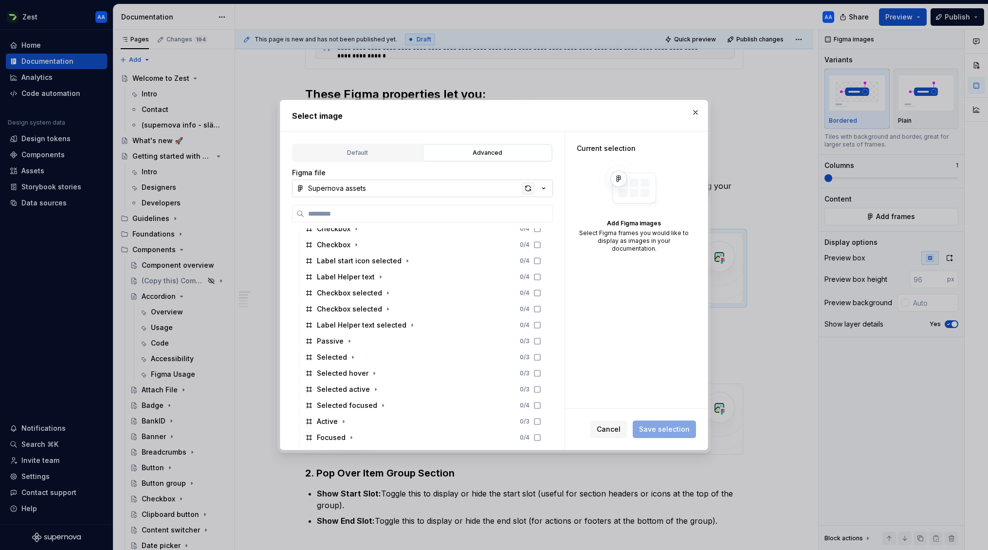
click at [529, 186] on div "button" at bounding box center [528, 189] width 14 height 14
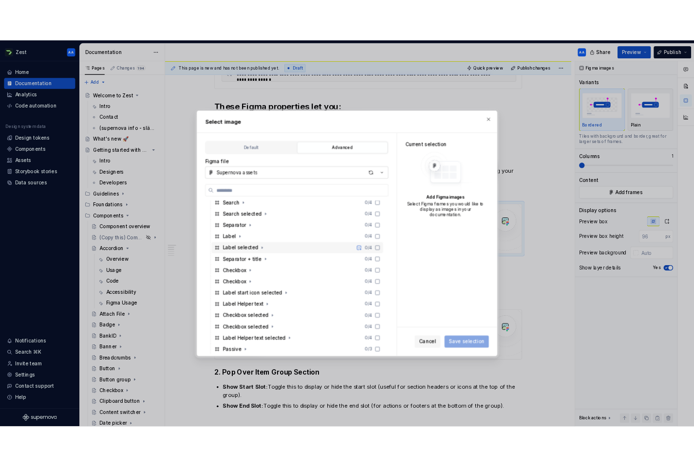
scroll to position [466, 0]
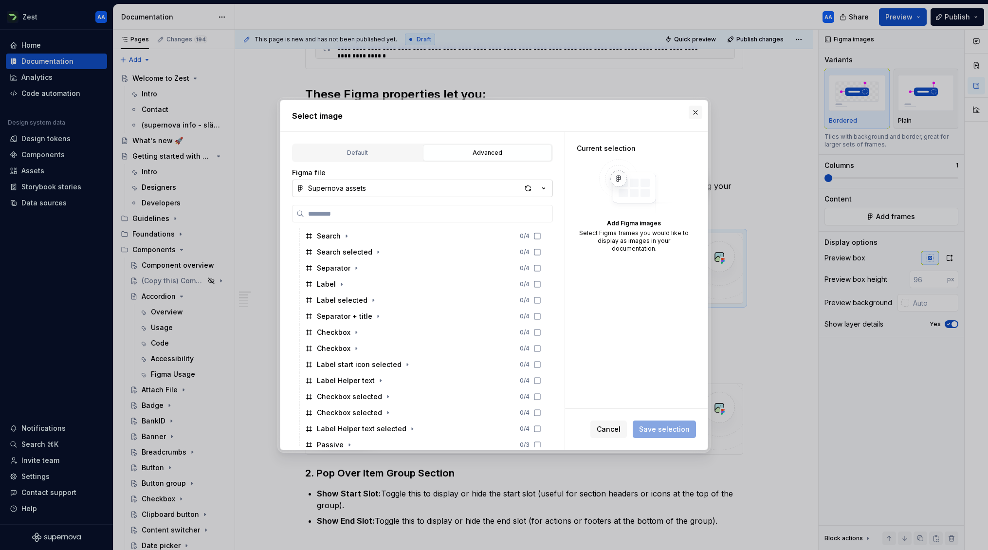
click at [699, 110] on button "button" at bounding box center [696, 113] width 14 height 14
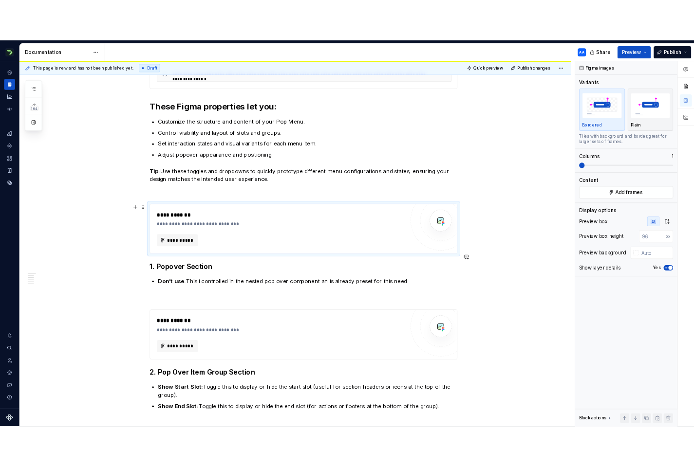
scroll to position [276, 0]
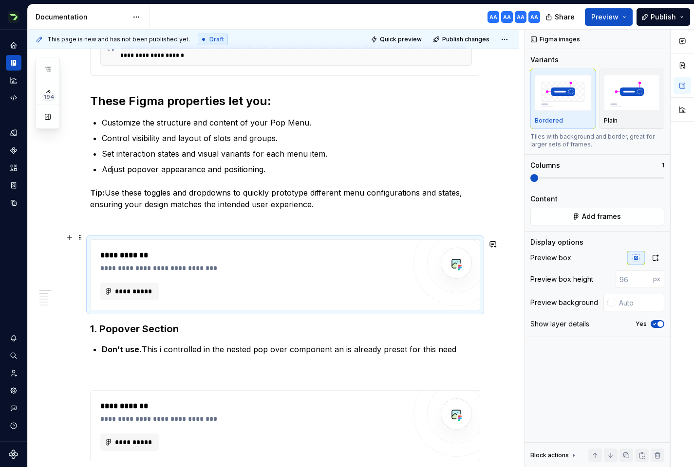
type textarea "*"
